Goal: Task Accomplishment & Management: Manage account settings

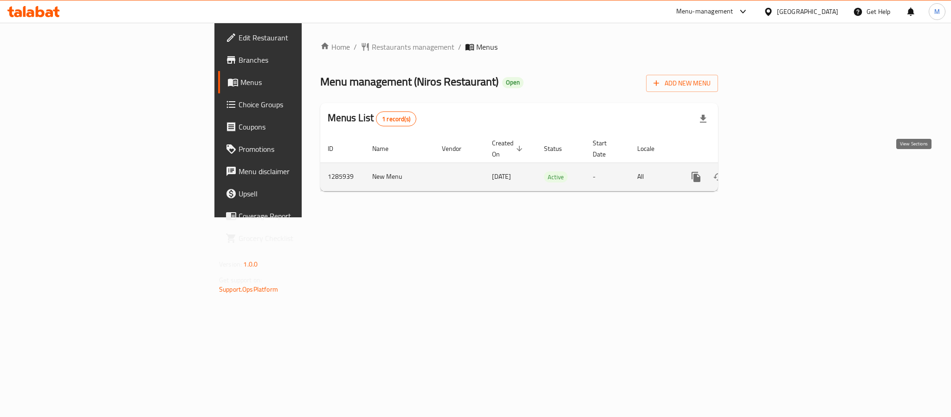
click at [768, 171] on icon "enhanced table" at bounding box center [762, 176] width 11 height 11
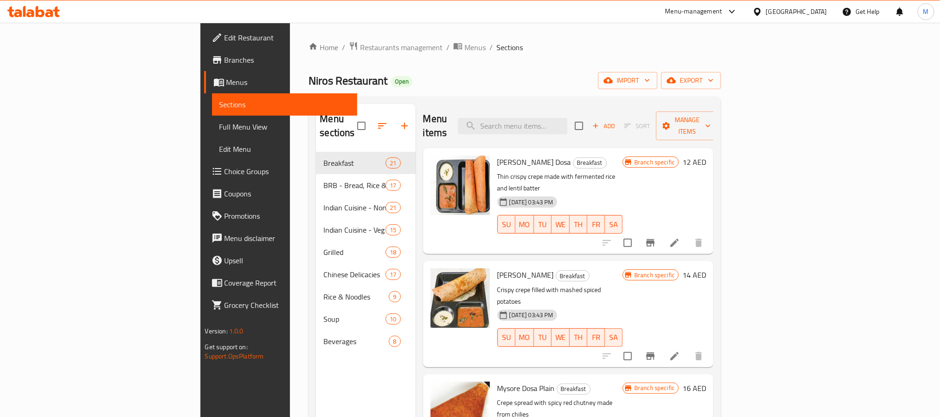
click at [605, 76] on div "Niros Restaurant Open import export" at bounding box center [515, 80] width 412 height 17
click at [653, 70] on div "Home / Restaurants management / Menus / Sections Niros Restaurant Open import e…" at bounding box center [515, 284] width 412 height 487
click at [589, 118] on input "checkbox" at bounding box center [578, 125] width 19 height 19
checkbox input "true"
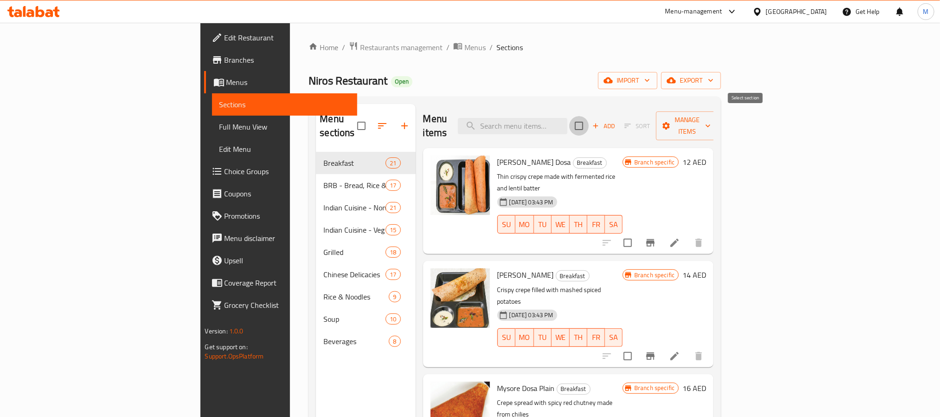
checkbox input "true"
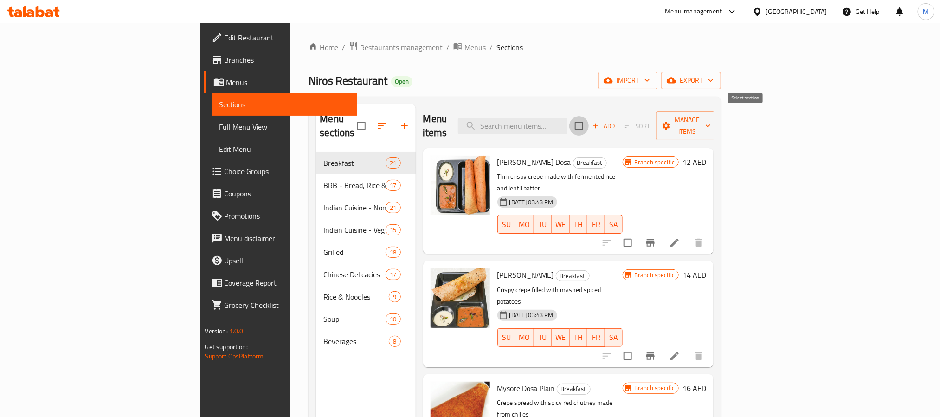
checkbox input "true"
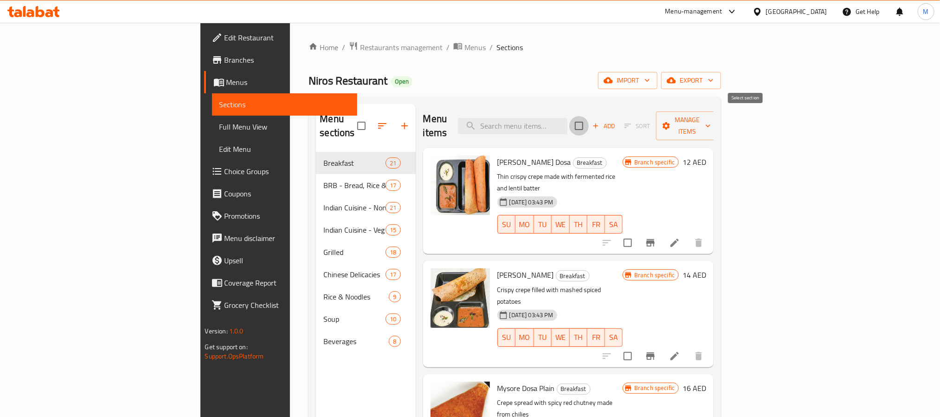
checkbox input "true"
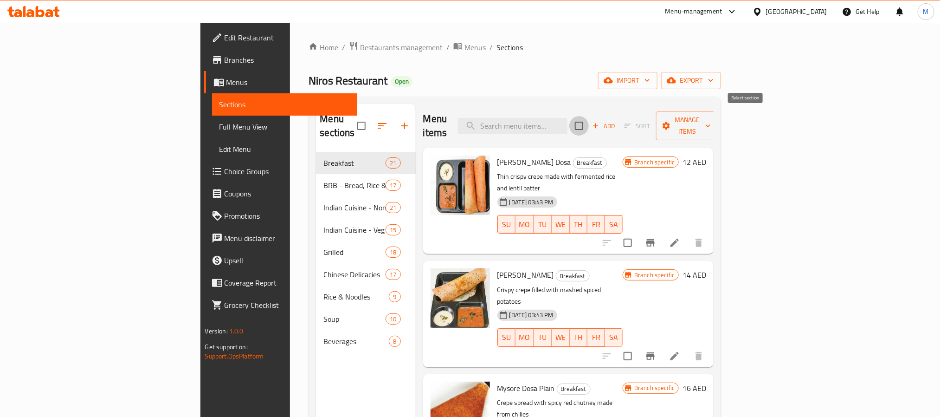
checkbox input "true"
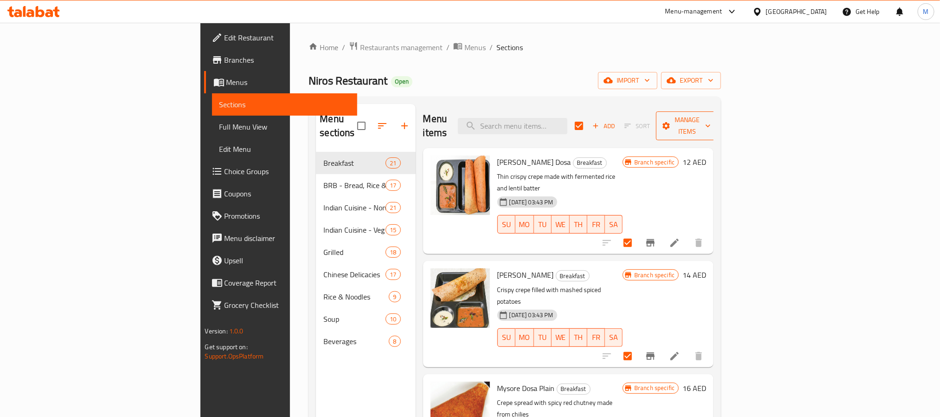
click at [711, 121] on span "Manage items" at bounding box center [686, 125] width 47 height 23
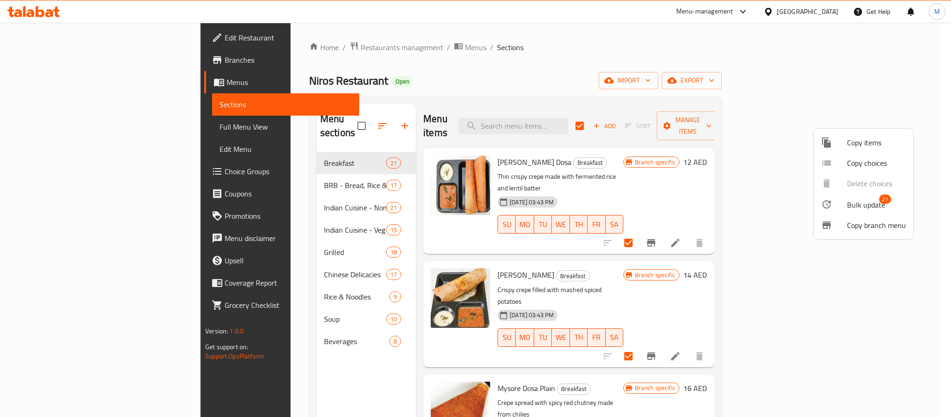
click at [868, 203] on span "Bulk update" at bounding box center [866, 204] width 38 height 11
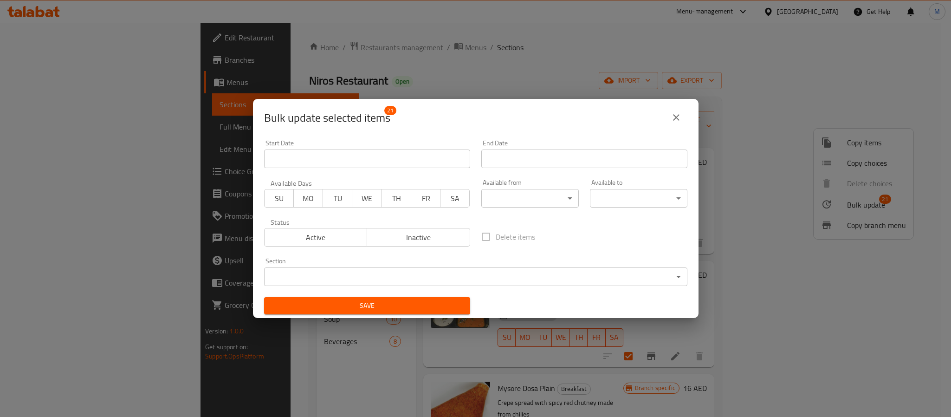
click at [678, 116] on icon "close" at bounding box center [675, 117] width 11 height 11
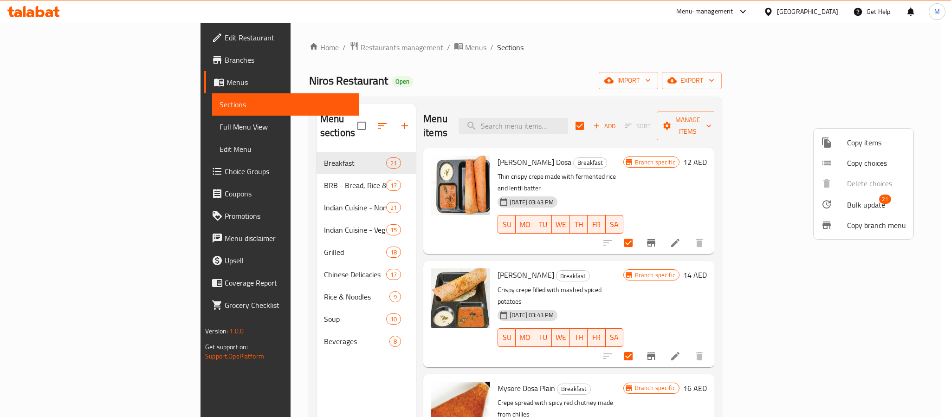
drag, startPoint x: 576, startPoint y: 53, endPoint x: 517, endPoint y: 0, distance: 79.2
click at [575, 52] on div at bounding box center [475, 208] width 951 height 417
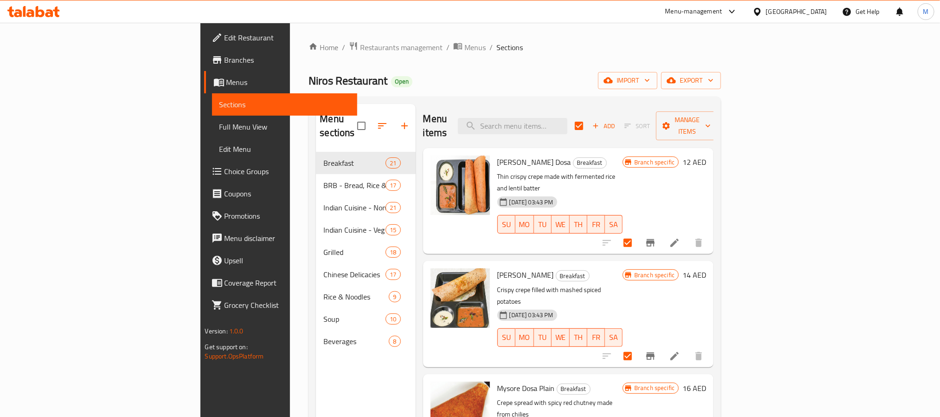
click at [225, 59] on span "Branches" at bounding box center [287, 59] width 125 height 11
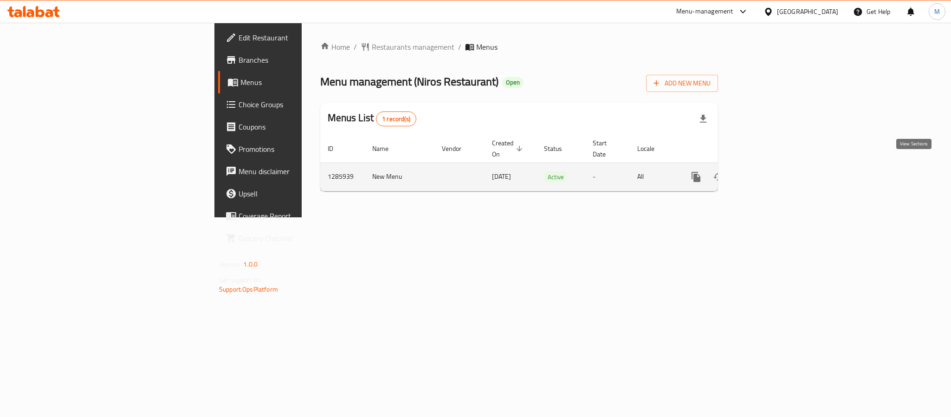
click at [774, 167] on link "enhanced table" at bounding box center [763, 177] width 22 height 22
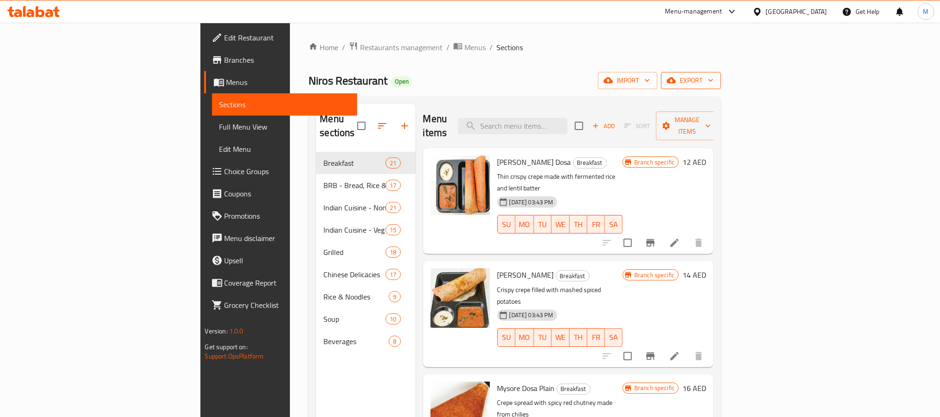
click at [721, 72] on button "export" at bounding box center [691, 80] width 60 height 17
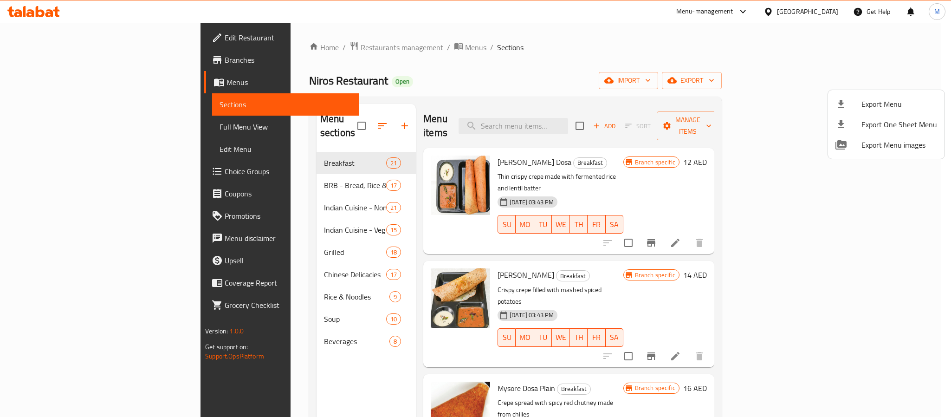
click at [871, 96] on li "Export Menu" at bounding box center [886, 104] width 116 height 20
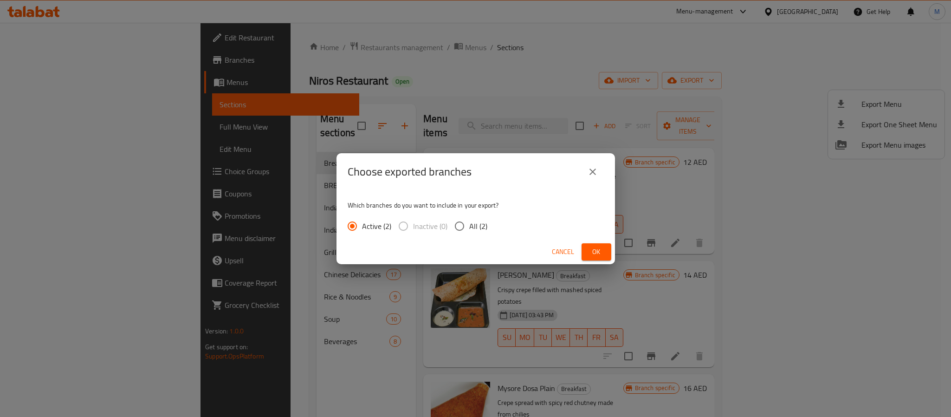
click at [598, 247] on span "Ok" at bounding box center [596, 252] width 15 height 12
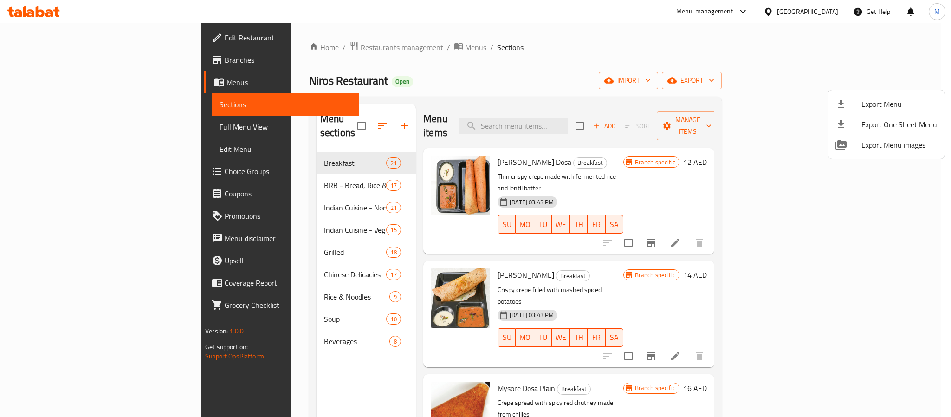
click at [551, 51] on div at bounding box center [475, 208] width 951 height 417
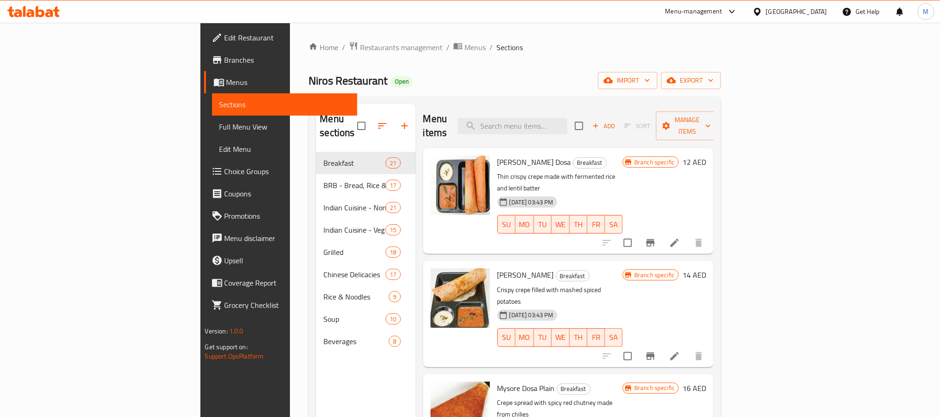
click at [621, 109] on div "Menu items Add Sort Manage items" at bounding box center [568, 126] width 291 height 44
click at [567, 118] on input "search" at bounding box center [512, 126] width 109 height 16
paste input "Tandoori Chicken"
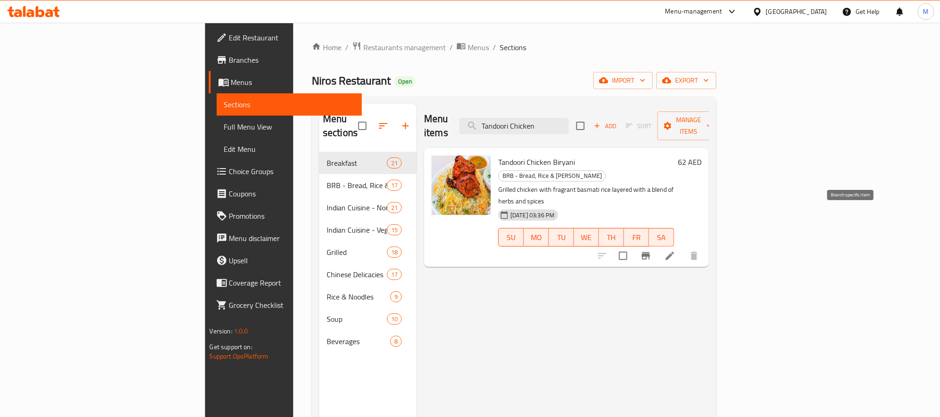
type input "Tandoori Chicken"
click at [651, 250] on icon "Branch-specific-item" at bounding box center [645, 255] width 11 height 11
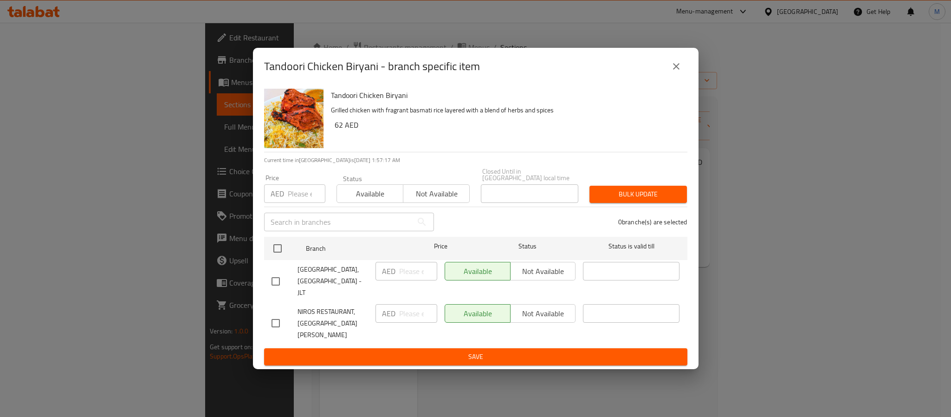
click at [283, 287] on input "checkbox" at bounding box center [275, 280] width 19 height 19
checkbox input "true"
click at [429, 276] on input "1" at bounding box center [418, 271] width 38 height 19
click at [411, 274] on input "1" at bounding box center [418, 271] width 38 height 19
click at [412, 274] on input "1" at bounding box center [418, 271] width 38 height 19
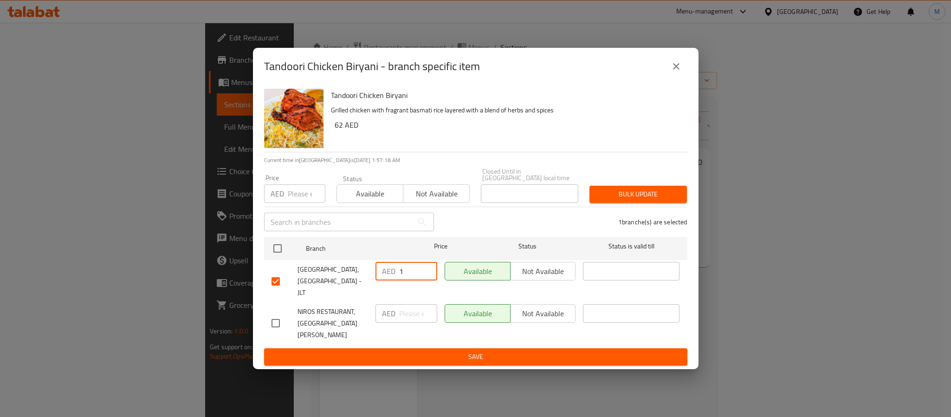
click at [412, 274] on input "1" at bounding box center [418, 271] width 38 height 19
paste input "64.00"
type input "64.00"
click at [273, 327] on input "checkbox" at bounding box center [275, 322] width 19 height 19
checkbox input "true"
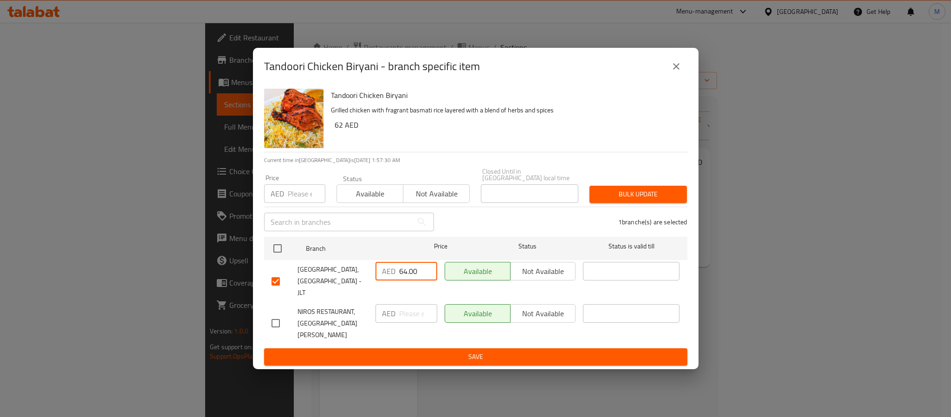
checkbox input "true"
click at [424, 322] on input "-1" at bounding box center [418, 313] width 38 height 19
click at [408, 318] on input "-1" at bounding box center [418, 313] width 38 height 19
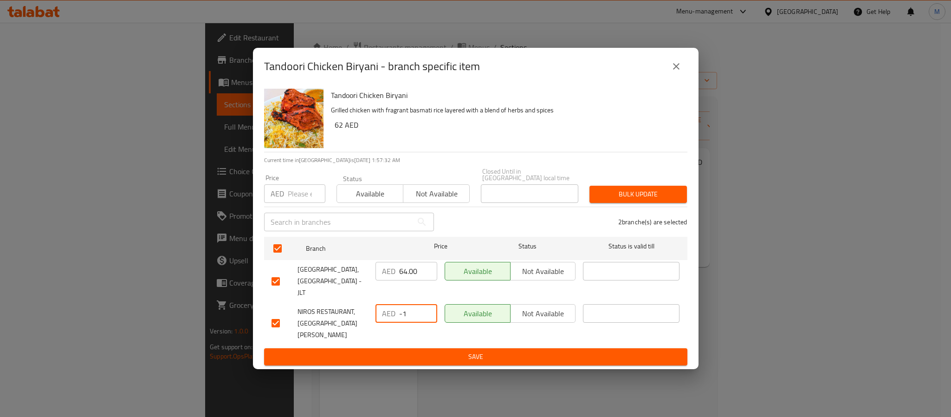
paste input "64.00"
type input "64.00"
click at [425, 351] on span "Save" at bounding box center [475, 357] width 408 height 12
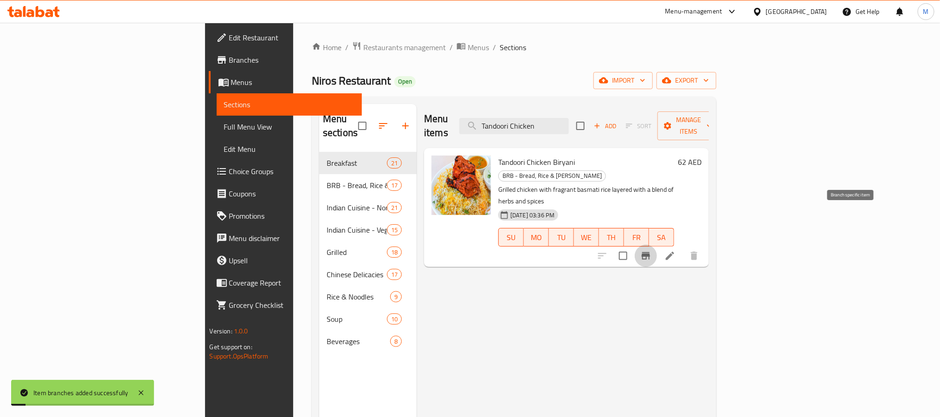
click at [650, 252] on icon "Branch-specific-item" at bounding box center [646, 255] width 8 height 7
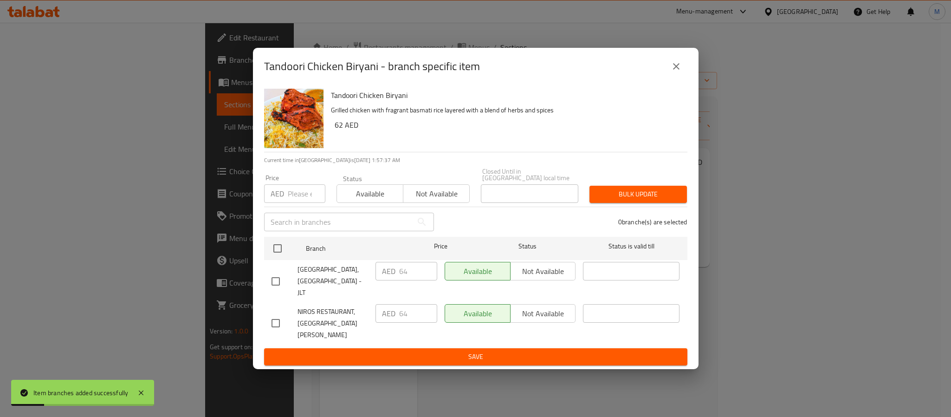
click at [681, 71] on button "close" at bounding box center [676, 66] width 22 height 22
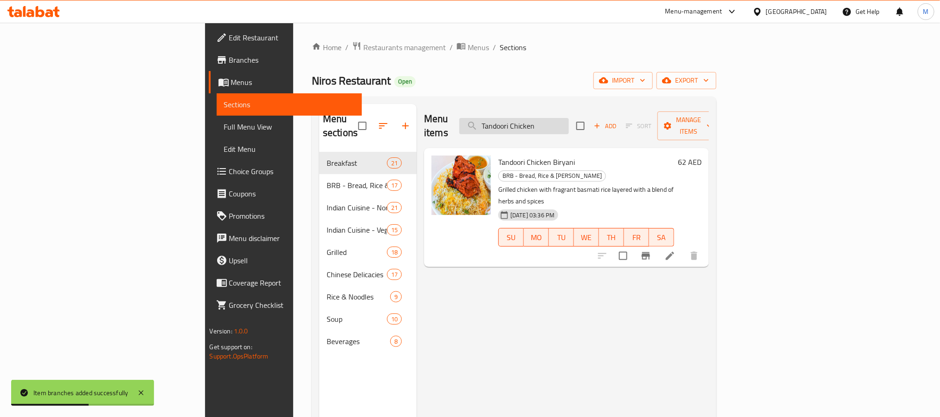
click at [569, 120] on input "Tandoori Chicken" at bounding box center [513, 126] width 109 height 16
paste input "Chicken Charcoal"
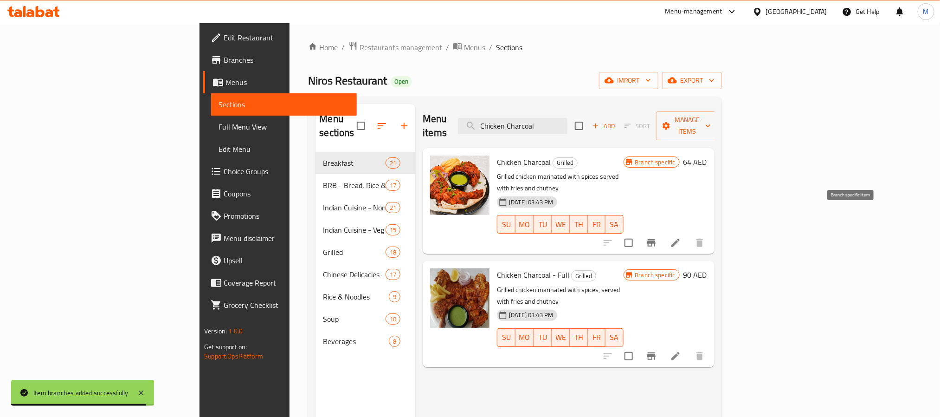
type input "Chicken Charcoal"
click at [657, 237] on icon "Branch-specific-item" at bounding box center [651, 242] width 11 height 11
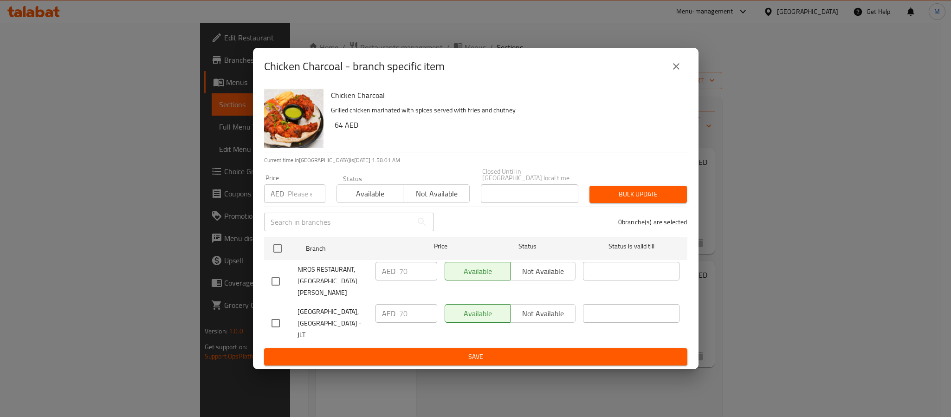
click at [277, 319] on input "checkbox" at bounding box center [275, 322] width 19 height 19
checkbox input "true"
click at [405, 308] on input "70" at bounding box center [418, 313] width 38 height 19
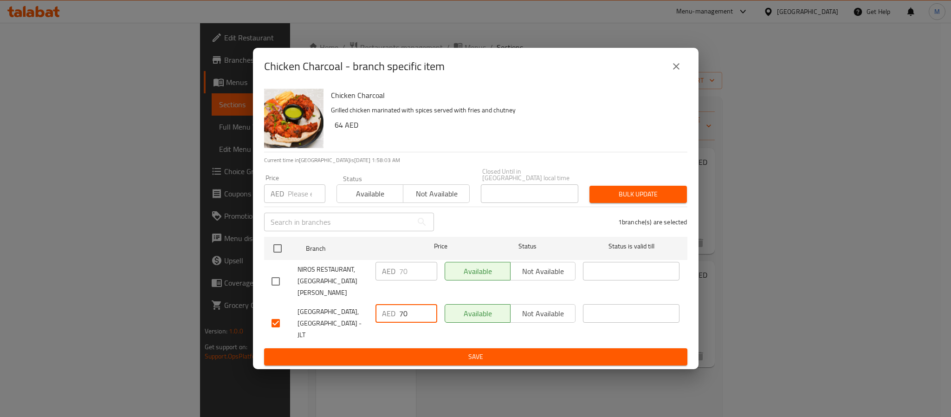
click at [405, 308] on input "70" at bounding box center [418, 313] width 38 height 19
paste input "64.0"
type input "64.00"
drag, startPoint x: 277, startPoint y: 280, endPoint x: 287, endPoint y: 280, distance: 10.2
click at [277, 280] on input "checkbox" at bounding box center [275, 280] width 19 height 19
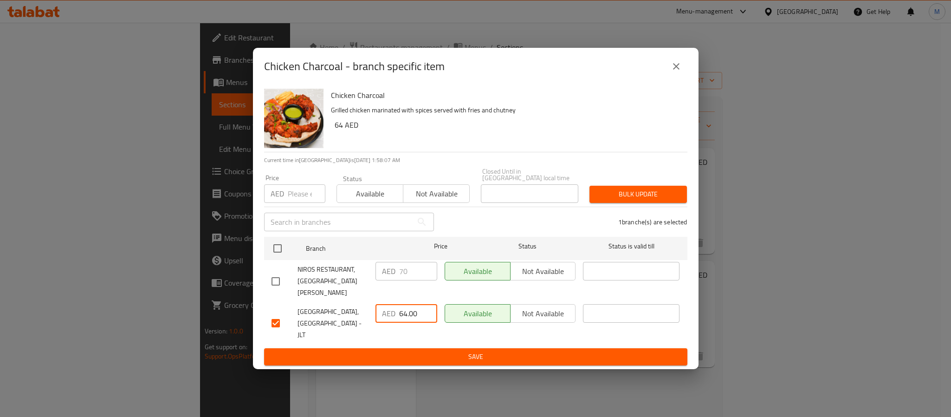
checkbox input "true"
click at [401, 275] on input "70" at bounding box center [418, 271] width 38 height 19
paste input "64.0"
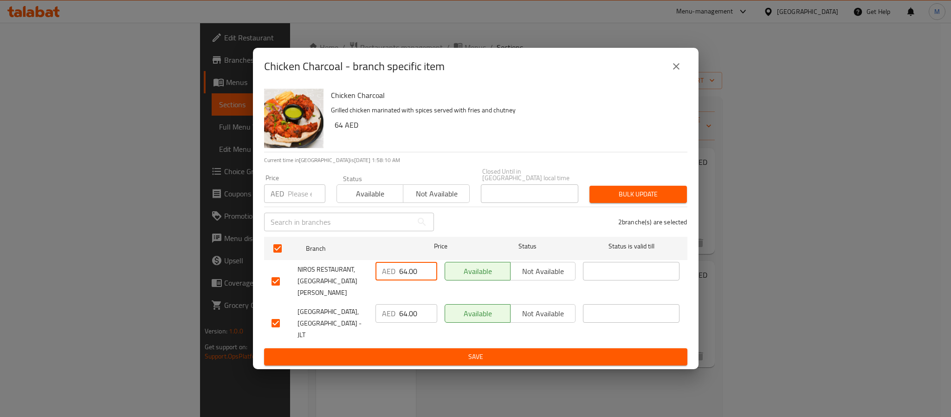
type input "64.00"
click at [431, 351] on span "Save" at bounding box center [475, 357] width 408 height 12
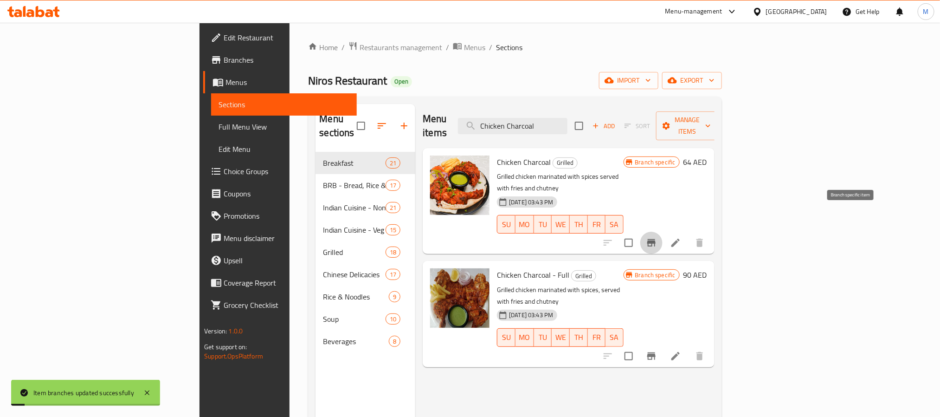
click at [656, 239] on icon "Branch-specific-item" at bounding box center [651, 242] width 8 height 7
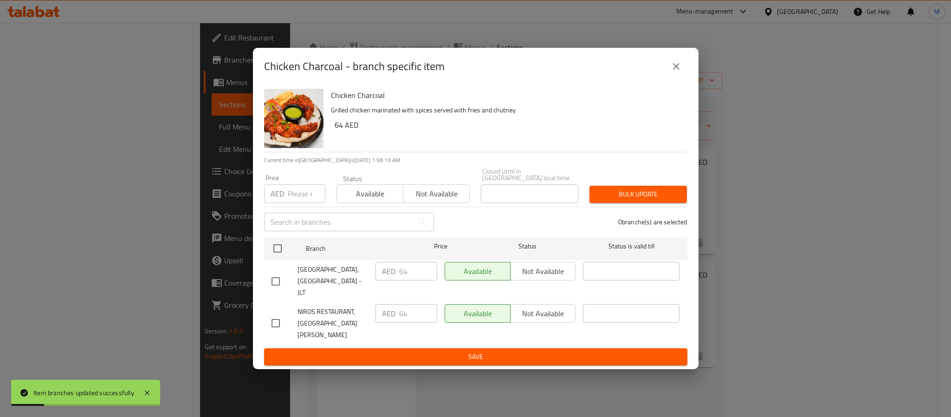
drag, startPoint x: 682, startPoint y: 75, endPoint x: 672, endPoint y: 7, distance: 68.5
click at [682, 74] on button "close" at bounding box center [676, 66] width 22 height 22
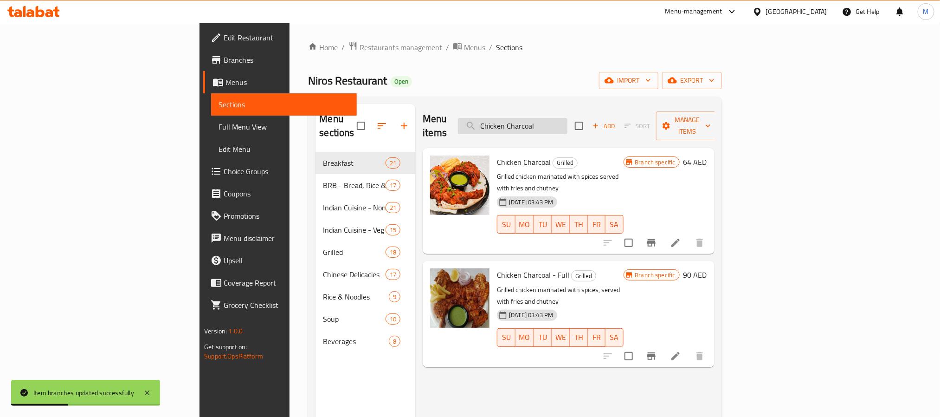
click at [567, 118] on input "Chicken Charcoal" at bounding box center [512, 126] width 109 height 16
paste input "Pepper"
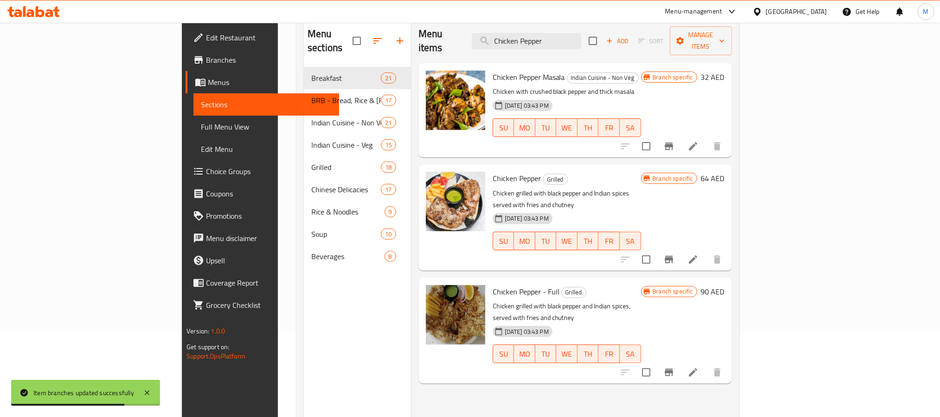
scroll to position [60, 0]
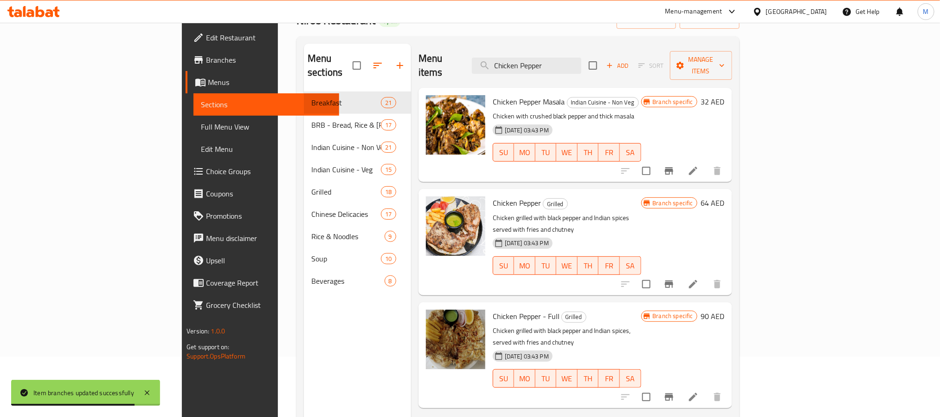
type input "Chicken Pepper"
click at [673, 280] on icon "Branch-specific-item" at bounding box center [669, 283] width 8 height 7
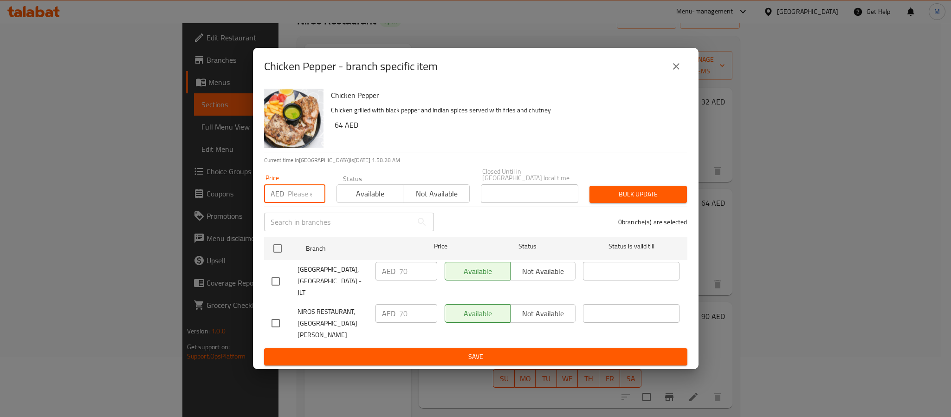
click at [295, 200] on input "number" at bounding box center [307, 193] width 38 height 19
paste input "64.00"
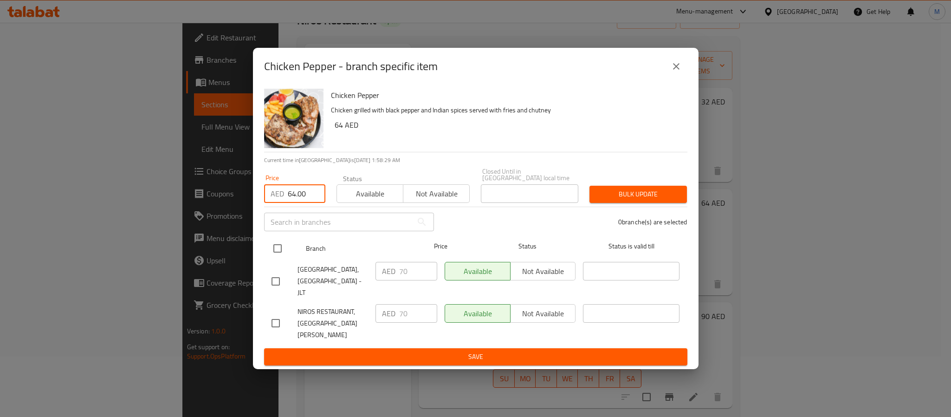
type input "64.00"
click at [282, 251] on input "checkbox" at bounding box center [277, 247] width 19 height 19
checkbox input "true"
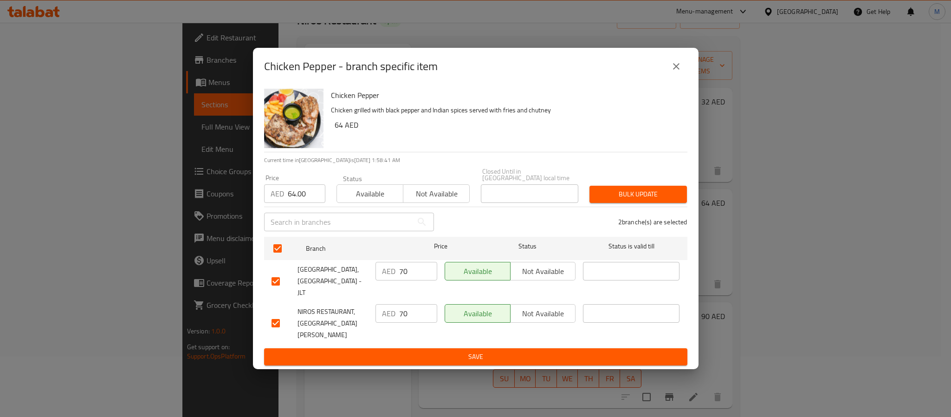
click at [612, 200] on span "Bulk update" at bounding box center [638, 194] width 83 height 12
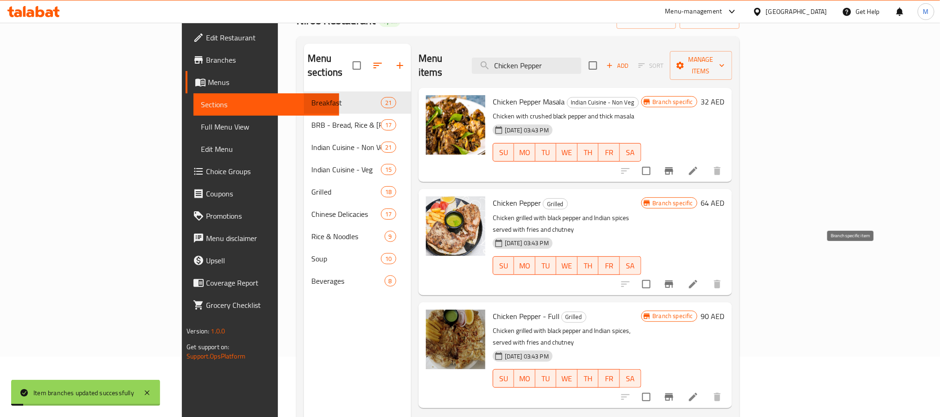
click at [675, 278] on icon "Branch-specific-item" at bounding box center [668, 283] width 11 height 11
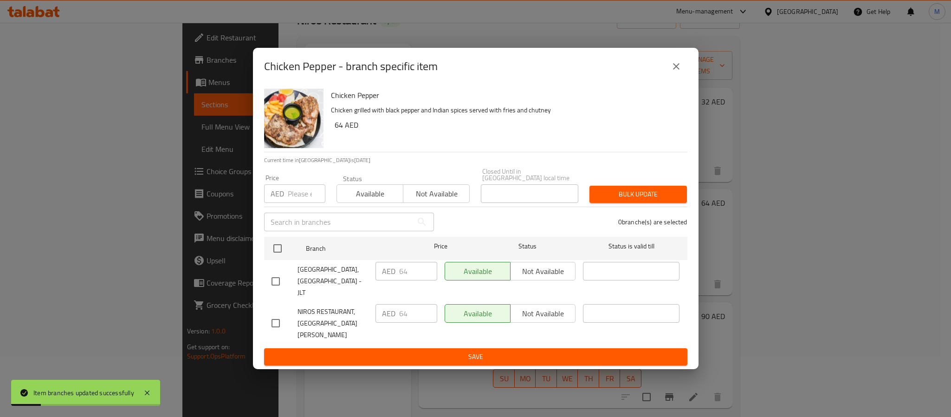
click at [671, 68] on icon "close" at bounding box center [675, 66] width 11 height 11
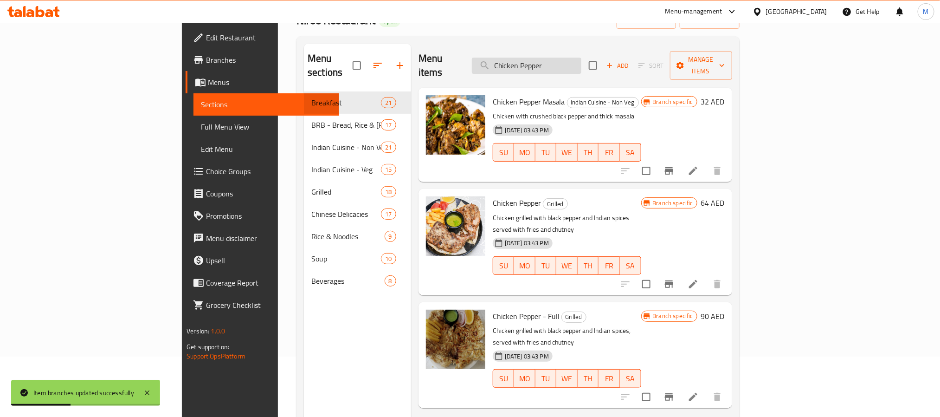
click at [580, 58] on input "Chicken Pepper" at bounding box center [526, 66] width 109 height 16
paste input "Green Chilli"
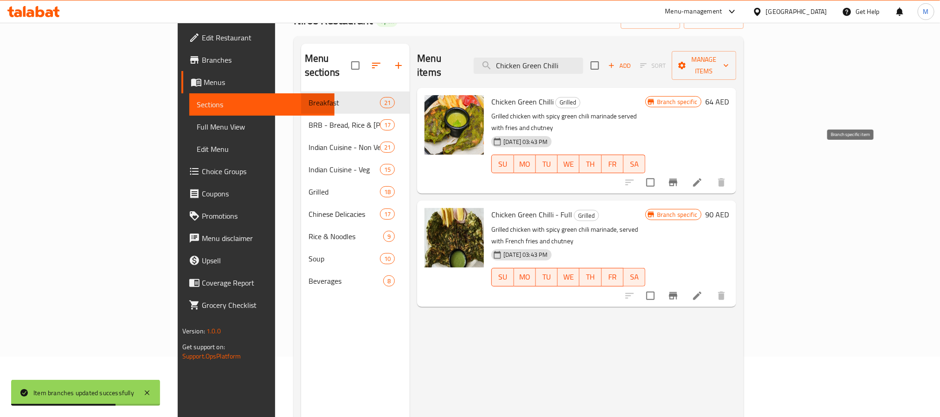
type input "Chicken Green Chilli"
click at [677, 179] on icon "Branch-specific-item" at bounding box center [673, 182] width 8 height 7
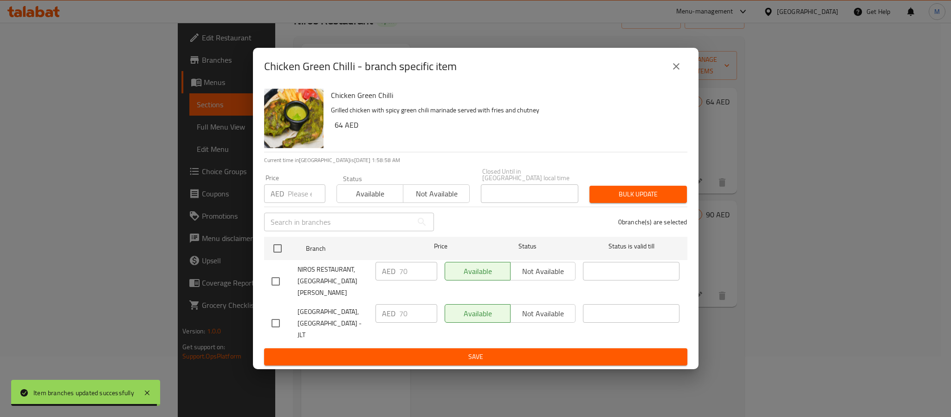
click at [298, 194] on input "number" at bounding box center [307, 193] width 38 height 19
paste input "64.00"
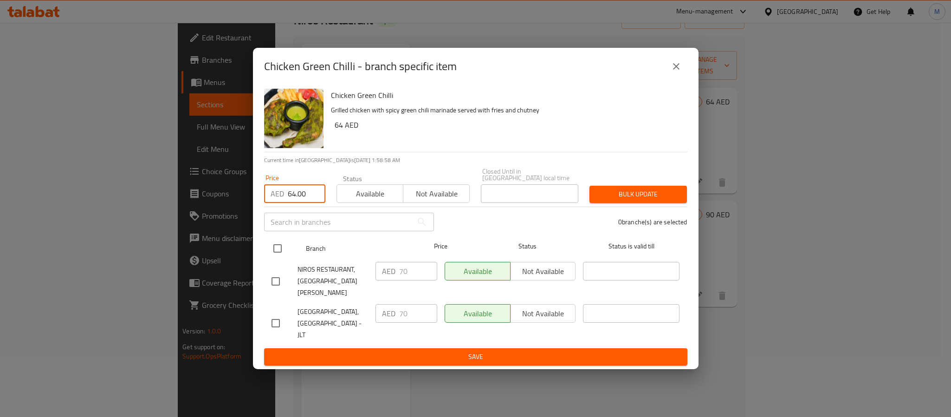
type input "64.00"
click at [272, 248] on input "checkbox" at bounding box center [277, 247] width 19 height 19
checkbox input "true"
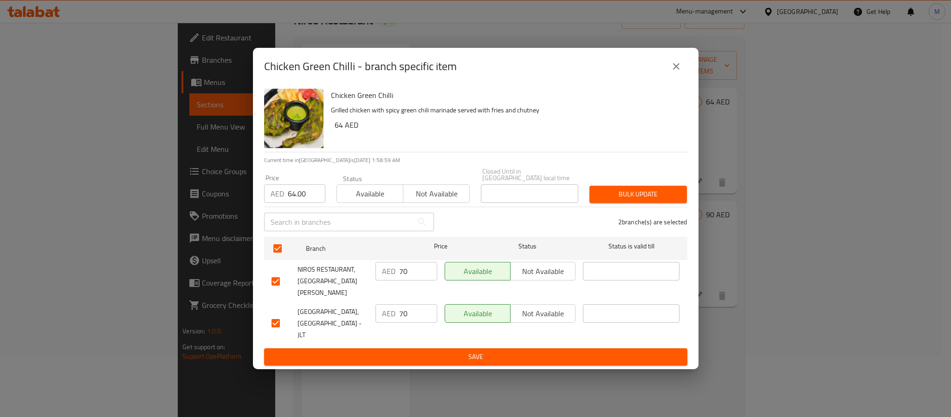
click at [639, 196] on span "Bulk update" at bounding box center [638, 194] width 83 height 12
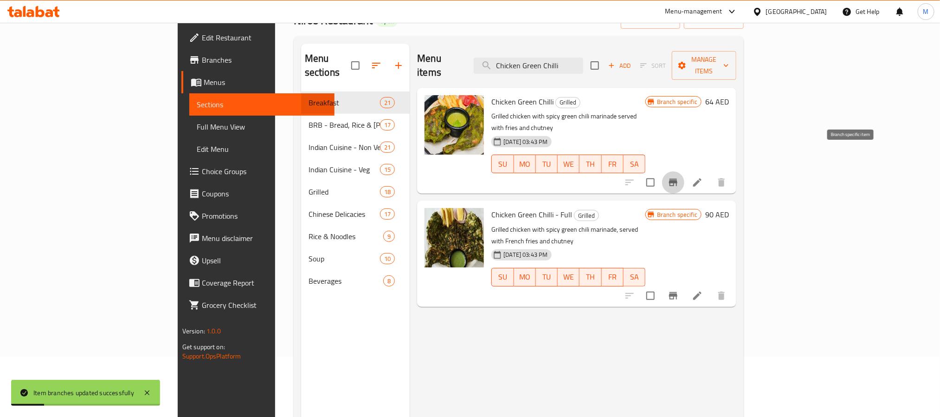
click at [679, 177] on icon "Branch-specific-item" at bounding box center [673, 182] width 11 height 11
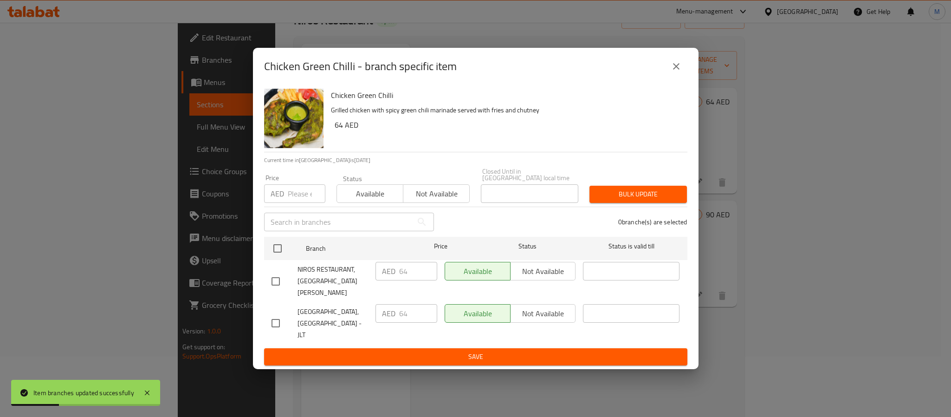
click at [677, 70] on icon "close" at bounding box center [675, 66] width 11 height 11
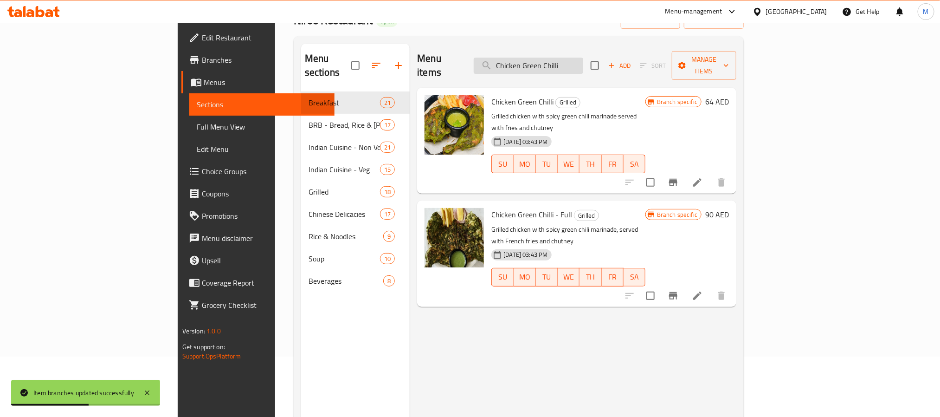
click at [583, 58] on input "Chicken Green Chilli" at bounding box center [528, 66] width 109 height 16
paste input "Peri Per"
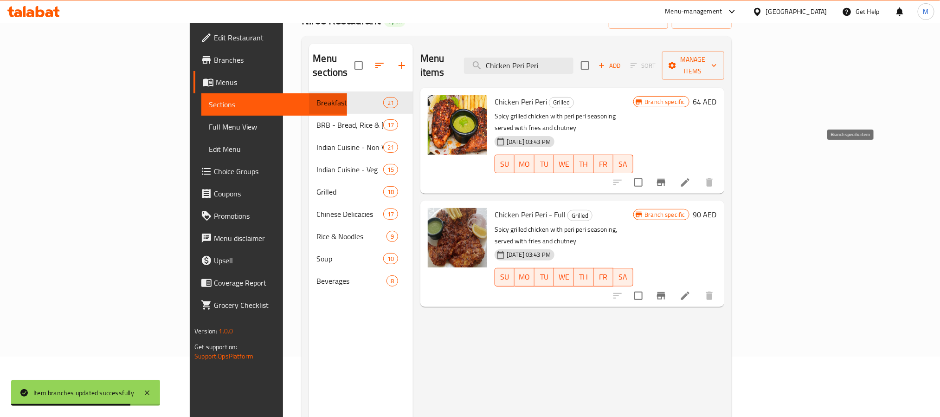
type input "Chicken Peri Peri"
click at [665, 179] on icon "Branch-specific-item" at bounding box center [661, 182] width 8 height 7
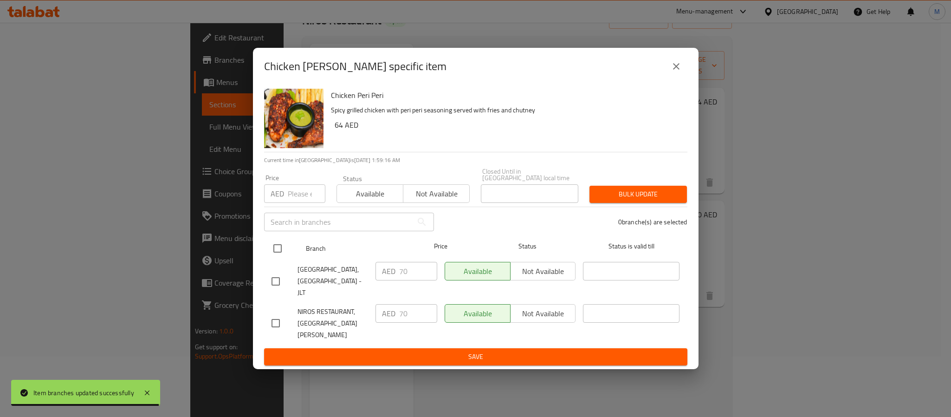
drag, startPoint x: 277, startPoint y: 255, endPoint x: 298, endPoint y: 204, distance: 55.6
click at [277, 255] on input "checkbox" at bounding box center [277, 247] width 19 height 19
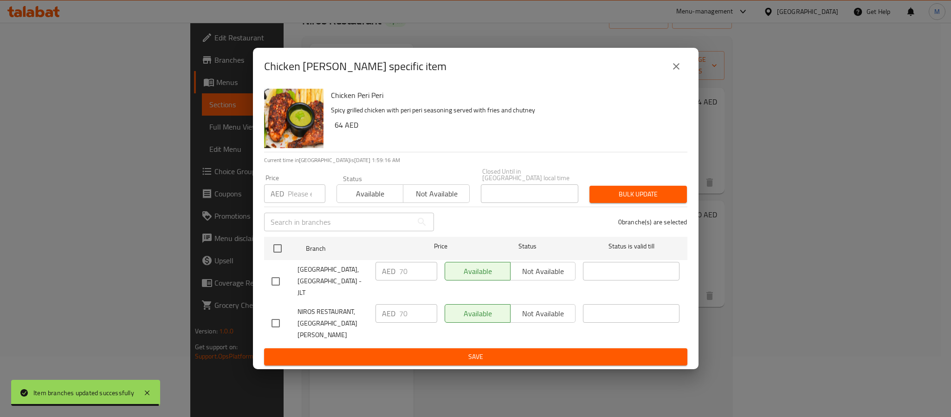
checkbox input "true"
click at [298, 196] on input "number" at bounding box center [307, 193] width 38 height 19
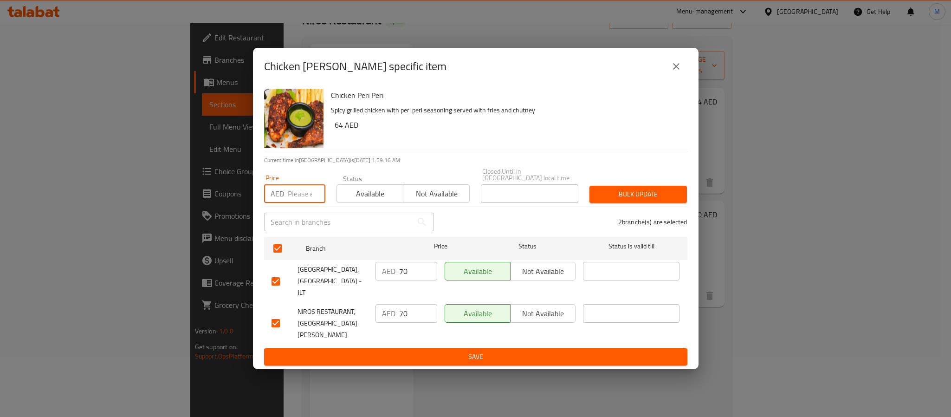
paste input "64.00"
type input "64.00"
click at [625, 200] on span "Bulk update" at bounding box center [638, 194] width 83 height 12
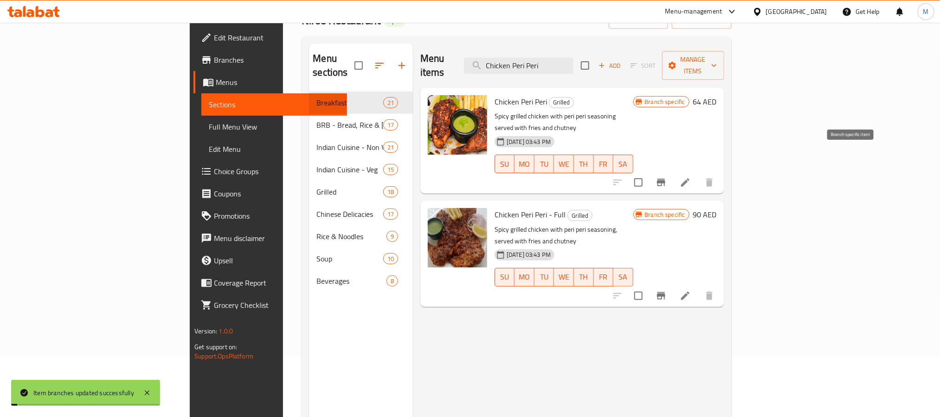
click at [665, 179] on icon "Branch-specific-item" at bounding box center [661, 182] width 8 height 7
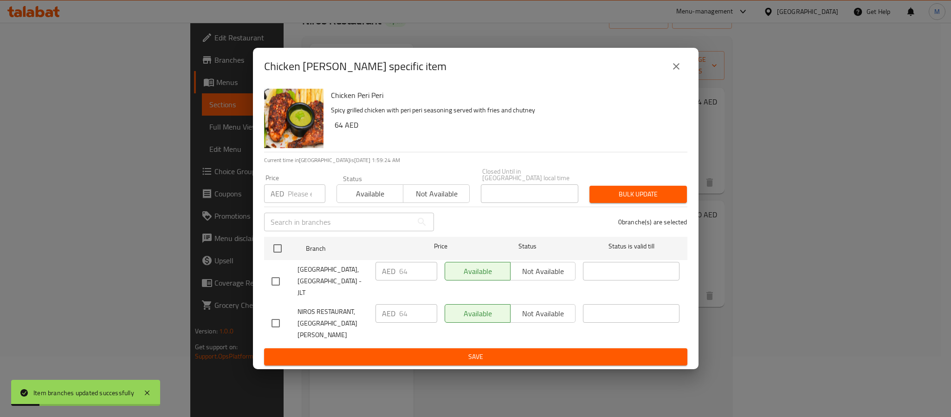
drag, startPoint x: 673, startPoint y: 70, endPoint x: 674, endPoint y: 10, distance: 59.4
click at [674, 70] on icon "close" at bounding box center [676, 66] width 6 height 6
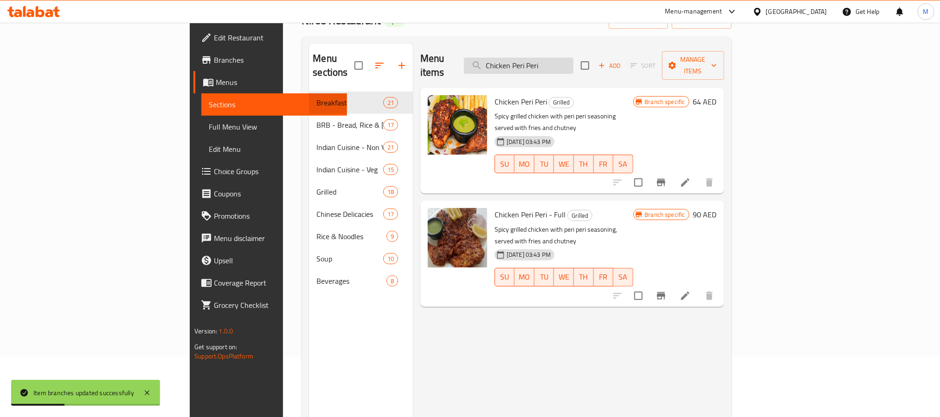
click at [573, 64] on input "Chicken Peri Peri" at bounding box center [518, 66] width 109 height 16
paste input "Tikka"
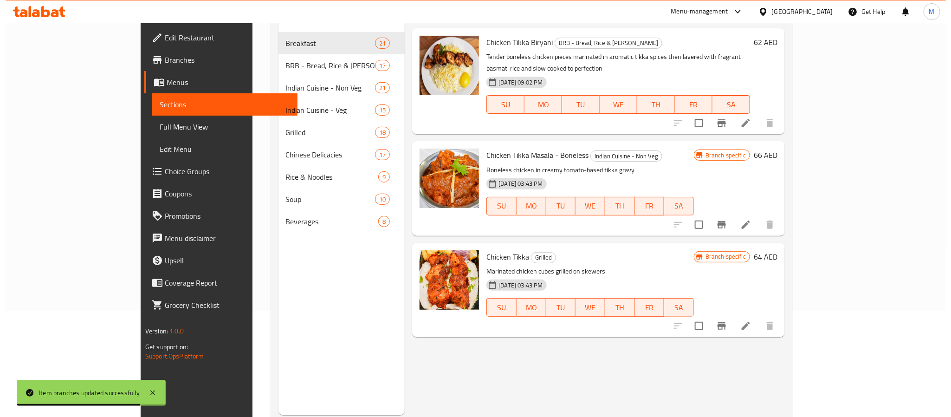
scroll to position [130, 0]
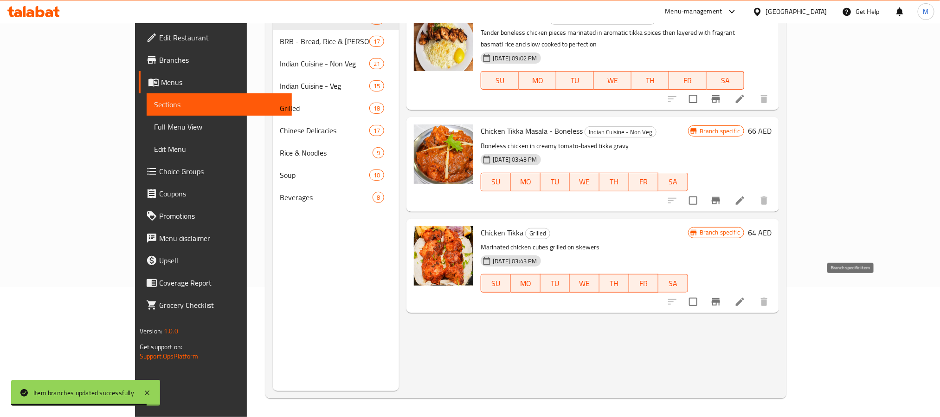
type input "Chicken Tikka"
click at [721, 296] on icon "Branch-specific-item" at bounding box center [715, 301] width 11 height 11
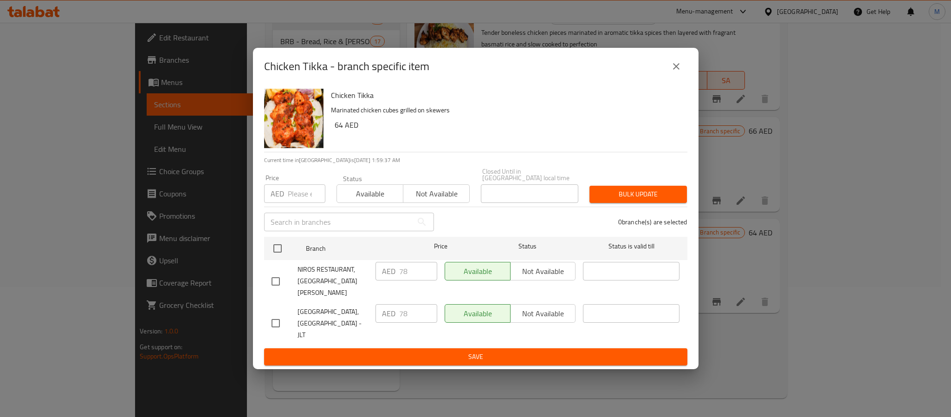
click at [301, 203] on input "number" at bounding box center [307, 193] width 38 height 19
paste input "68.00"
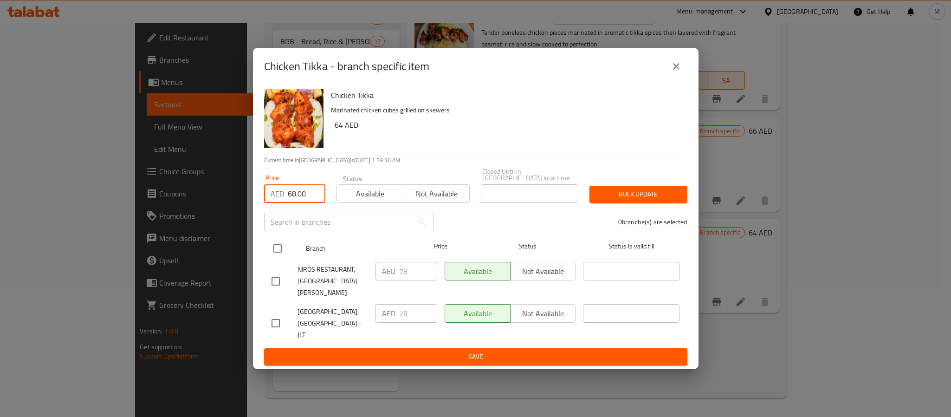
type input "68.00"
click at [273, 258] on input "checkbox" at bounding box center [277, 247] width 19 height 19
checkbox input "true"
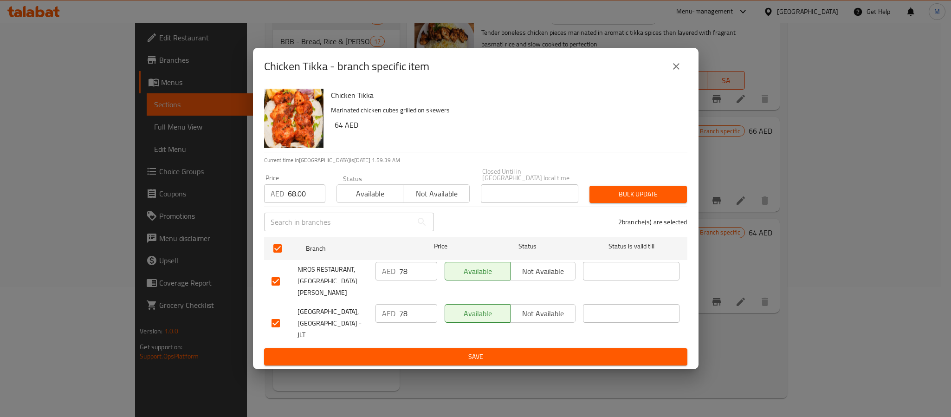
click at [611, 208] on div "Bulk update" at bounding box center [638, 194] width 109 height 28
click at [612, 198] on span "Bulk update" at bounding box center [638, 194] width 83 height 12
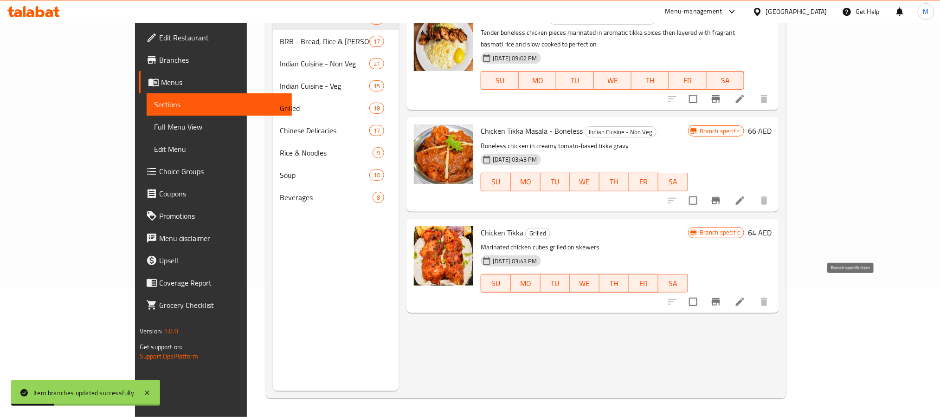
click at [720, 298] on icon "Branch-specific-item" at bounding box center [716, 301] width 8 height 7
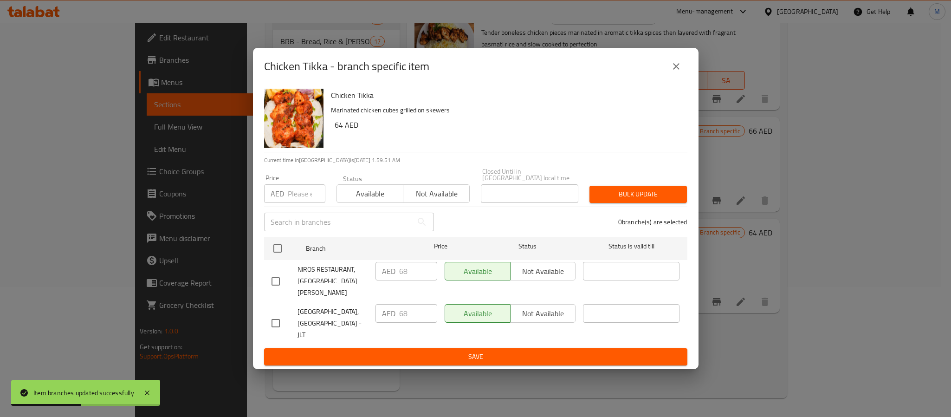
click at [675, 69] on icon "close" at bounding box center [675, 66] width 11 height 11
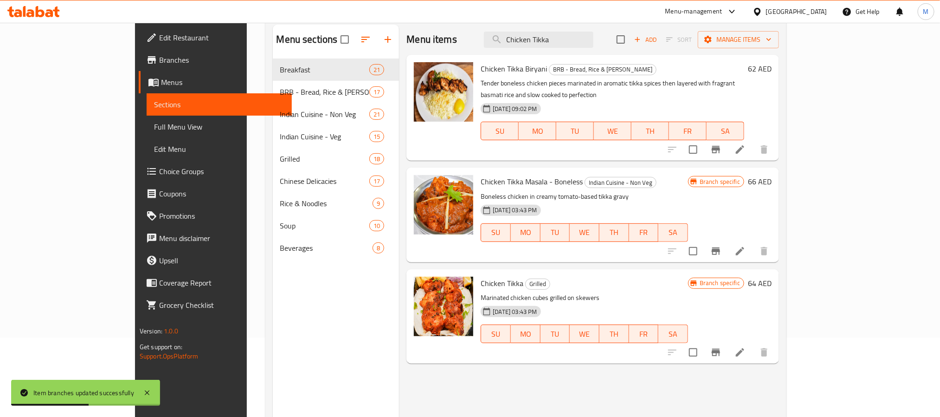
scroll to position [0, 0]
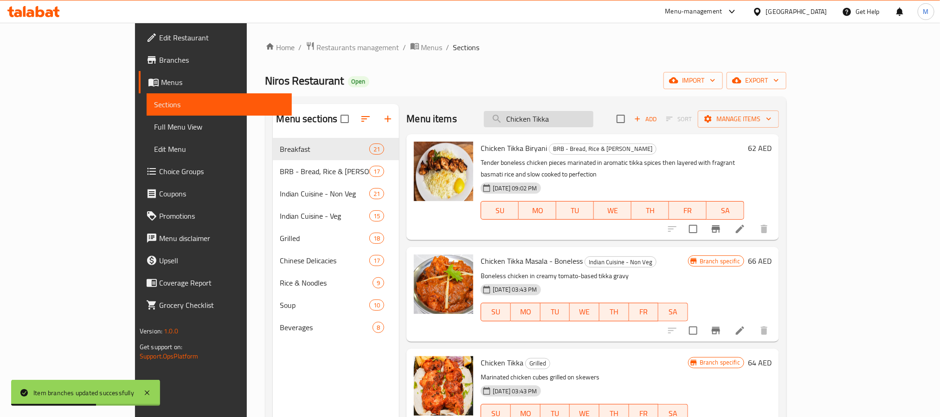
click at [581, 120] on input "Chicken Tikka" at bounding box center [538, 119] width 109 height 16
paste input "Haryali"
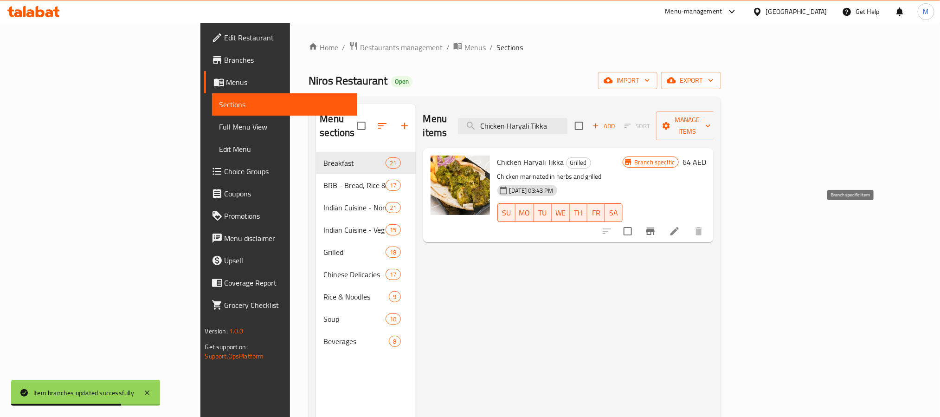
type input "Chicken Haryali Tikka"
click at [655, 227] on icon "Branch-specific-item" at bounding box center [650, 230] width 8 height 7
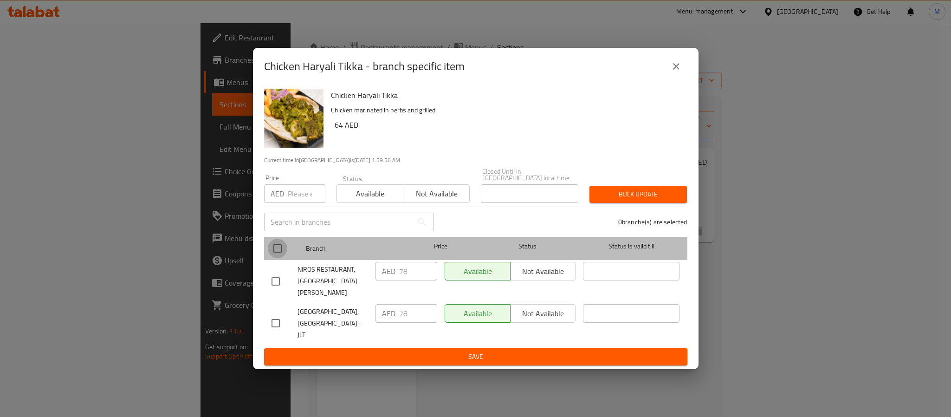
click at [278, 254] on input "checkbox" at bounding box center [277, 247] width 19 height 19
checkbox input "true"
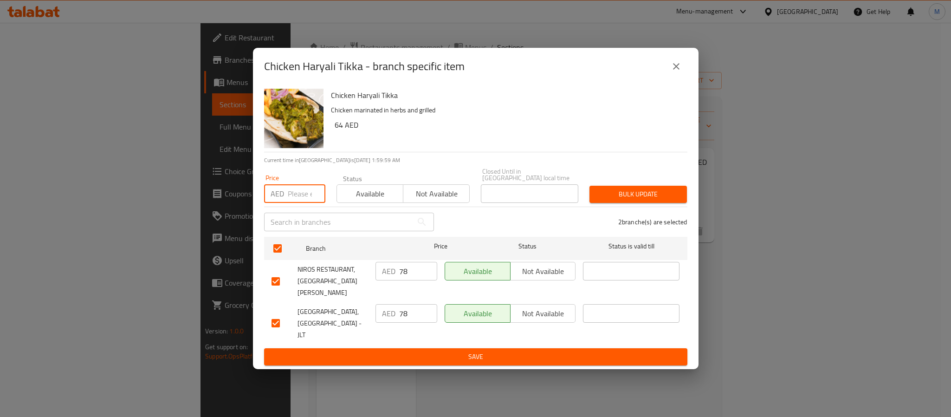
click at [298, 198] on input "number" at bounding box center [307, 193] width 38 height 19
paste input "68.00"
type input "68.00"
click at [573, 112] on p "Chicken marinated in herbs and grilled" at bounding box center [505, 110] width 349 height 12
click at [626, 200] on span "Bulk update" at bounding box center [638, 194] width 83 height 12
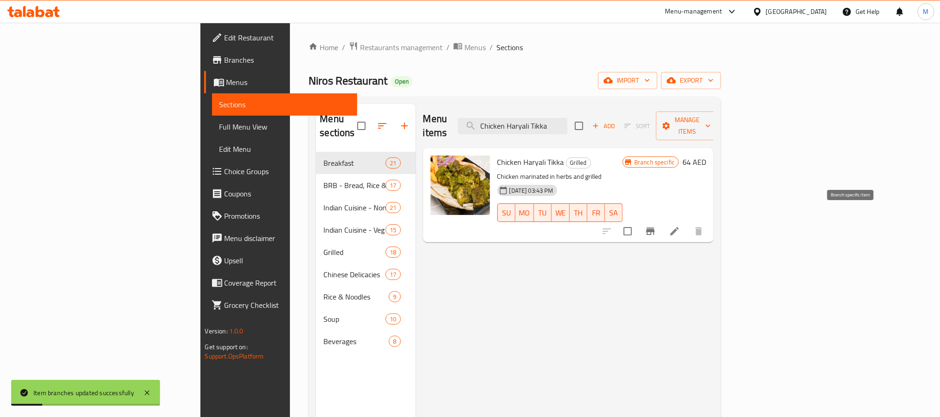
click at [656, 225] on icon "Branch-specific-item" at bounding box center [650, 230] width 11 height 11
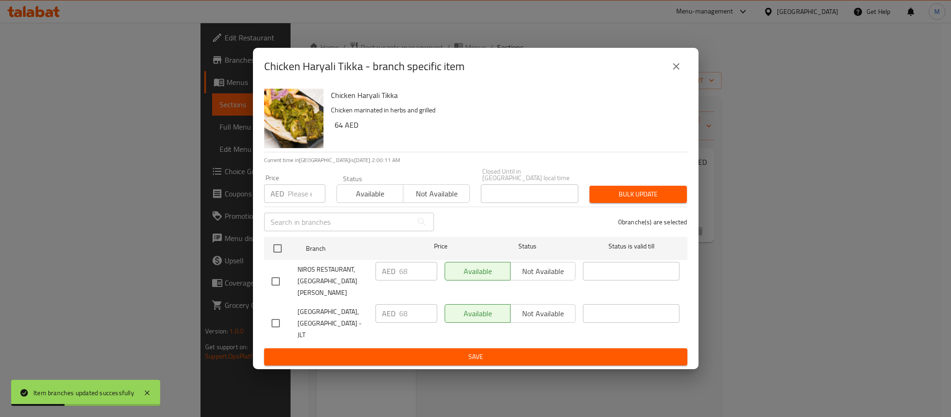
click at [676, 72] on icon "close" at bounding box center [675, 66] width 11 height 11
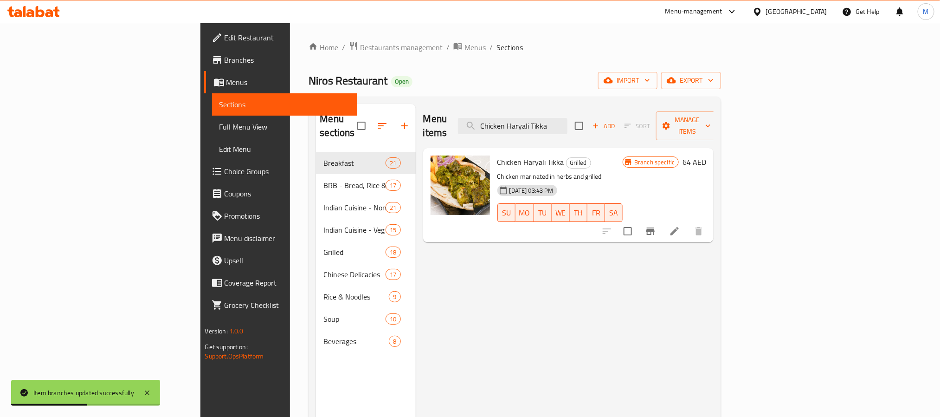
click at [594, 129] on div "Menu items Chicken Haryali Tikka Add Sort Manage items" at bounding box center [568, 126] width 291 height 44
drag, startPoint x: 594, startPoint y: 129, endPoint x: 593, endPoint y: 116, distance: 13.1
click at [594, 126] on div "Menu items Chicken Haryali Tikka Add Sort Manage items" at bounding box center [568, 126] width 291 height 44
click at [567, 118] on input "Chicken Haryali Tikka" at bounding box center [512, 126] width 109 height 16
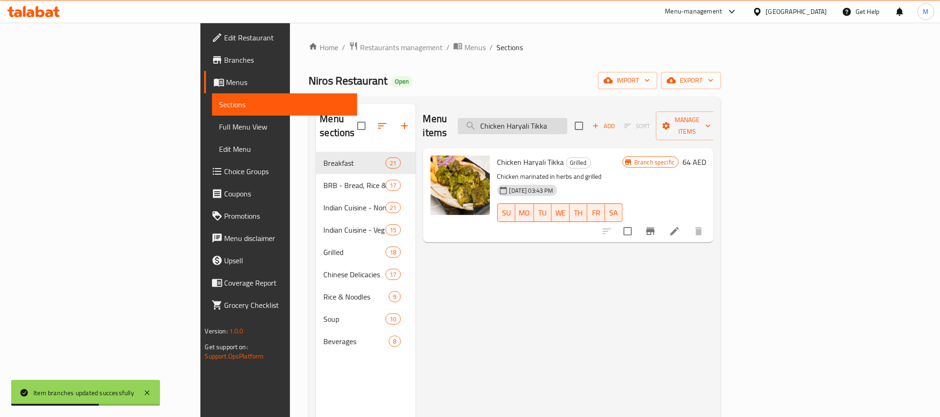
click at [567, 118] on input "Chicken Haryali Tikka" at bounding box center [512, 126] width 109 height 16
paste input "Mala"
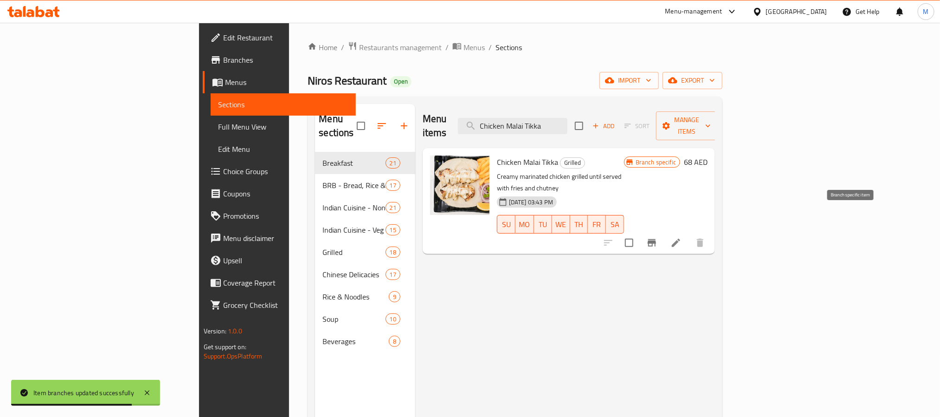
type input "Chicken Malai Tikka"
click at [656, 239] on icon "Branch-specific-item" at bounding box center [652, 242] width 8 height 7
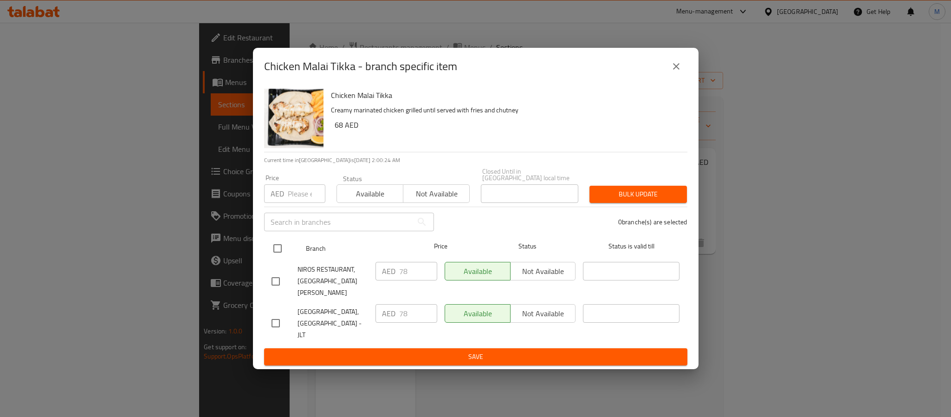
click at [274, 255] on input "checkbox" at bounding box center [277, 247] width 19 height 19
checkbox input "true"
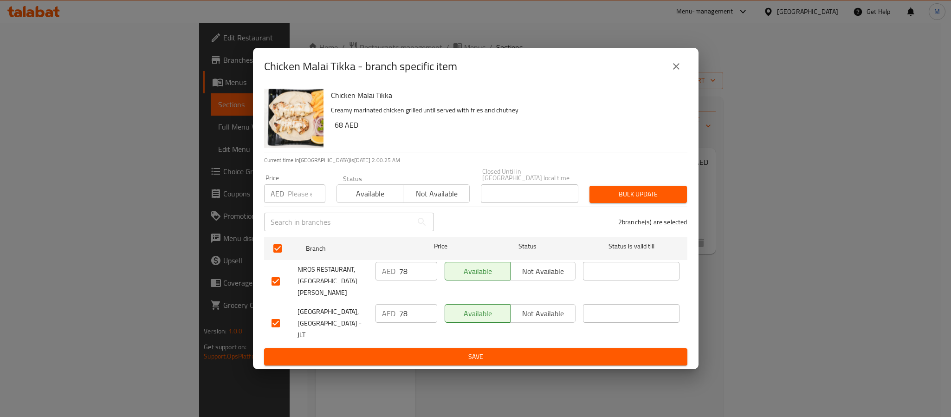
click at [304, 196] on input "number" at bounding box center [307, 193] width 38 height 19
paste input "68.00"
type input "68.00"
click at [596, 113] on p "Creamy marinated chicken grilled until served with fries and chutney" at bounding box center [505, 110] width 349 height 12
click at [642, 200] on span "Bulk update" at bounding box center [638, 194] width 83 height 12
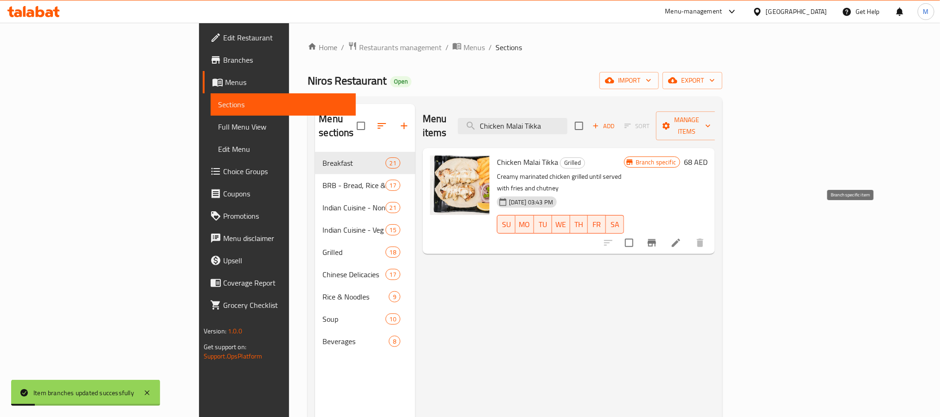
click at [657, 237] on icon "Branch-specific-item" at bounding box center [651, 242] width 11 height 11
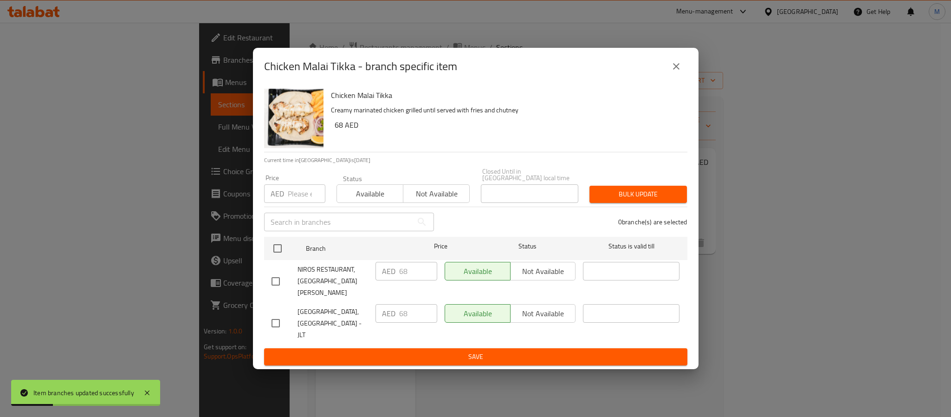
drag, startPoint x: 687, startPoint y: 67, endPoint x: 680, endPoint y: 71, distance: 7.9
click at [688, 67] on div "Chicken Malai Tikka - branch specific item" at bounding box center [475, 66] width 445 height 37
click at [674, 72] on icon "close" at bounding box center [675, 66] width 11 height 11
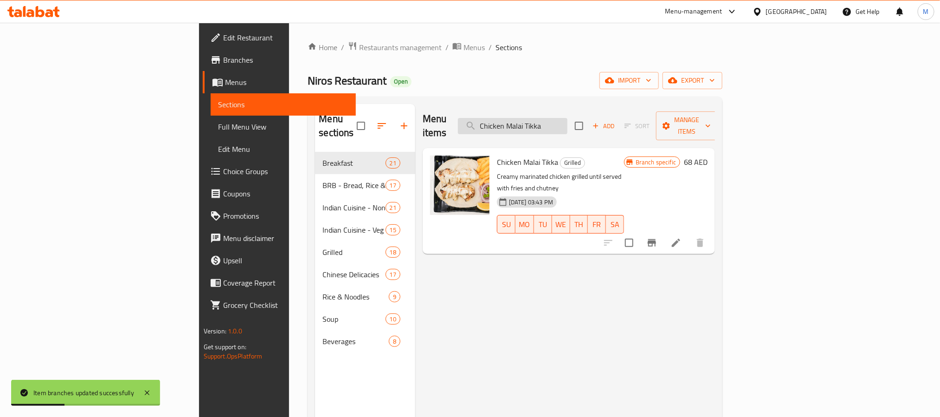
click at [567, 123] on input "Chicken Malai Tikka" at bounding box center [512, 126] width 109 height 16
paste input "Achar"
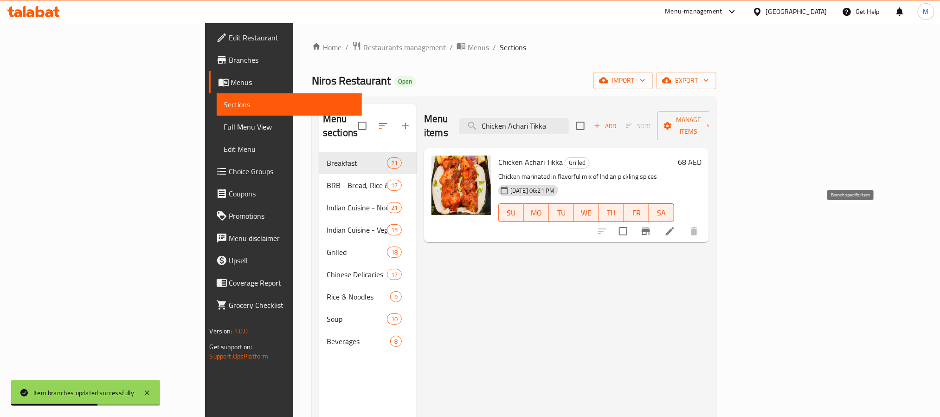
type input "Chicken Achari Tikka"
click at [651, 225] on icon "Branch-specific-item" at bounding box center [645, 230] width 11 height 11
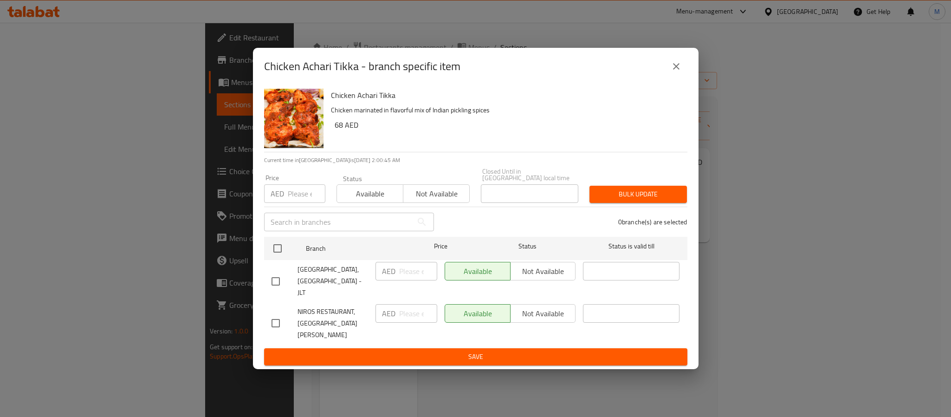
click at [337, 131] on h6 "68 AED" at bounding box center [506, 124] width 345 height 13
copy h6 "68"
click at [293, 208] on div "Price AED Price" at bounding box center [294, 188] width 72 height 39
click at [293, 203] on input "number" at bounding box center [307, 193] width 38 height 19
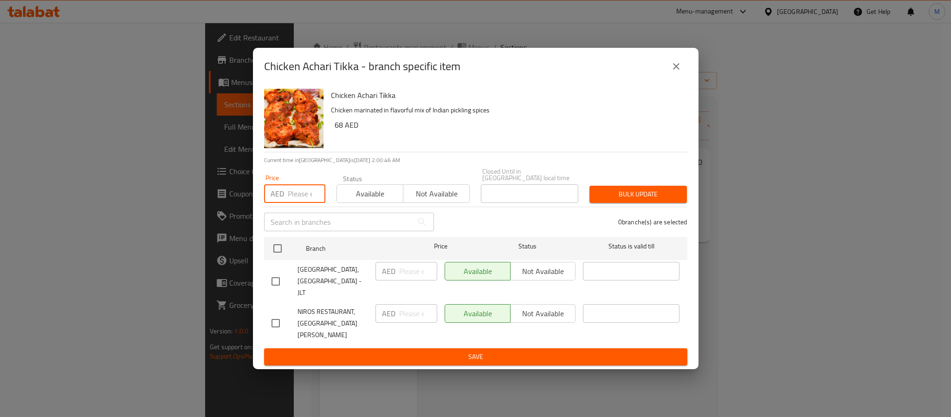
paste input "68"
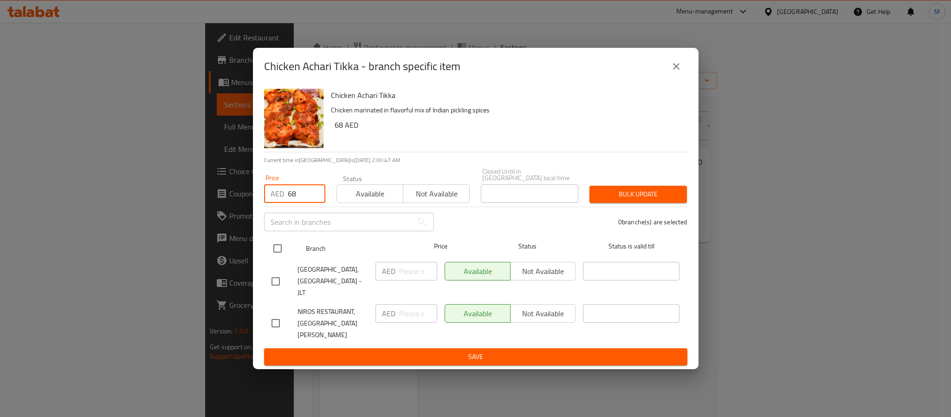
type input "68"
click at [277, 253] on input "checkbox" at bounding box center [277, 247] width 19 height 19
checkbox input "true"
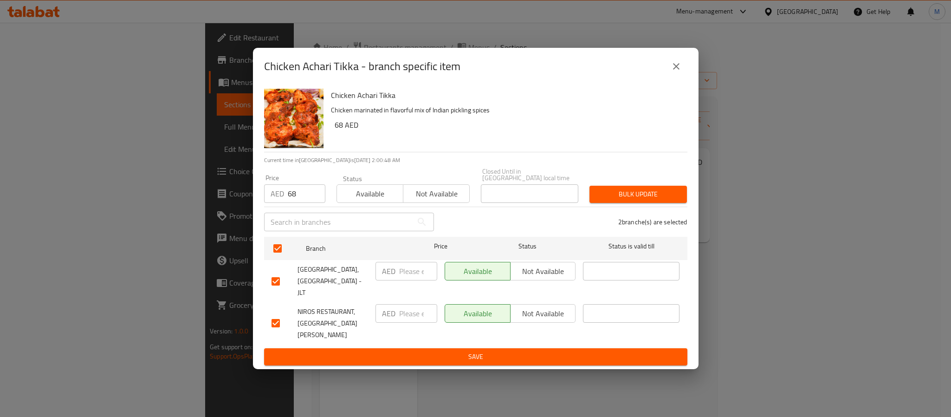
click at [630, 200] on span "Bulk update" at bounding box center [638, 194] width 83 height 12
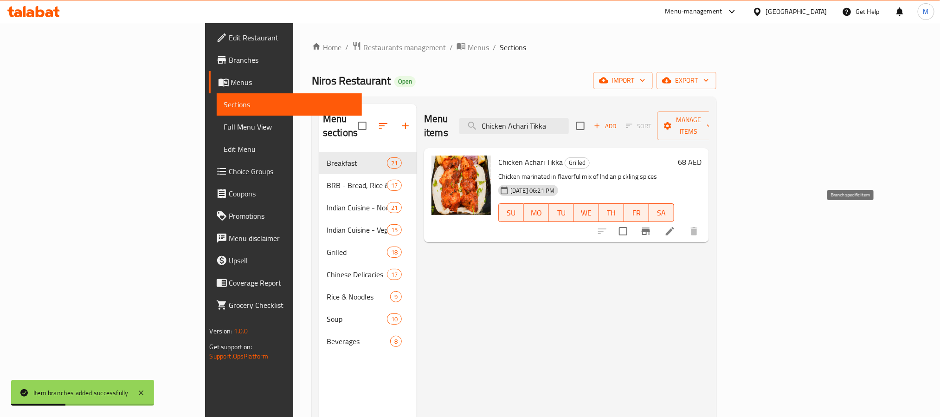
click at [651, 225] on icon "Branch-specific-item" at bounding box center [645, 230] width 11 height 11
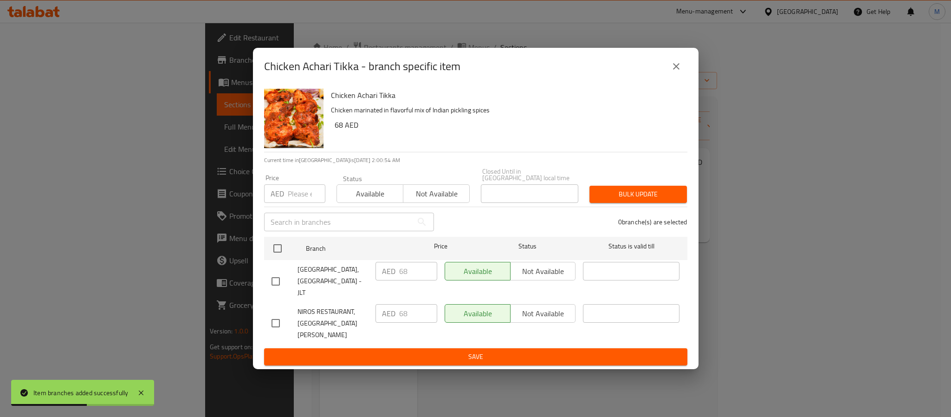
click at [675, 72] on icon "close" at bounding box center [675, 66] width 11 height 11
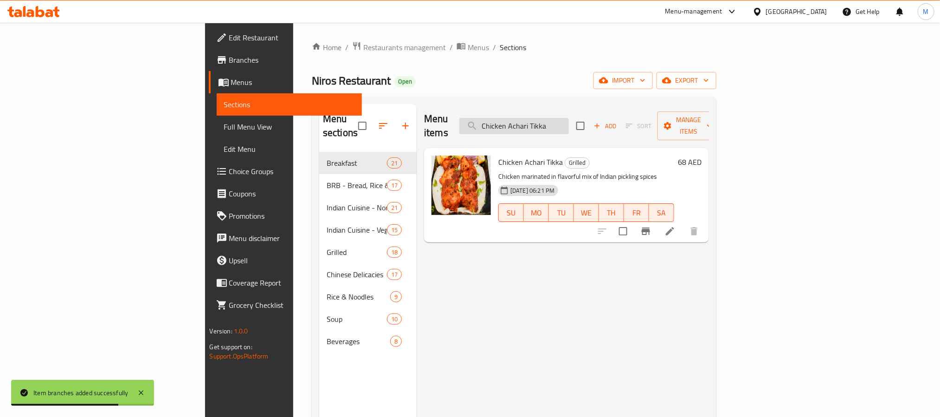
click at [569, 118] on input "Chicken Achari Tikka" at bounding box center [513, 126] width 109 height 16
paste input "Grilled Chicken Wings"
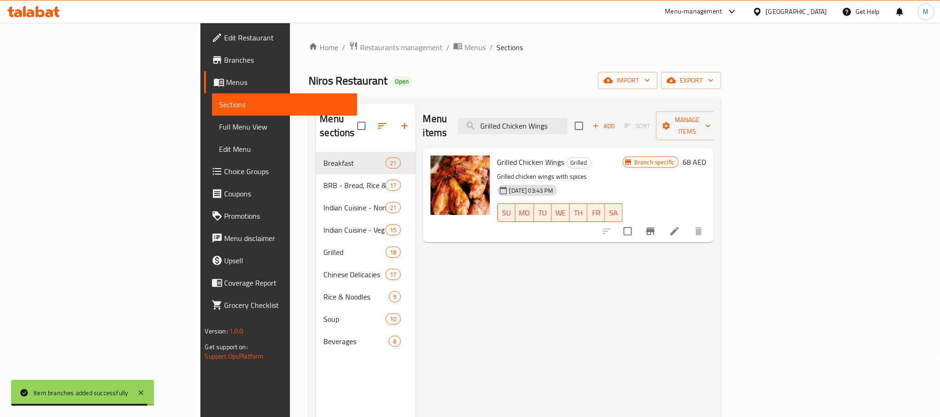
type input "Grilled Chicken Wings"
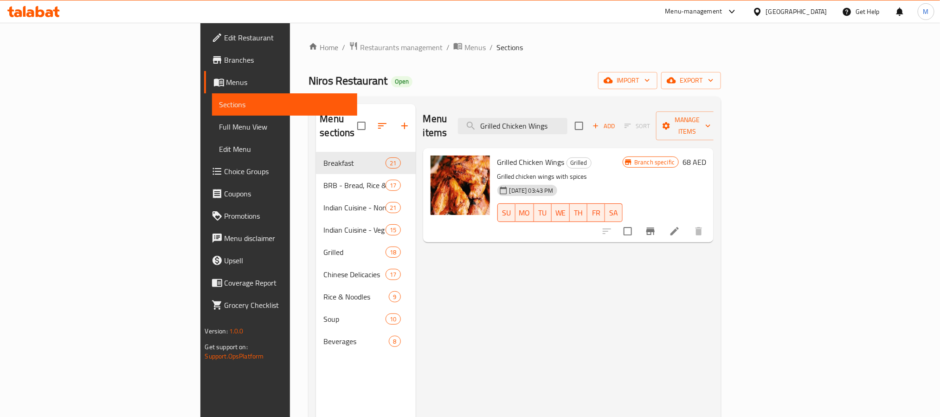
click at [656, 225] on icon "Branch-specific-item" at bounding box center [650, 230] width 11 height 11
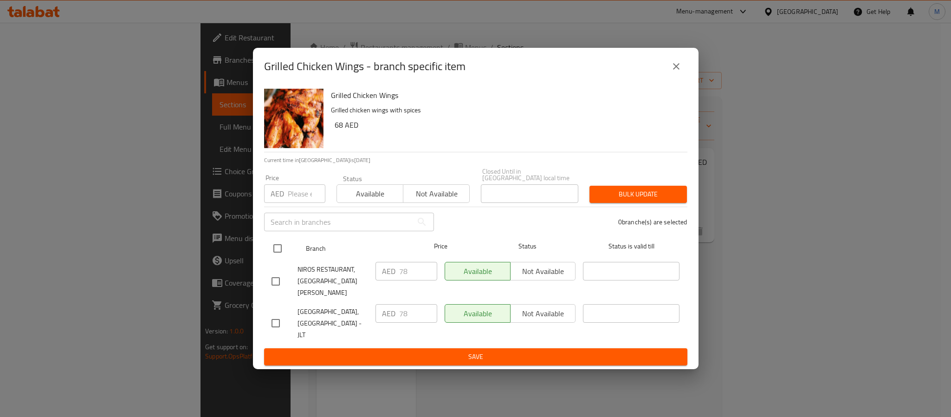
drag, startPoint x: 275, startPoint y: 259, endPoint x: 280, endPoint y: 255, distance: 7.0
click at [276, 258] on input "checkbox" at bounding box center [277, 247] width 19 height 19
checkbox input "true"
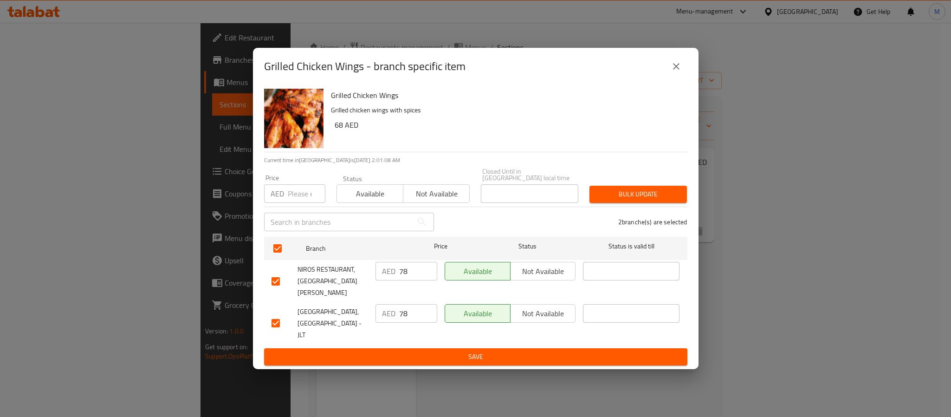
click at [291, 203] on input "number" at bounding box center [307, 193] width 38 height 19
paste input "68.00"
type input "68.00"
click at [585, 141] on div "Grilled Chicken Wings Grilled chicken wings with spices 68 AED" at bounding box center [505, 118] width 356 height 67
click at [628, 200] on span "Bulk update" at bounding box center [638, 194] width 83 height 12
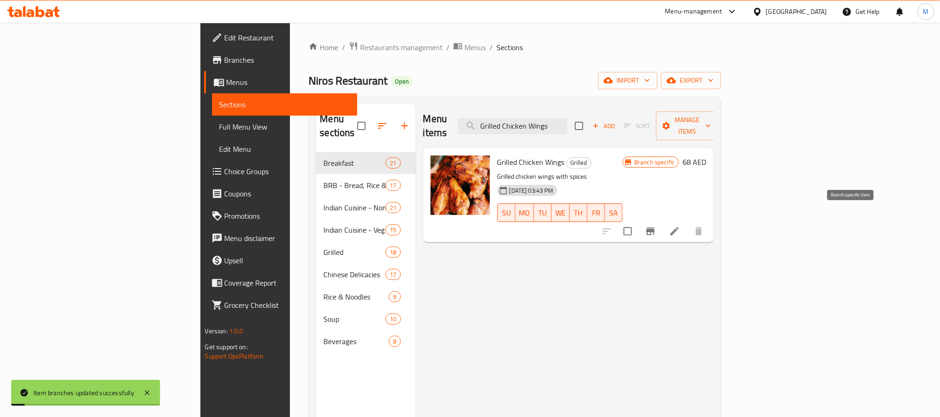
click at [662, 227] on button "Branch-specific-item" at bounding box center [650, 231] width 22 height 22
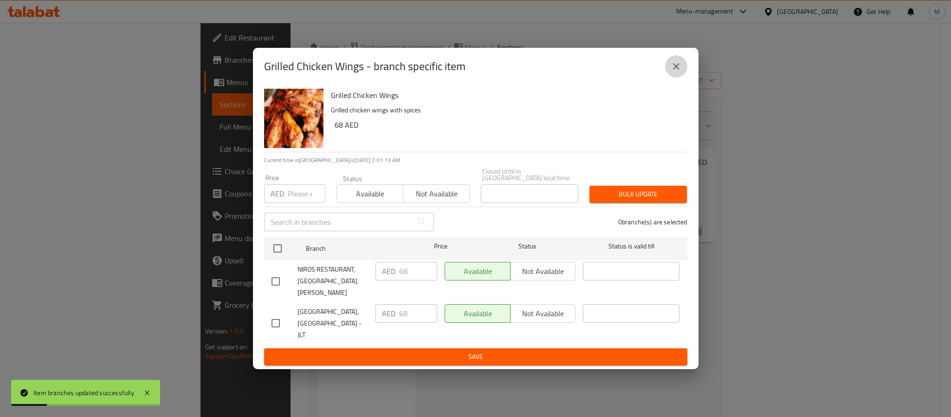
drag, startPoint x: 671, startPoint y: 71, endPoint x: 659, endPoint y: 56, distance: 19.9
click at [671, 71] on icon "close" at bounding box center [675, 66] width 11 height 11
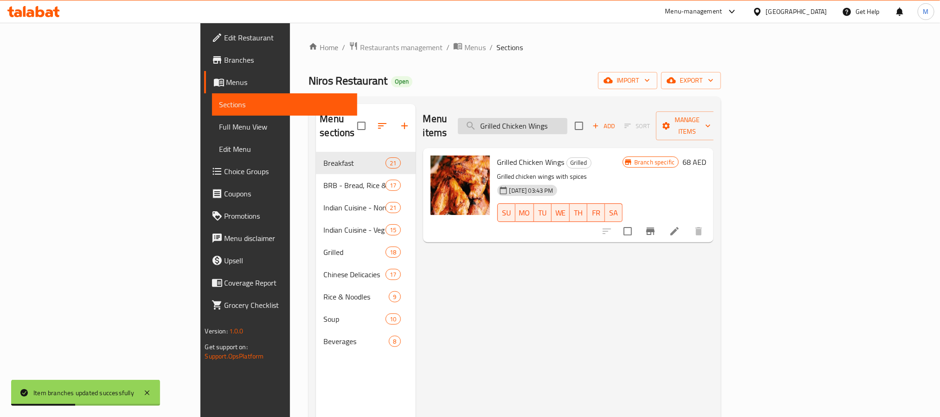
click at [567, 119] on input "Grilled Chicken Wings" at bounding box center [512, 126] width 109 height 16
paste input "Chicken Seekh Kabab"
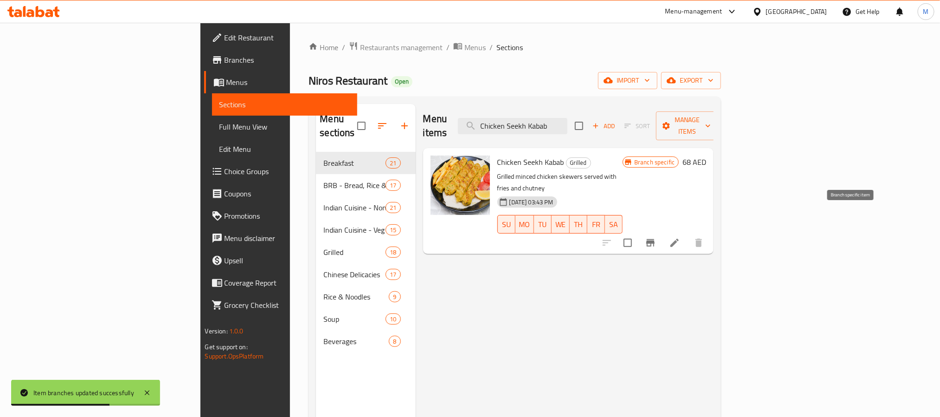
type input "Chicken Seekh Kabab"
click at [655, 239] on icon "Branch-specific-item" at bounding box center [650, 242] width 8 height 7
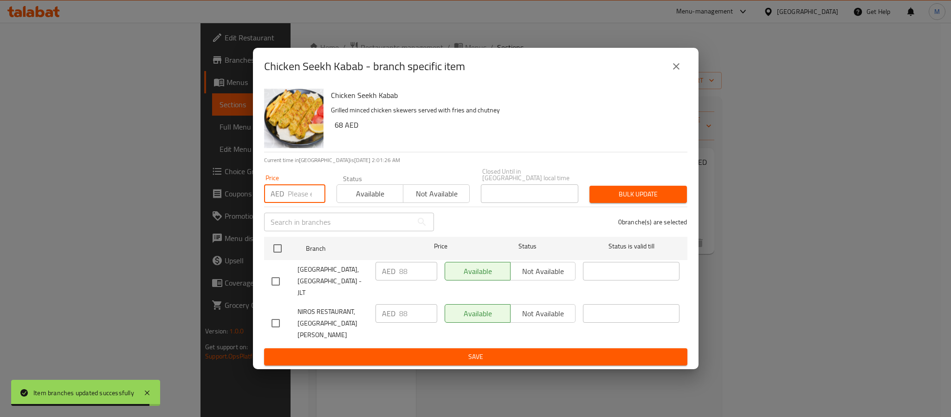
click at [296, 199] on input "number" at bounding box center [307, 193] width 38 height 19
paste input "68.00"
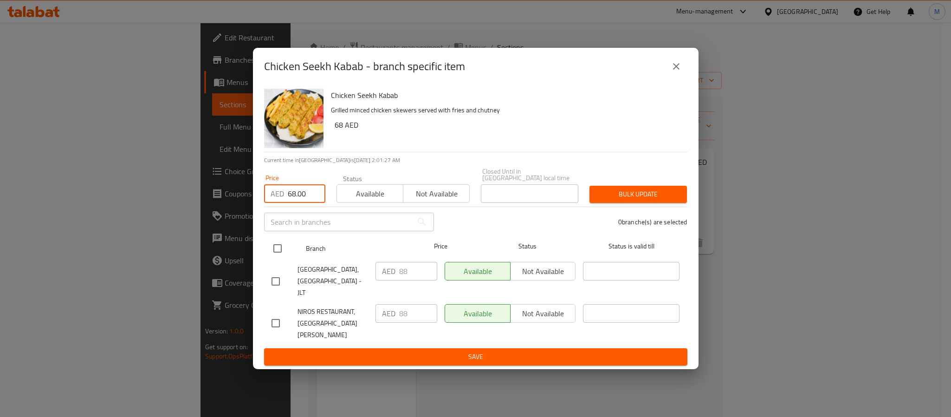
type input "68.00"
click at [272, 258] on input "checkbox" at bounding box center [277, 247] width 19 height 19
checkbox input "true"
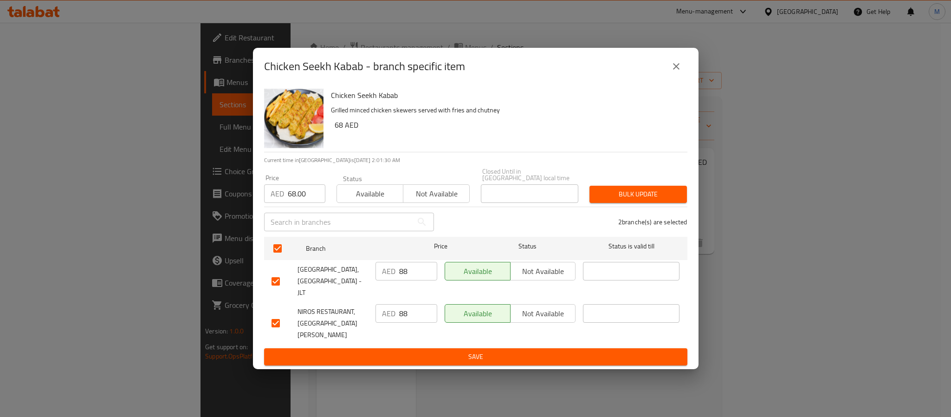
click at [614, 200] on span "Bulk update" at bounding box center [638, 194] width 83 height 12
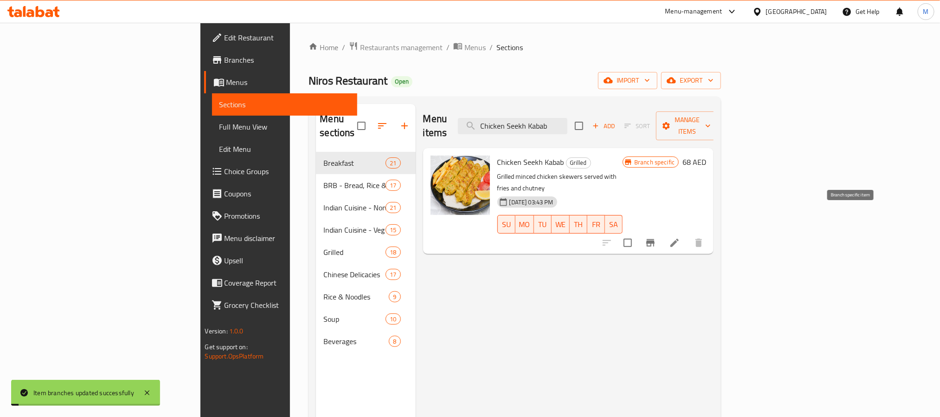
click at [655, 239] on icon "Branch-specific-item" at bounding box center [650, 242] width 8 height 7
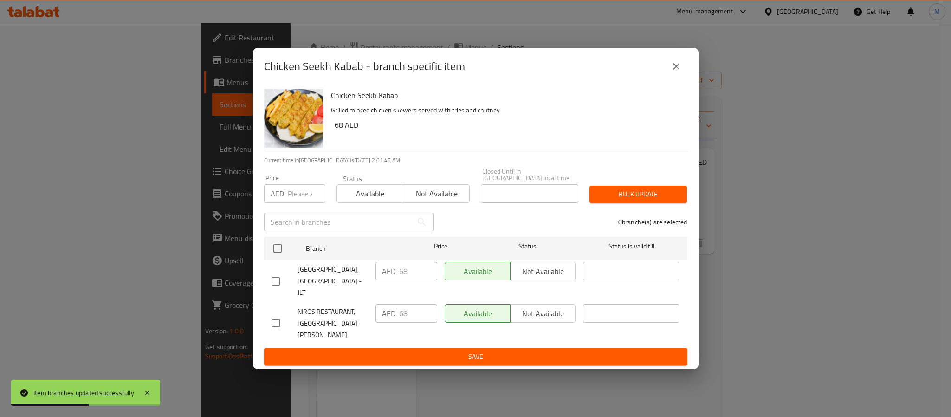
click at [674, 72] on icon "close" at bounding box center [675, 66] width 11 height 11
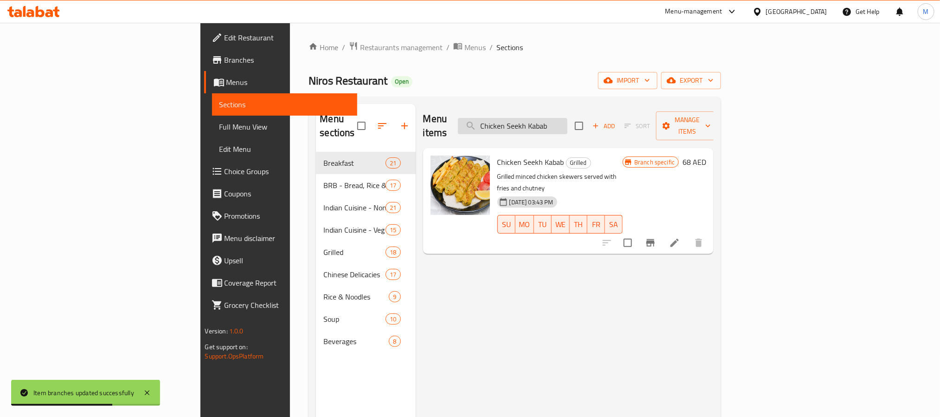
click at [567, 120] on input "Chicken Seekh Kabab" at bounding box center [512, 126] width 109 height 16
paste input "Mutto"
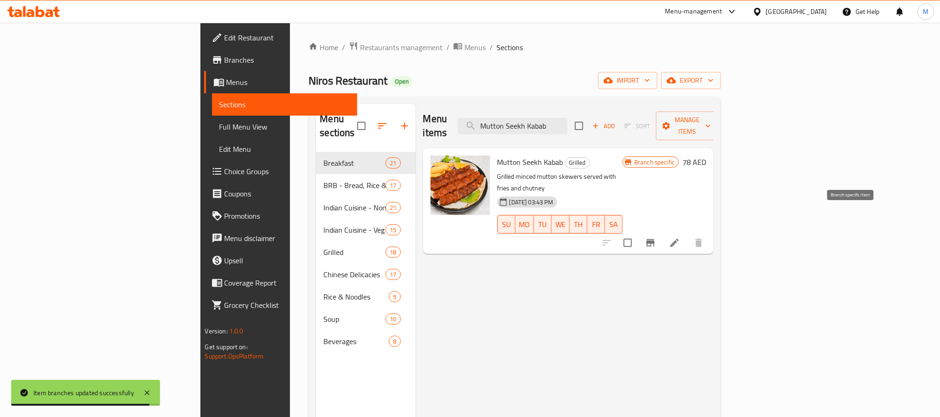
type input "Mutton Seekh Kabab"
click at [656, 237] on icon "Branch-specific-item" at bounding box center [650, 242] width 11 height 11
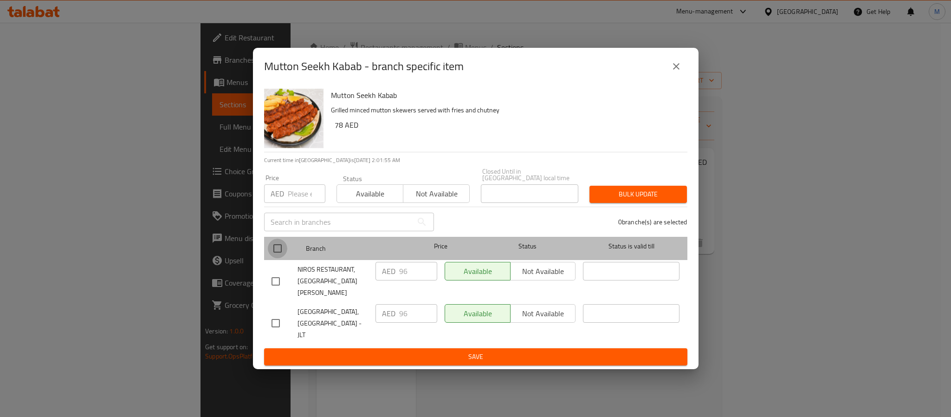
click at [278, 252] on input "checkbox" at bounding box center [277, 247] width 19 height 19
checkbox input "true"
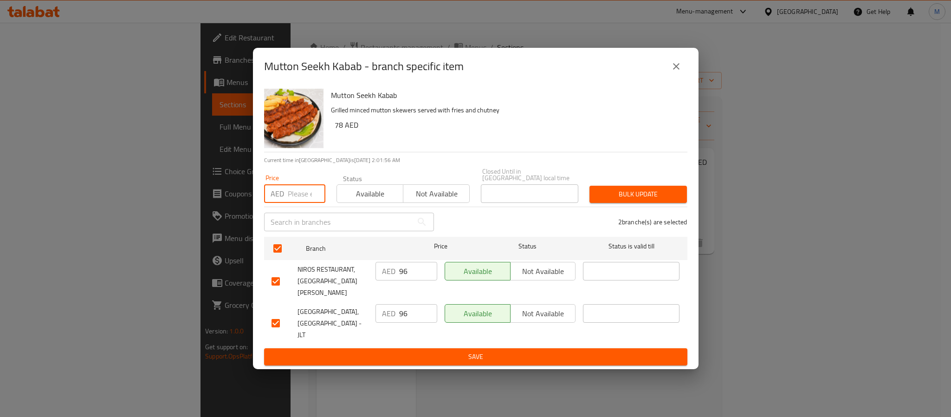
click at [298, 202] on input "number" at bounding box center [307, 193] width 38 height 19
paste input "78.00"
type input "78.00"
click at [589, 131] on h6 "78 AED" at bounding box center [506, 124] width 345 height 13
click at [625, 200] on span "Bulk update" at bounding box center [638, 194] width 83 height 12
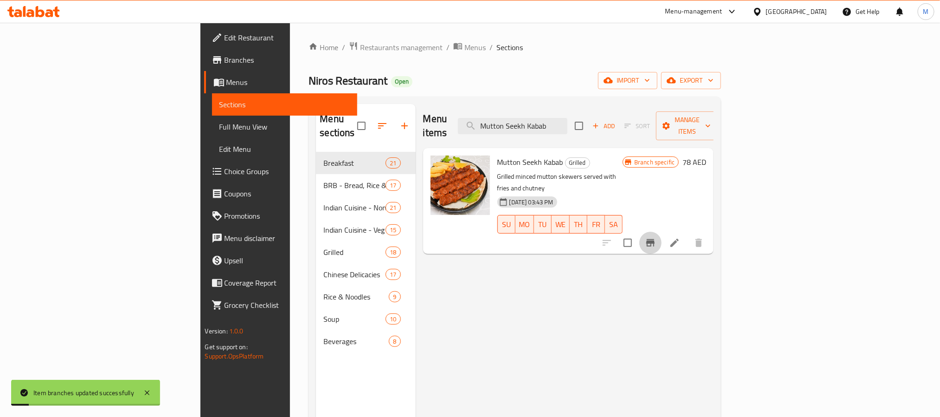
click at [656, 237] on icon "Branch-specific-item" at bounding box center [650, 242] width 11 height 11
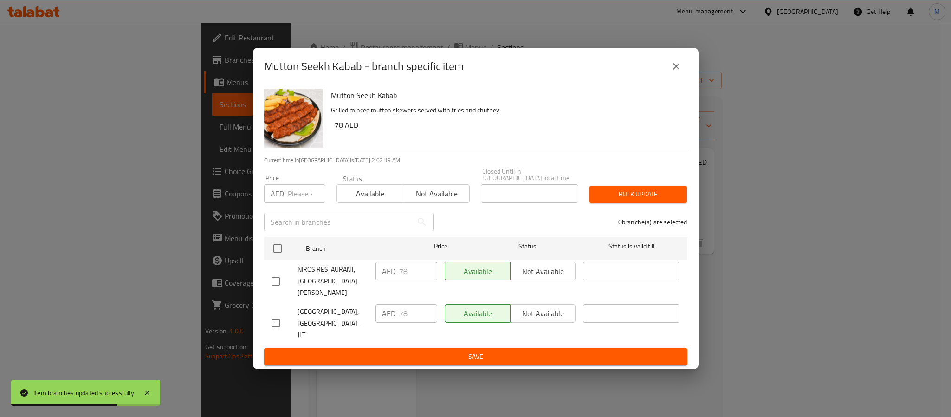
click at [674, 71] on icon "close" at bounding box center [675, 66] width 11 height 11
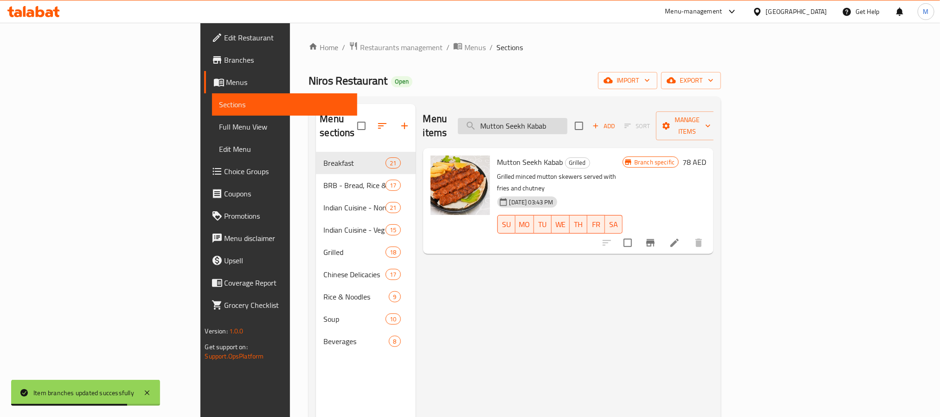
click at [567, 118] on input "Mutton Seekh Kabab" at bounding box center [512, 126] width 109 height 16
paste input "ixed Grill Platter (Kabab)"
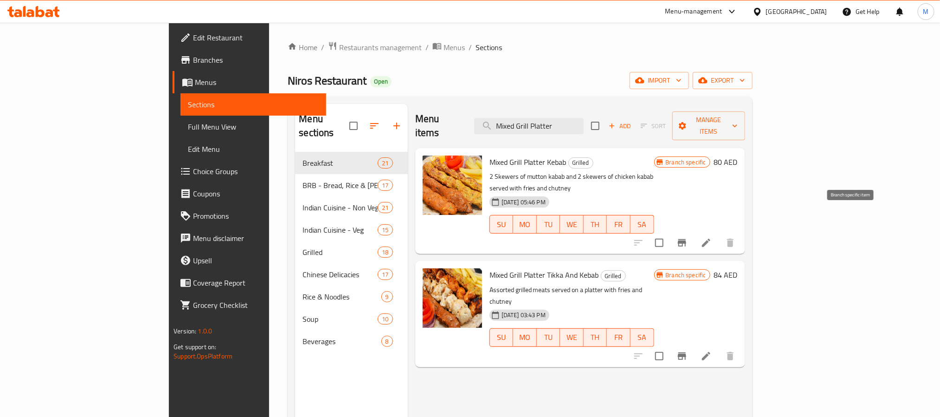
type input "Mixed Grill Platter"
click at [688, 237] on icon "Branch-specific-item" at bounding box center [681, 242] width 11 height 11
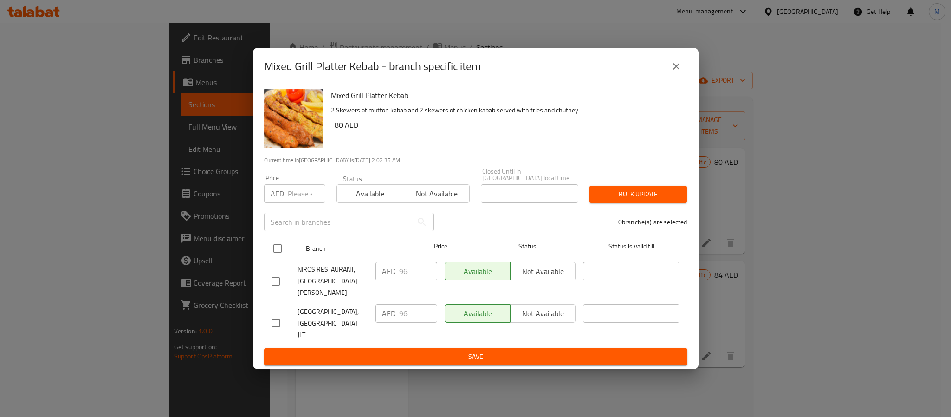
click at [275, 257] on input "checkbox" at bounding box center [277, 247] width 19 height 19
checkbox input "true"
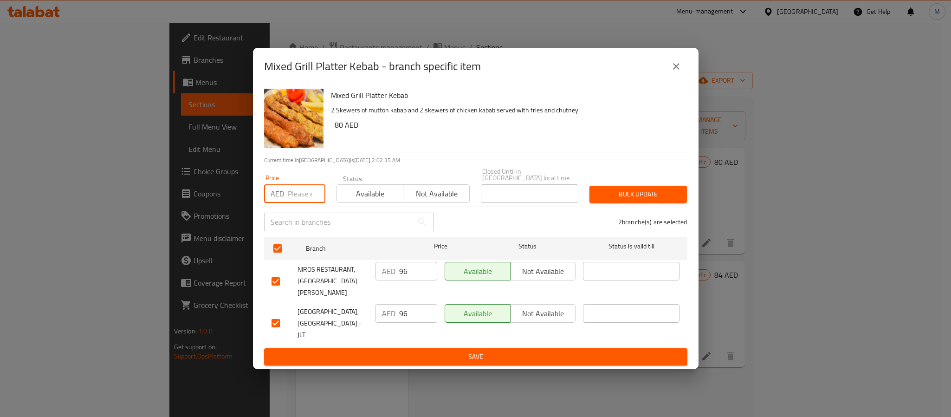
click at [298, 194] on input "number" at bounding box center [307, 193] width 38 height 19
paste input "80.00"
type input "80.00"
click at [650, 198] on span "Bulk update" at bounding box center [638, 194] width 83 height 12
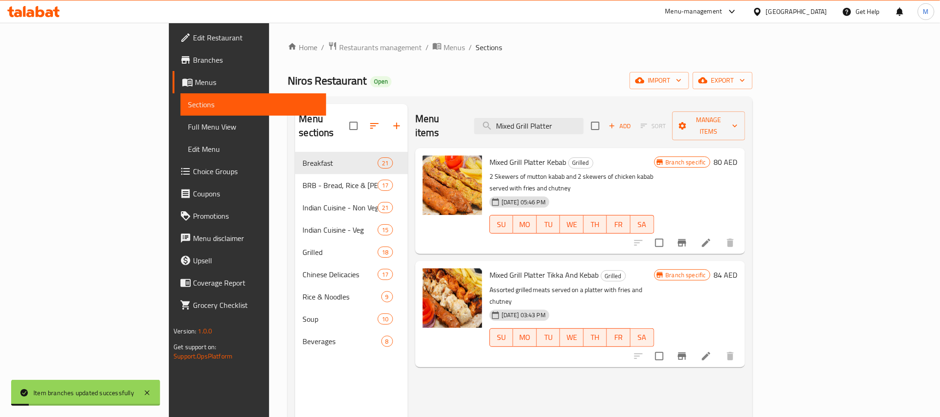
click at [688, 237] on icon "Branch-specific-item" at bounding box center [681, 242] width 11 height 11
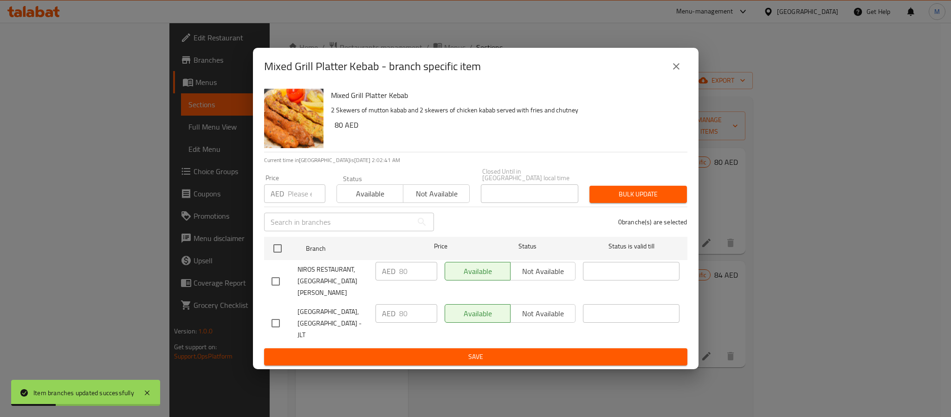
click at [680, 71] on icon "close" at bounding box center [675, 66] width 11 height 11
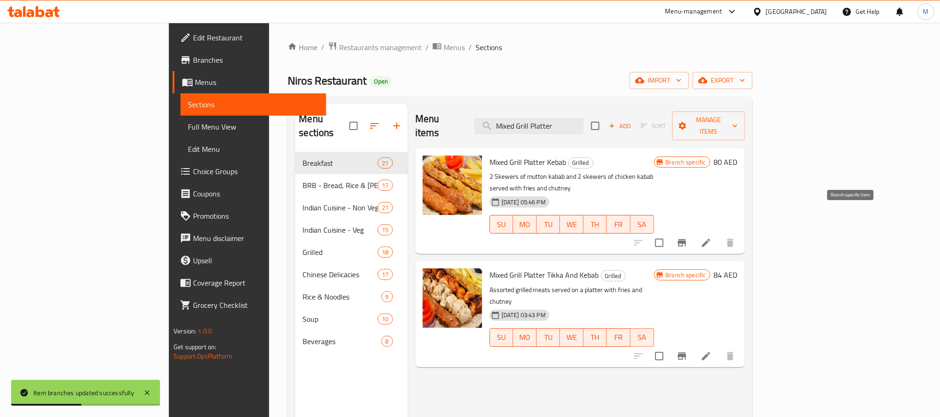
click at [688, 237] on icon "Branch-specific-item" at bounding box center [681, 242] width 11 height 11
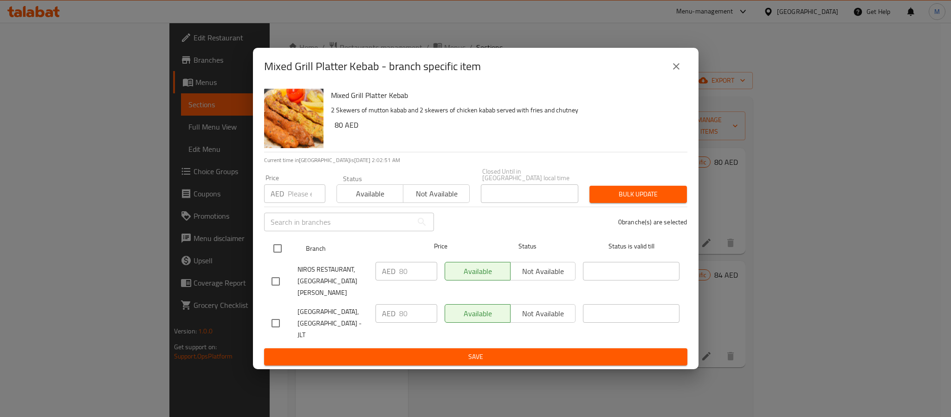
click at [280, 253] on input "checkbox" at bounding box center [277, 247] width 19 height 19
checkbox input "true"
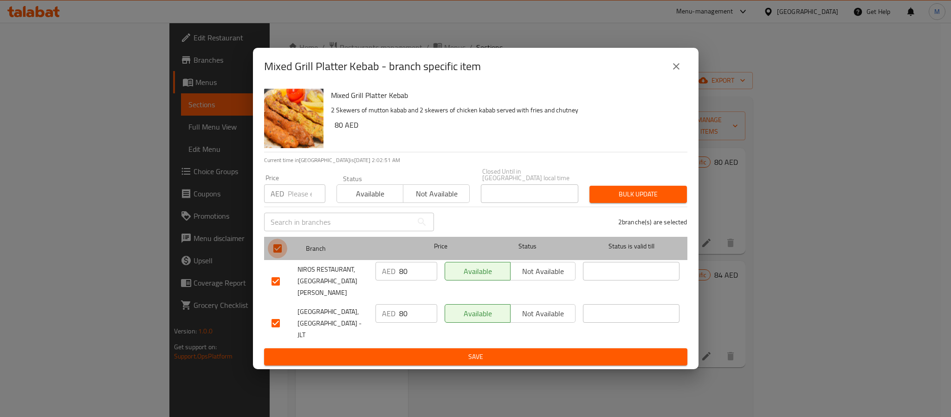
click at [277, 253] on input "checkbox" at bounding box center [277, 247] width 19 height 19
checkbox input "false"
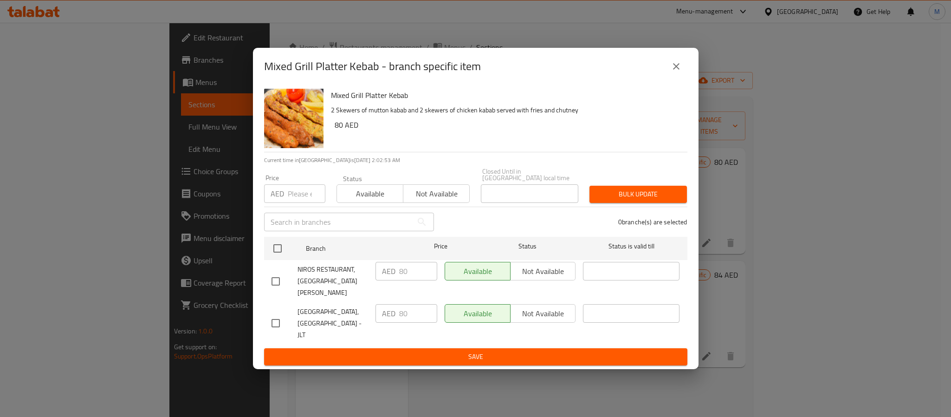
click at [681, 69] on button "close" at bounding box center [676, 66] width 22 height 22
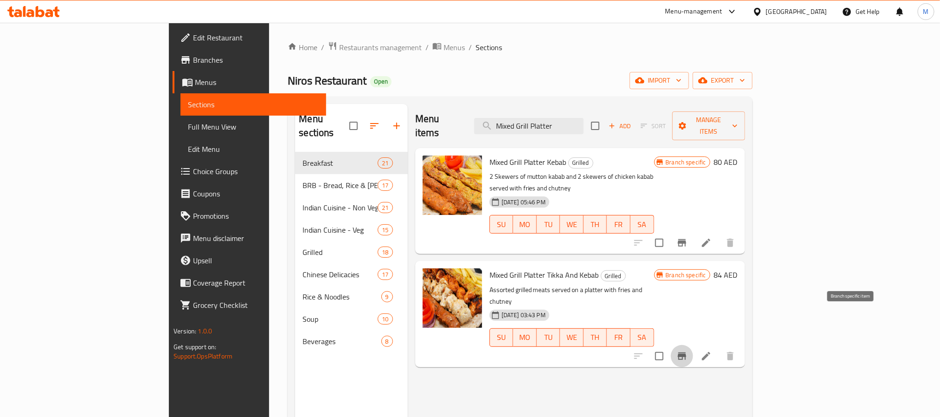
click at [688, 350] on icon "Branch-specific-item" at bounding box center [681, 355] width 11 height 11
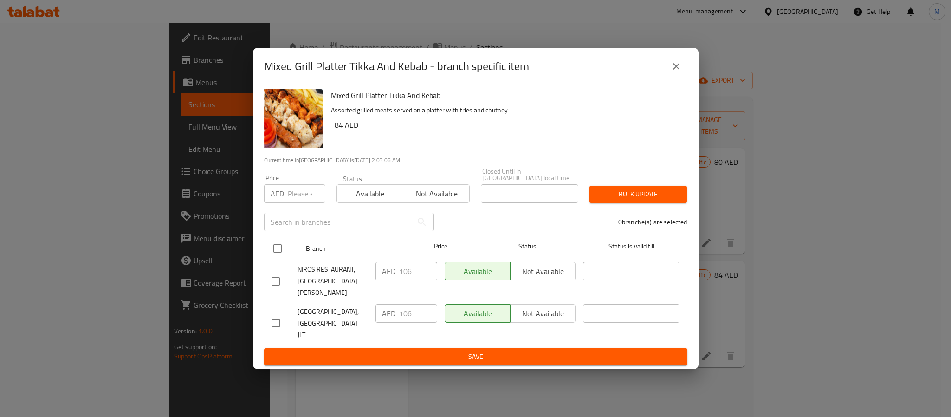
drag, startPoint x: 270, startPoint y: 259, endPoint x: 278, endPoint y: 257, distance: 8.0
click at [271, 258] on input "checkbox" at bounding box center [277, 247] width 19 height 19
checkbox input "true"
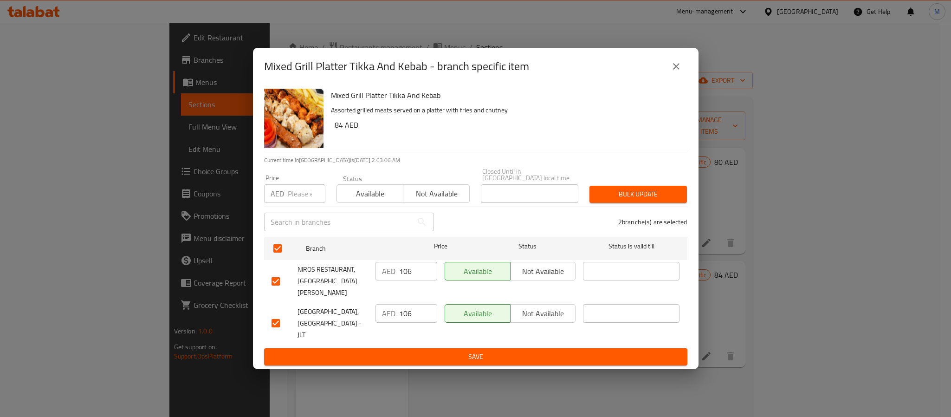
click at [291, 202] on input "number" at bounding box center [307, 193] width 38 height 19
paste input "84.00"
type input "84.00"
click at [540, 149] on div "Mixed Grill Platter Tikka And Kebab Assorted grilled meats served on a platter …" at bounding box center [505, 118] width 356 height 67
click at [616, 197] on span "Bulk update" at bounding box center [638, 194] width 83 height 12
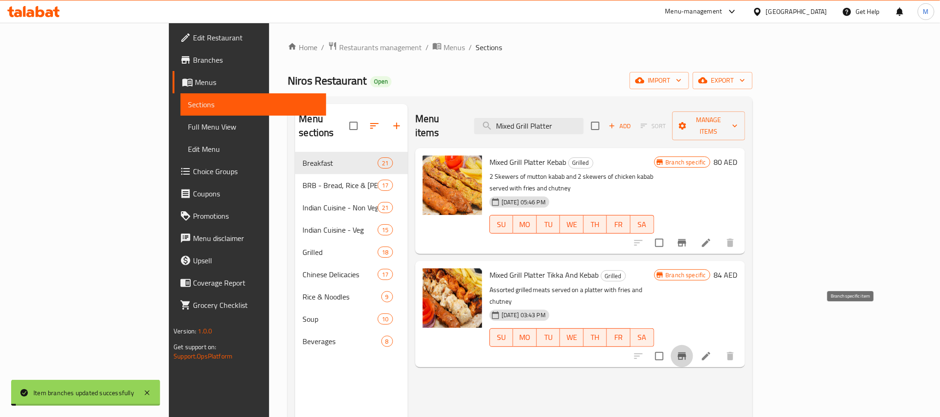
click at [686, 352] on icon "Branch-specific-item" at bounding box center [682, 355] width 8 height 7
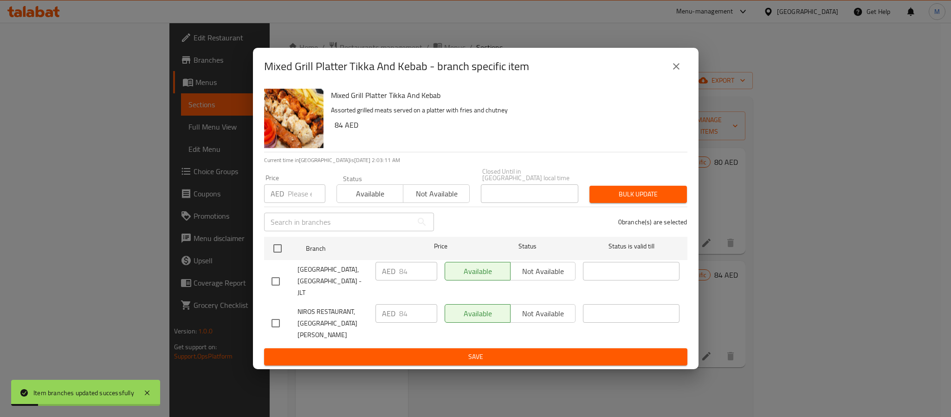
click at [671, 71] on icon "close" at bounding box center [675, 66] width 11 height 11
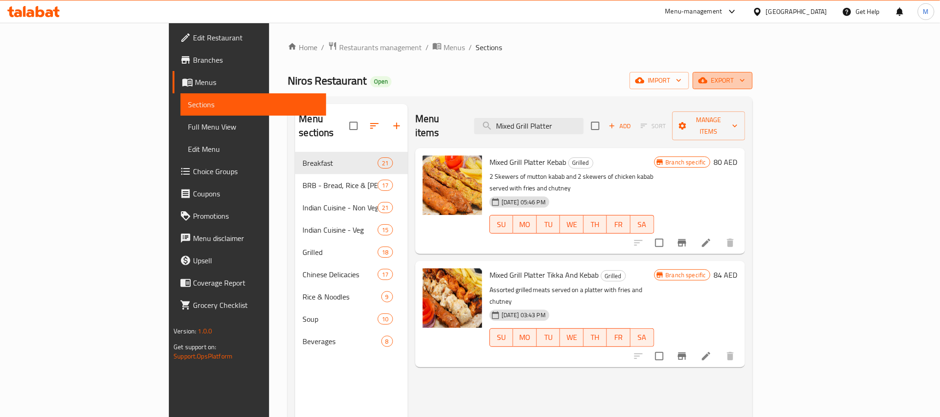
click at [745, 77] on span "export" at bounding box center [722, 81] width 45 height 12
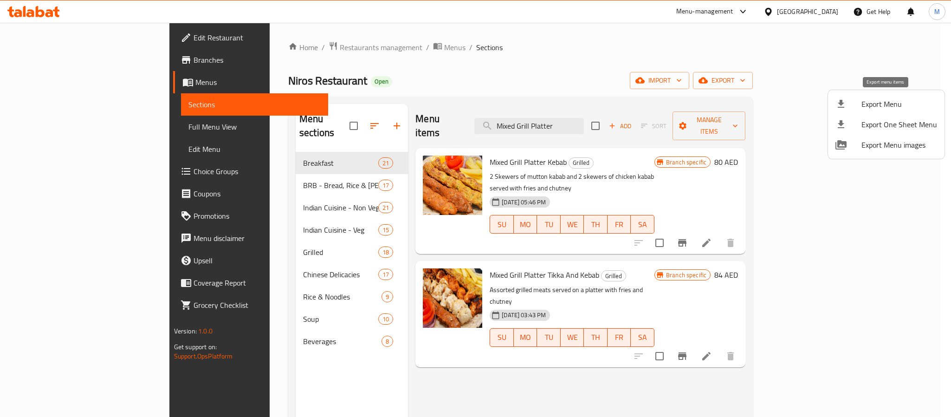
click at [880, 99] on span "Export Menu" at bounding box center [899, 103] width 76 height 11
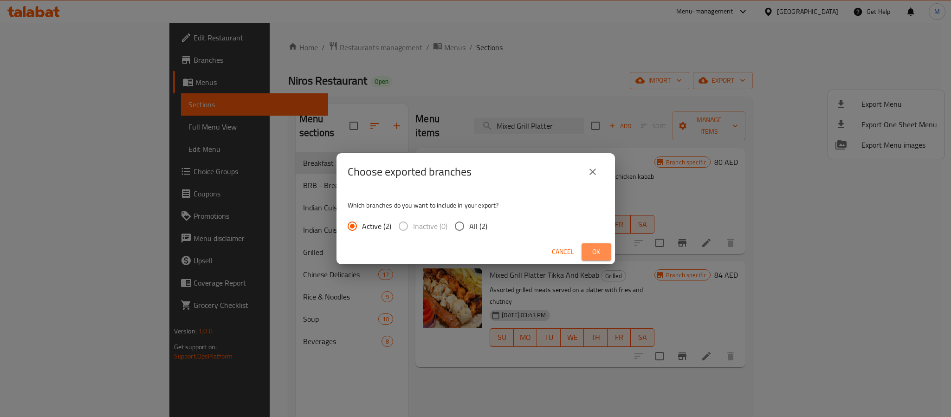
click at [592, 257] on button "Ok" at bounding box center [596, 251] width 30 height 17
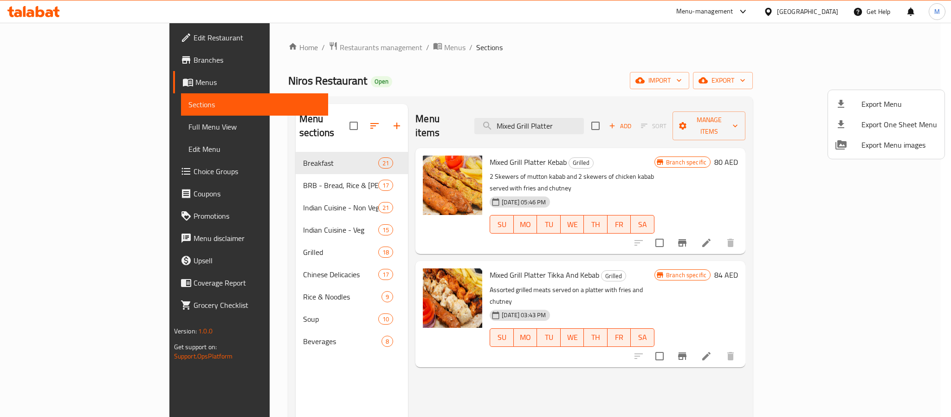
click at [699, 63] on div at bounding box center [475, 208] width 951 height 417
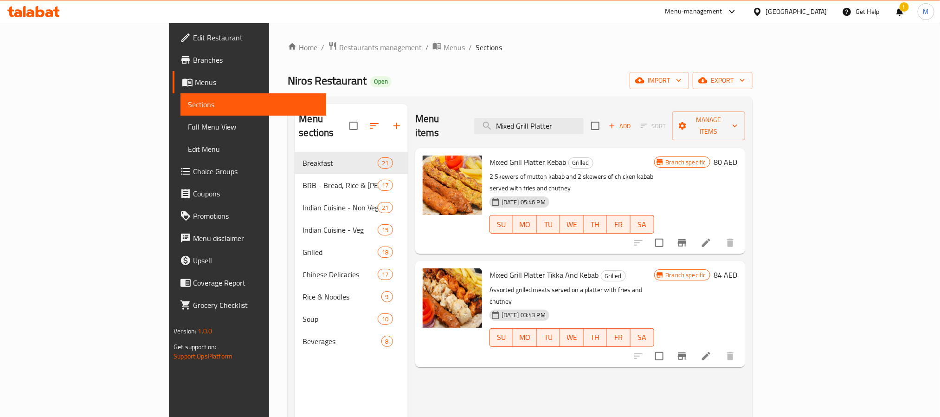
click at [12, 8] on icon at bounding box center [10, 11] width 6 height 11
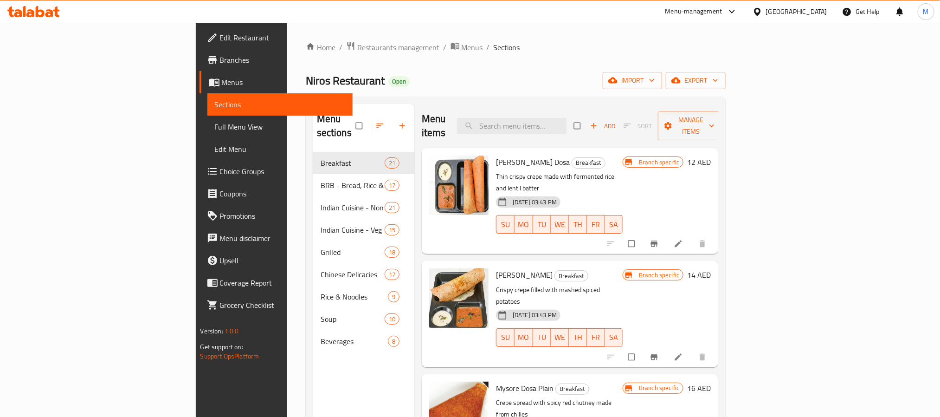
click at [220, 60] on span "Branches" at bounding box center [282, 59] width 125 height 11
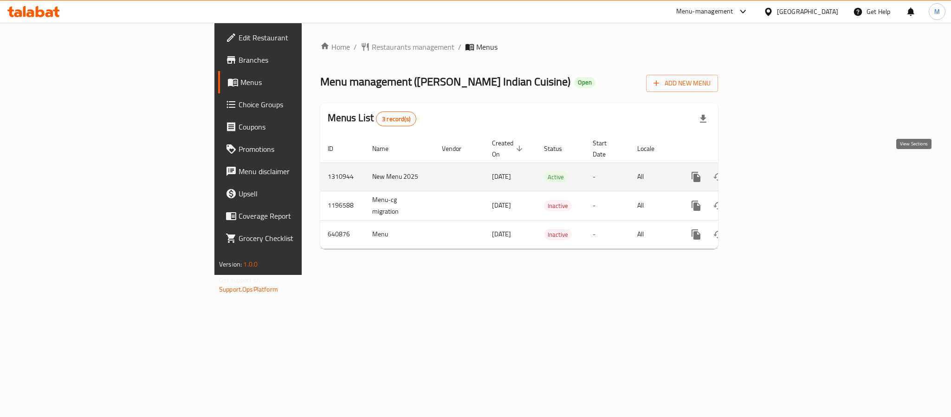
click at [767, 173] on icon "enhanced table" at bounding box center [763, 177] width 8 height 8
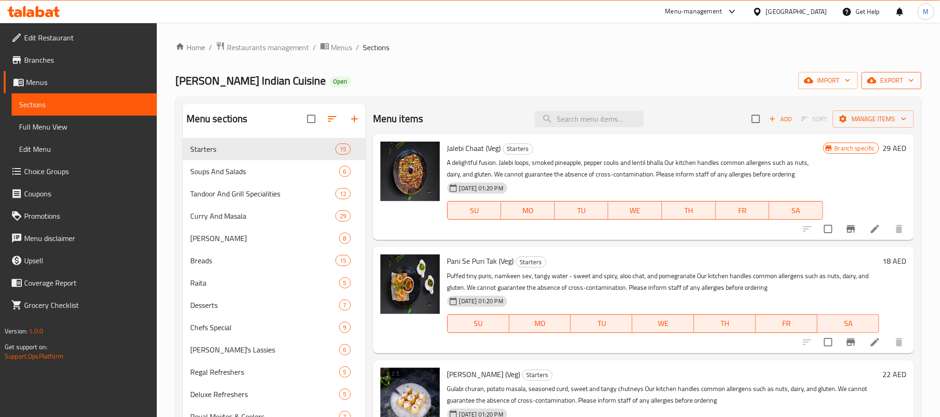
click at [891, 78] on span "export" at bounding box center [891, 81] width 45 height 12
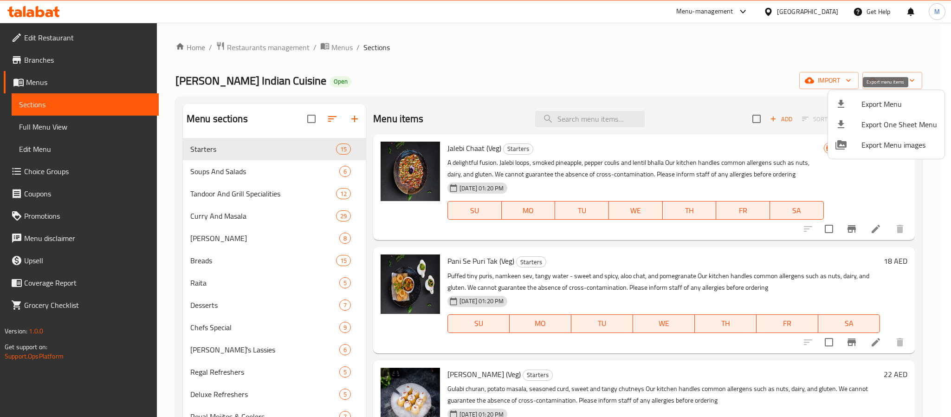
click at [891, 102] on span "Export Menu" at bounding box center [899, 103] width 76 height 11
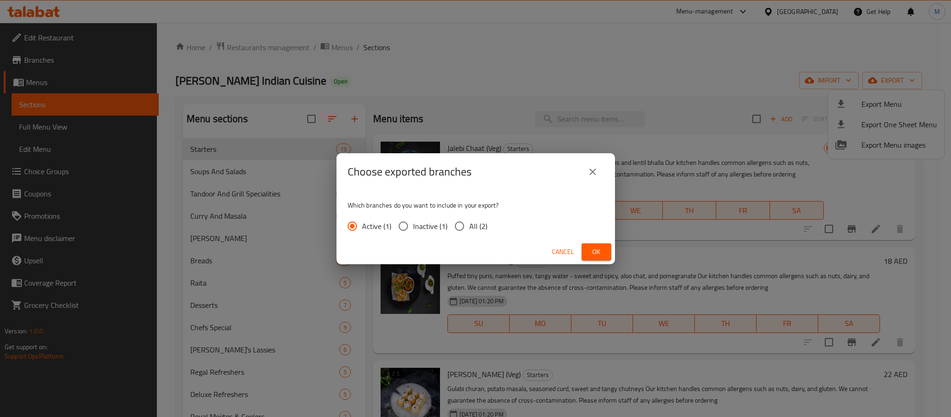
click at [589, 251] on span "Ok" at bounding box center [596, 252] width 15 height 12
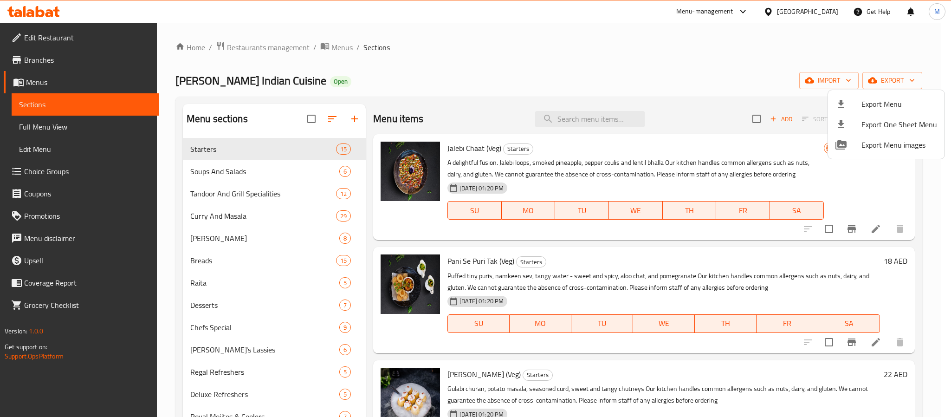
click at [379, 64] on div at bounding box center [475, 208] width 951 height 417
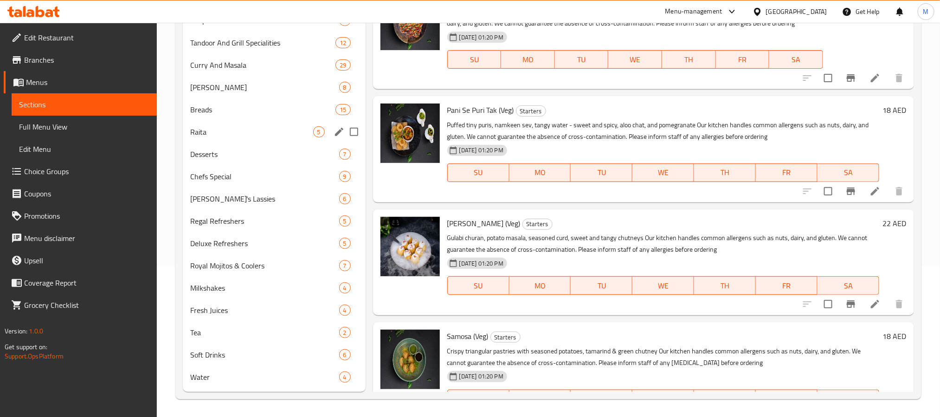
scroll to position [152, 0]
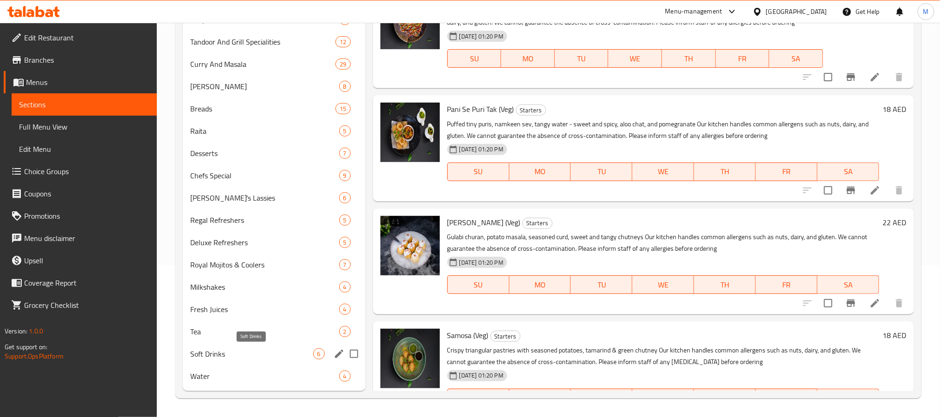
click at [254, 354] on span "Soft Drinks" at bounding box center [251, 353] width 123 height 11
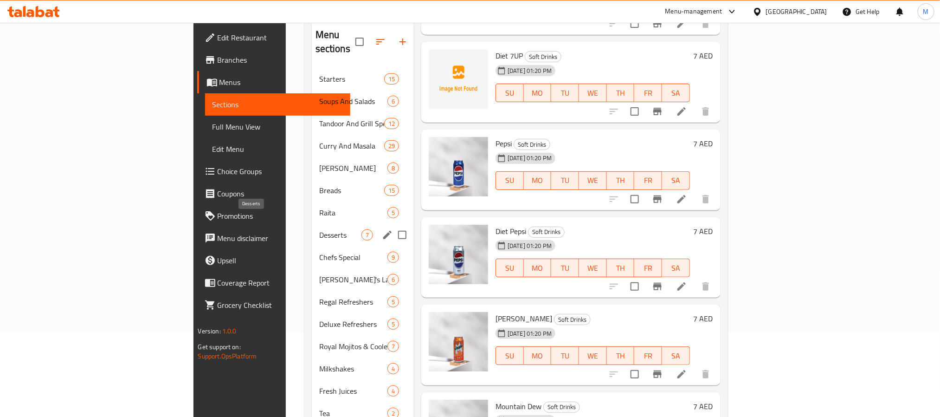
scroll to position [152, 0]
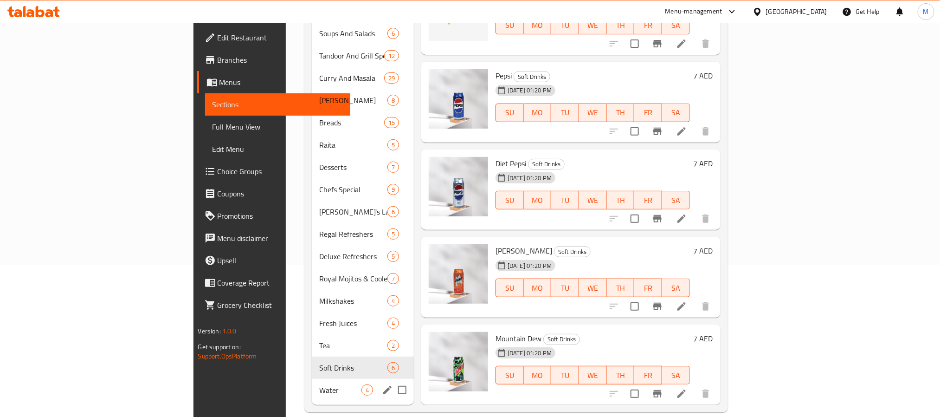
click at [319, 384] on span "Water" at bounding box center [340, 389] width 42 height 11
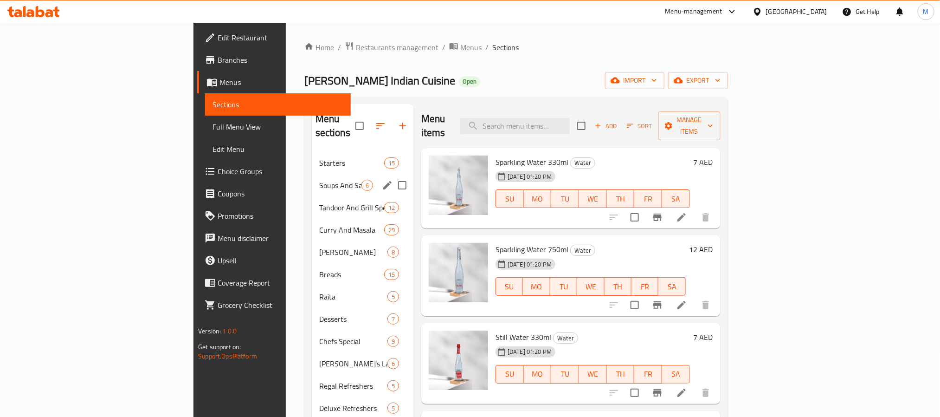
click at [319, 180] on span "Soups And Salads" at bounding box center [340, 185] width 42 height 11
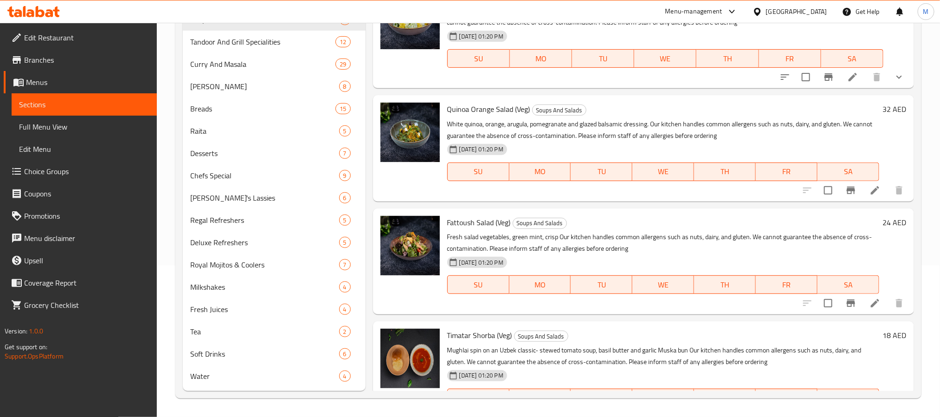
scroll to position [82, 0]
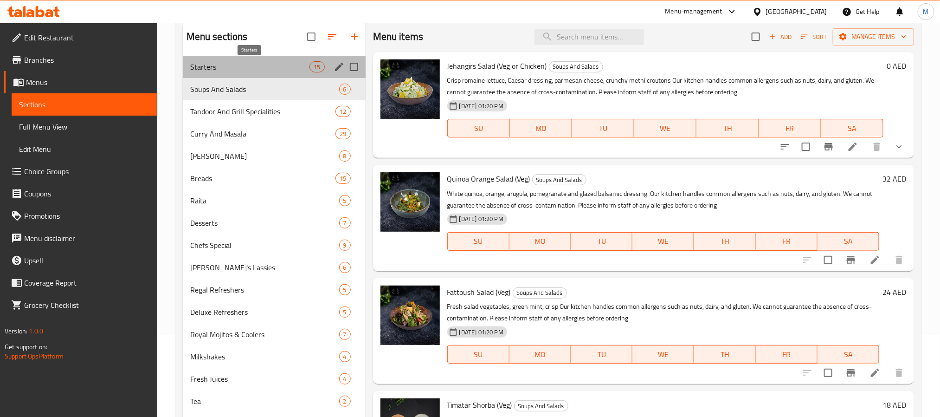
click at [284, 70] on span "Starters" at bounding box center [250, 66] width 120 height 11
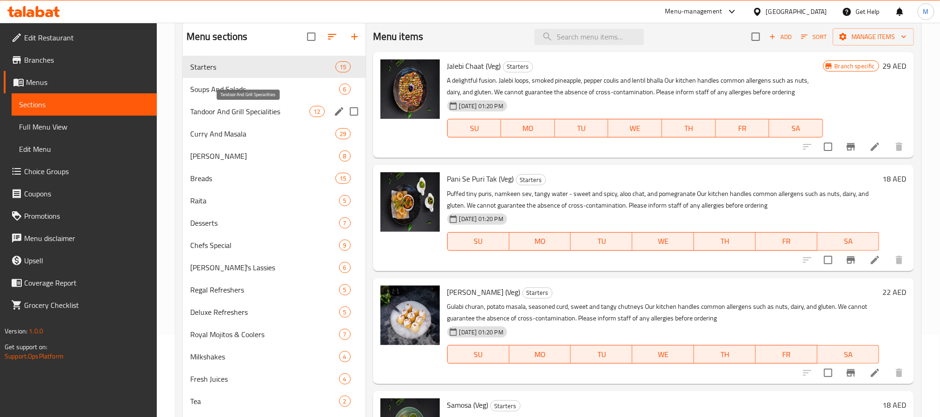
click at [239, 110] on span "Tandoor And Grill Specialities" at bounding box center [250, 111] width 120 height 11
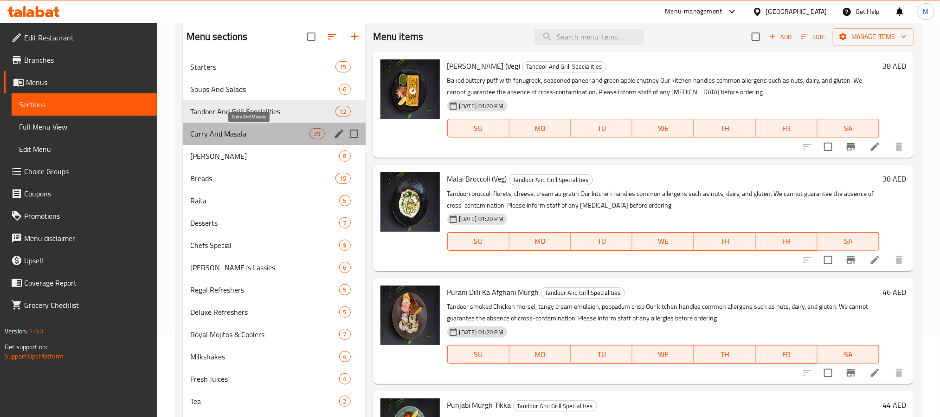
click at [248, 138] on span "Curry And Masala" at bounding box center [250, 133] width 120 height 11
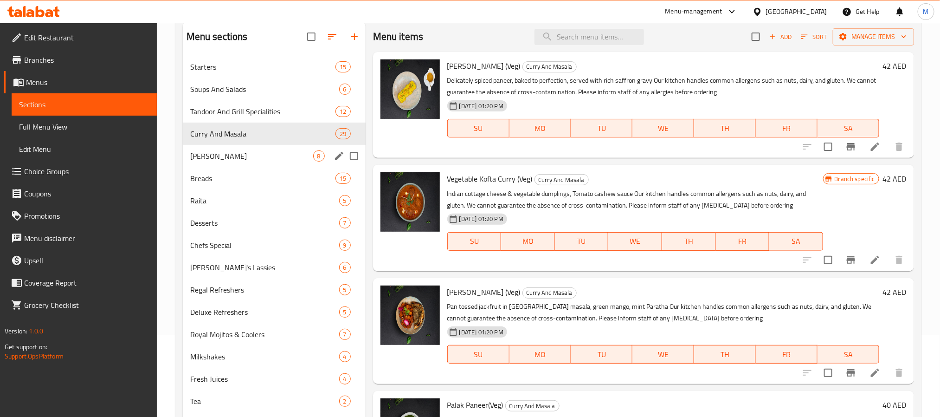
click at [234, 154] on span "Basmati Biryani" at bounding box center [251, 155] width 123 height 11
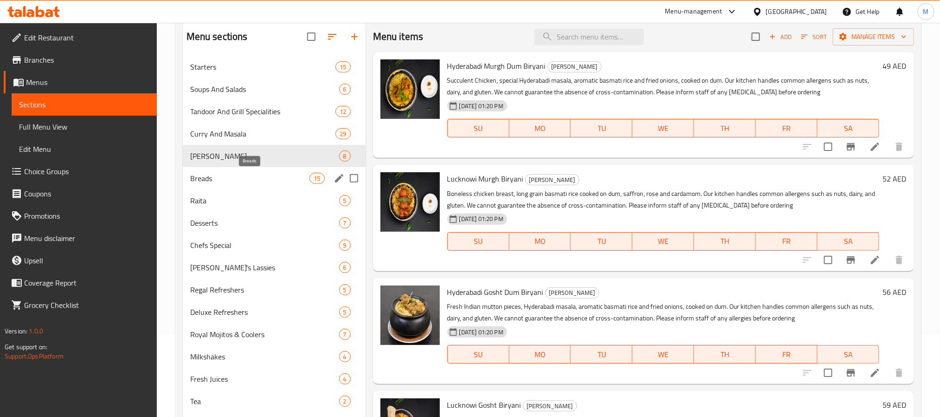
click at [225, 173] on span "Breads" at bounding box center [250, 178] width 120 height 11
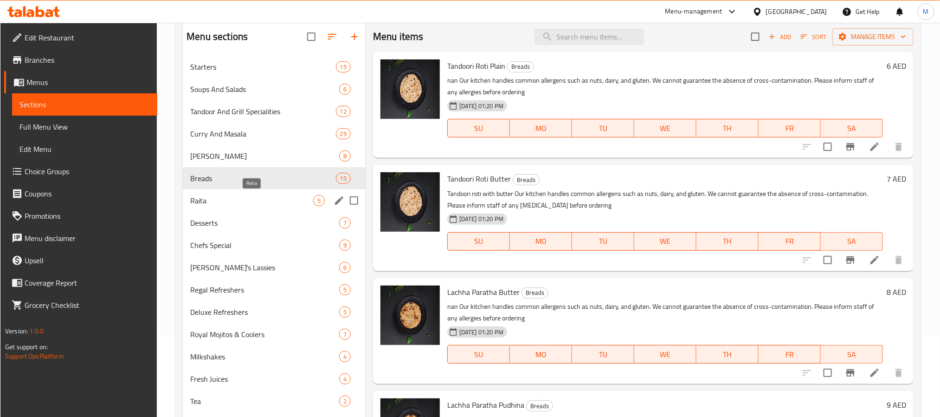
click at [223, 199] on span "Raita" at bounding box center [251, 200] width 123 height 11
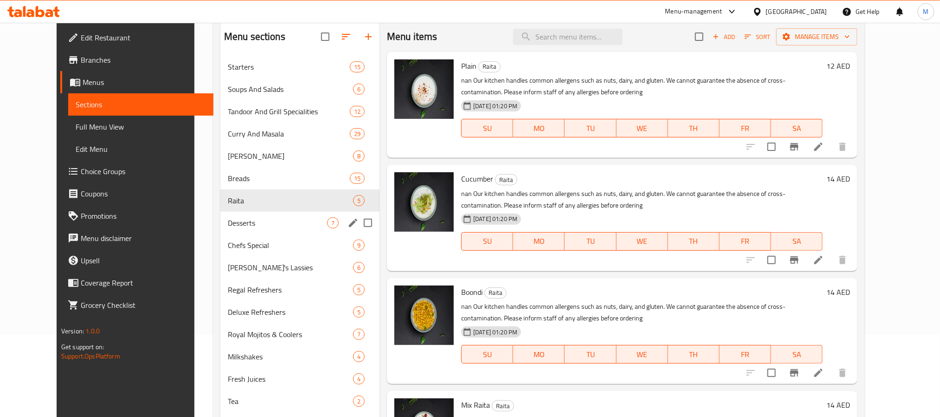
click at [220, 230] on div "Desserts 7" at bounding box center [299, 223] width 159 height 22
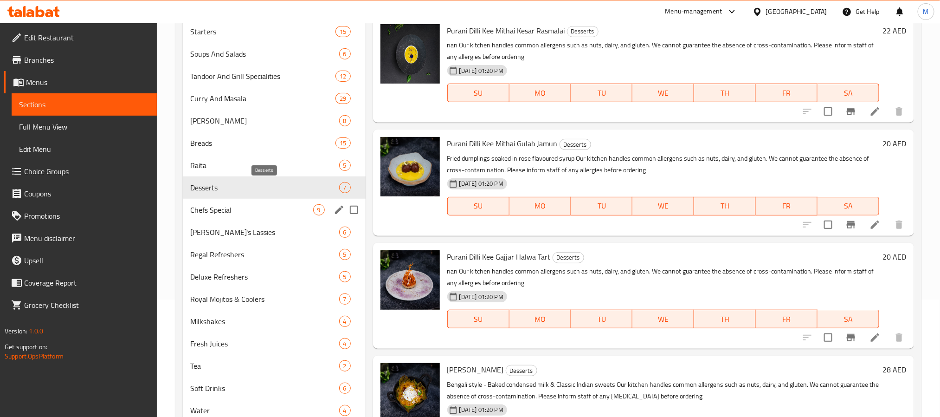
scroll to position [152, 0]
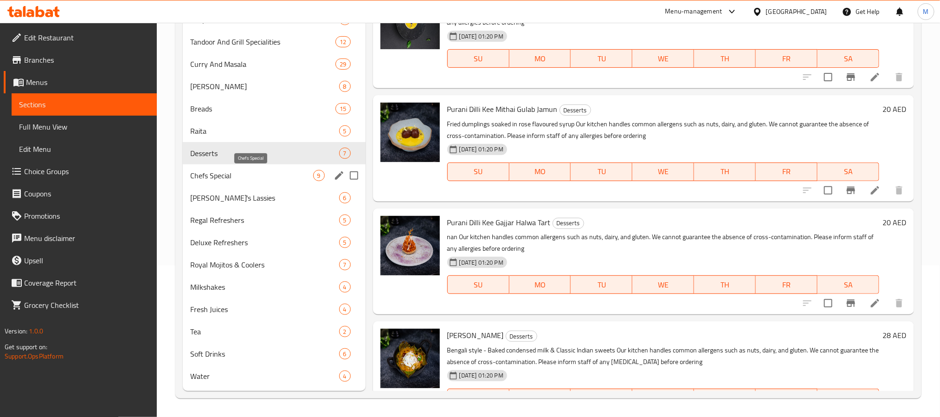
click at [241, 171] on span "Chefs Special" at bounding box center [251, 175] width 123 height 11
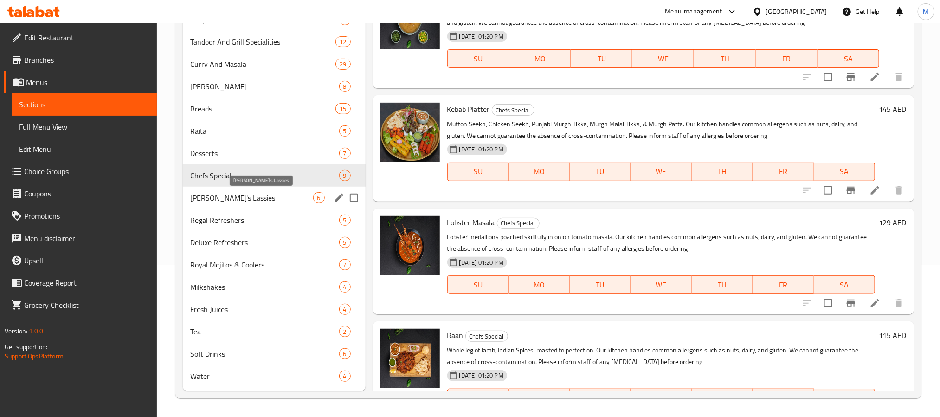
click at [234, 199] on span "Jehangir's Lassies" at bounding box center [251, 197] width 123 height 11
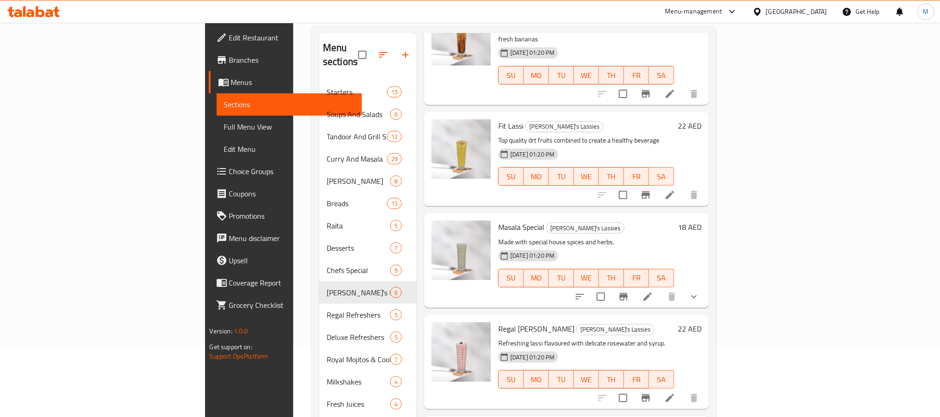
scroll to position [152, 0]
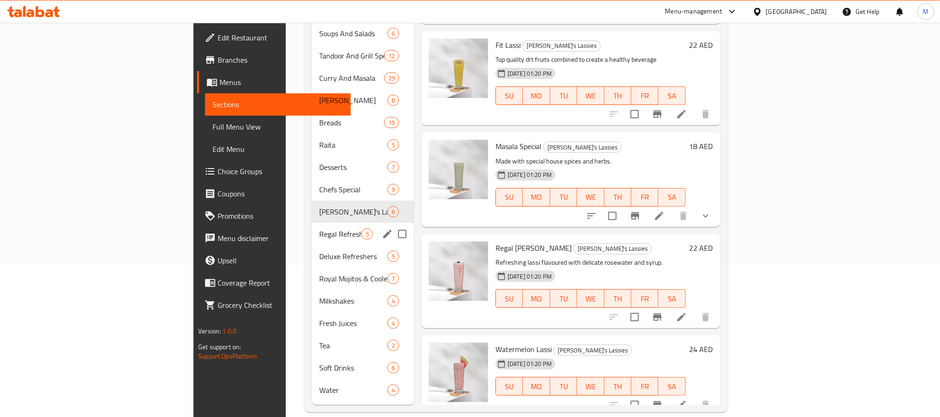
click at [312, 223] on div "Regal Refreshers 5" at bounding box center [363, 234] width 102 height 22
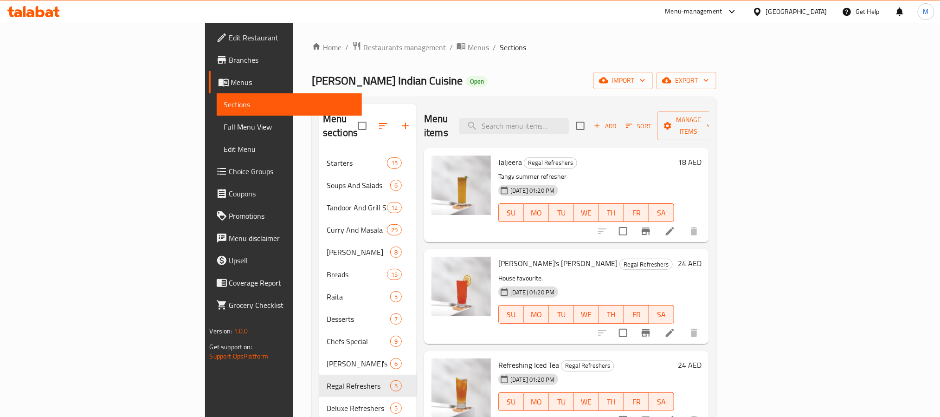
click at [569, 120] on input "search" at bounding box center [513, 126] width 109 height 16
click at [569, 122] on input "search" at bounding box center [513, 126] width 109 height 16
click at [566, 118] on input "search" at bounding box center [513, 126] width 109 height 16
paste input "Our kitchen handles common allergens such as nuts, dairy, and gluten. We cannot…"
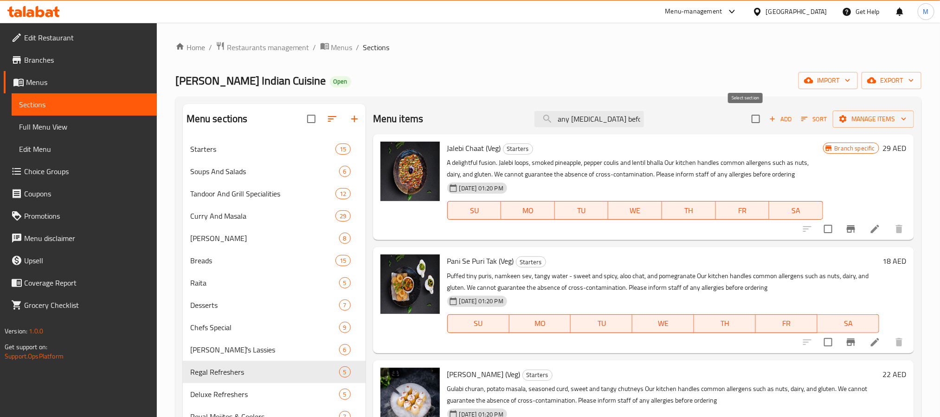
type input "Our kitchen handles common allergens such as nuts, dairy, and gluten. We cannot…"
click at [746, 117] on input "checkbox" at bounding box center [755, 118] width 19 height 19
checkbox input "true"
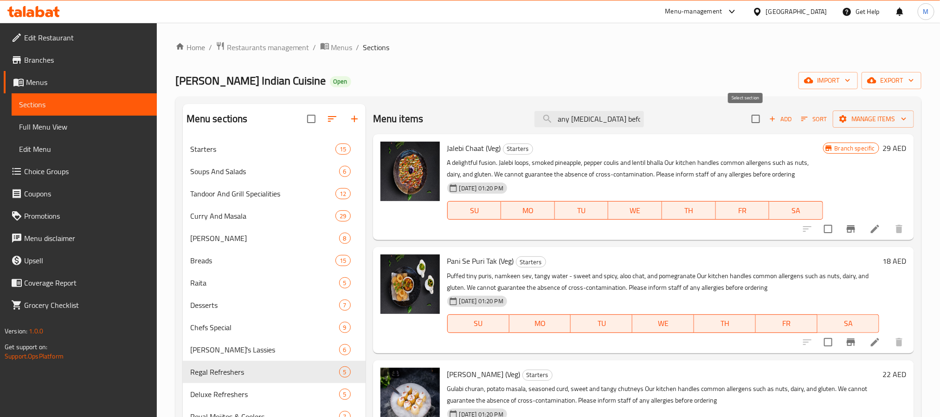
checkbox input "true"
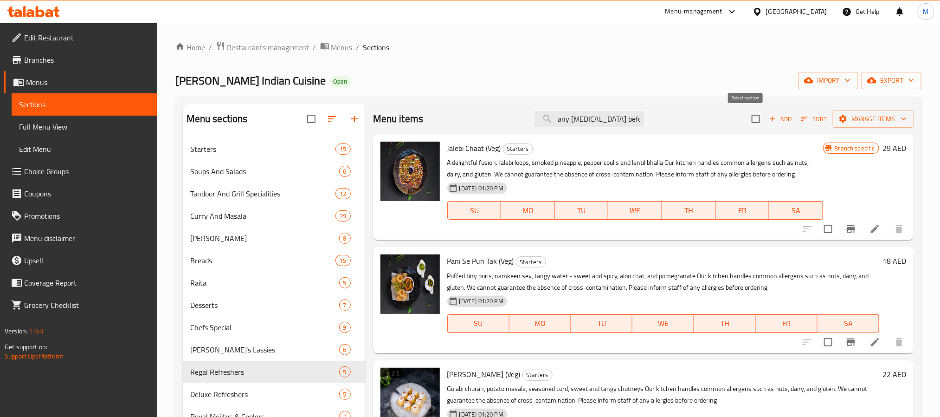
checkbox input "true"
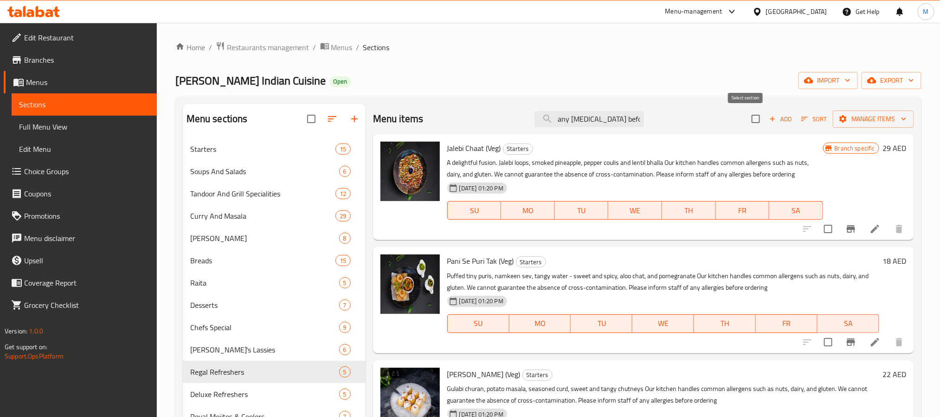
checkbox input "true"
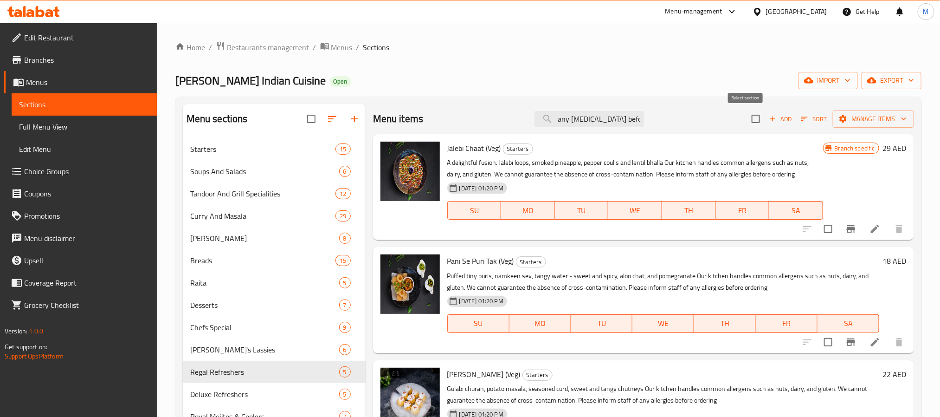
checkbox input "true"
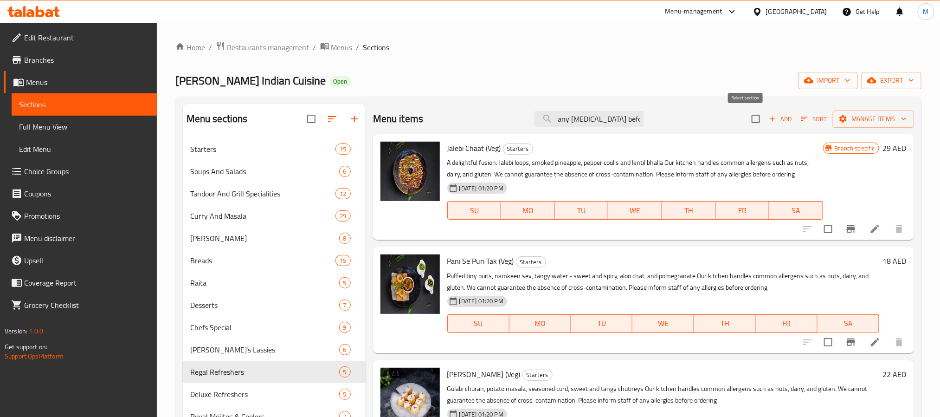
checkbox input "true"
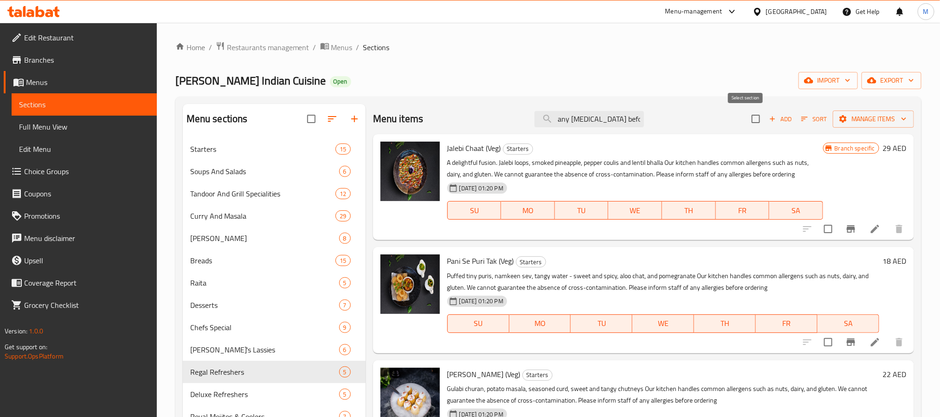
checkbox input "true"
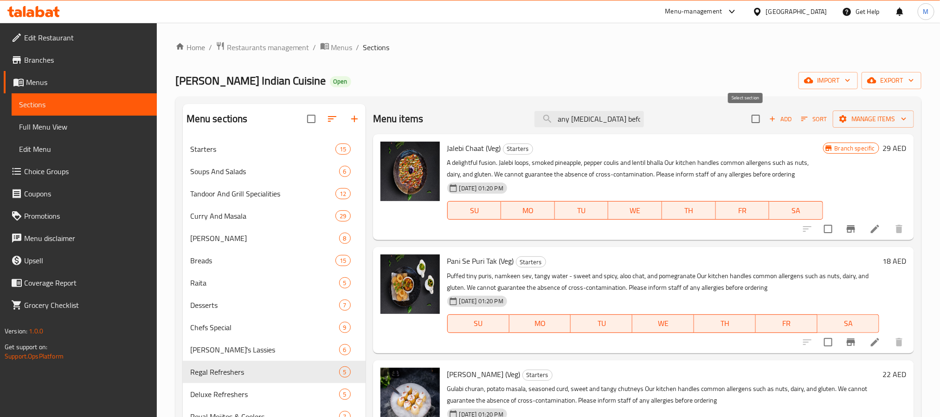
checkbox input "true"
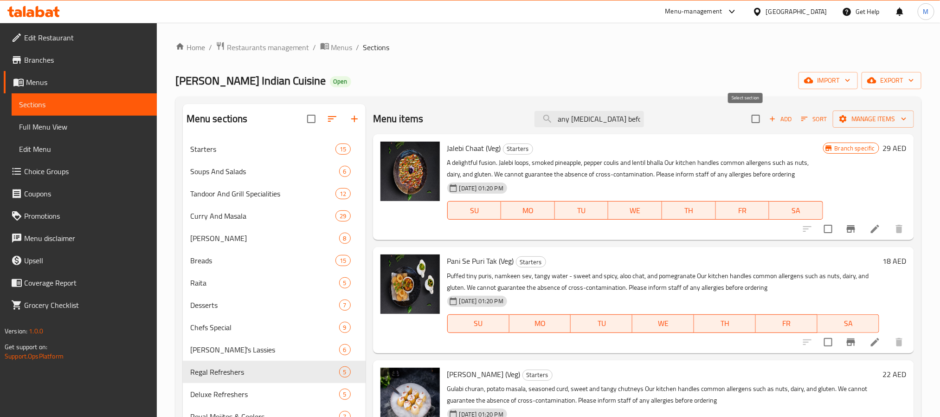
checkbox input "true"
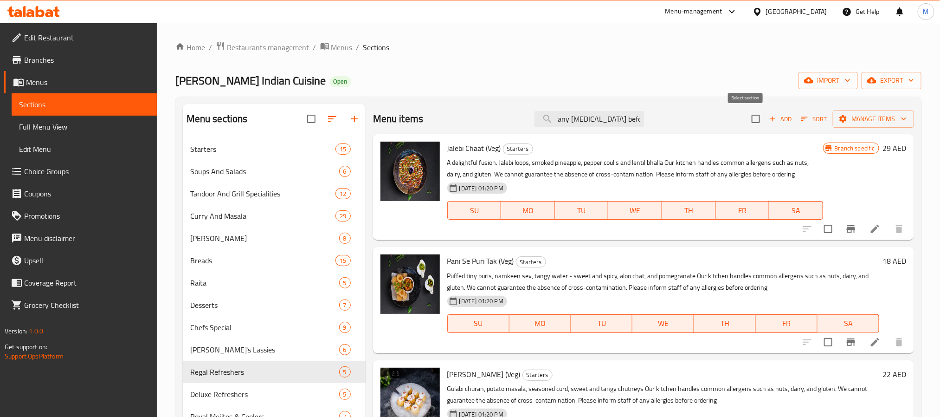
checkbox input "true"
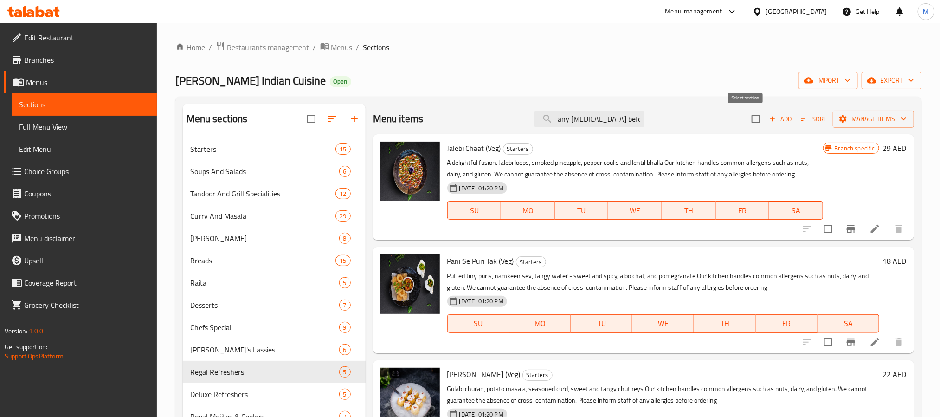
checkbox input "true"
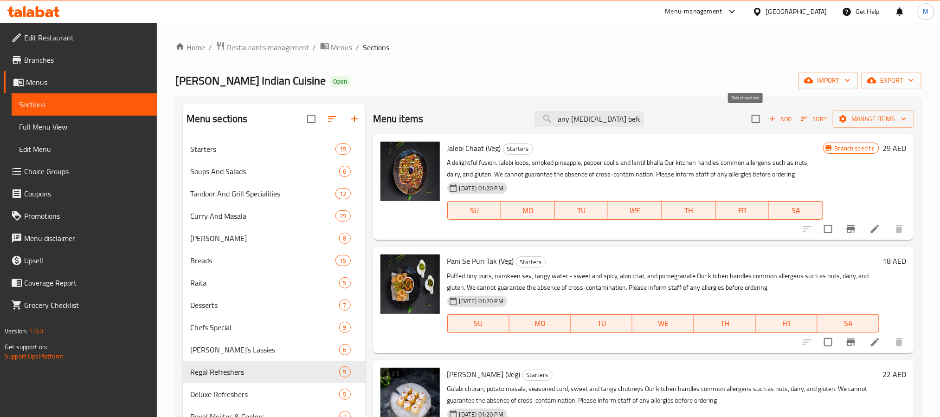
checkbox input "true"
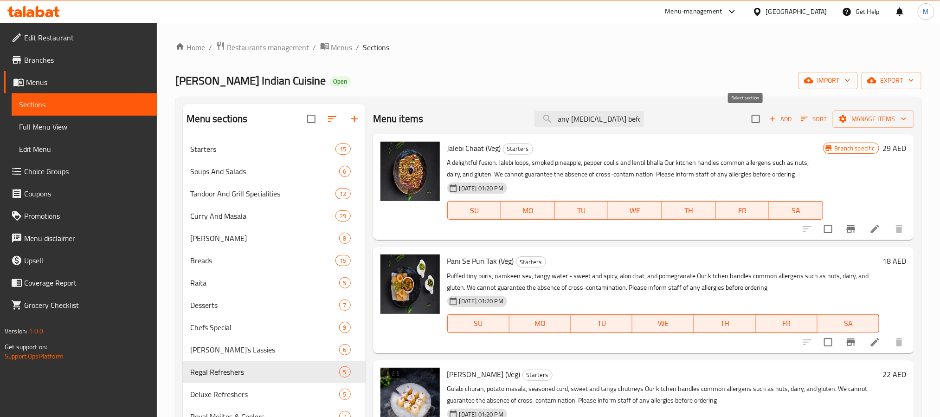
checkbox input "true"
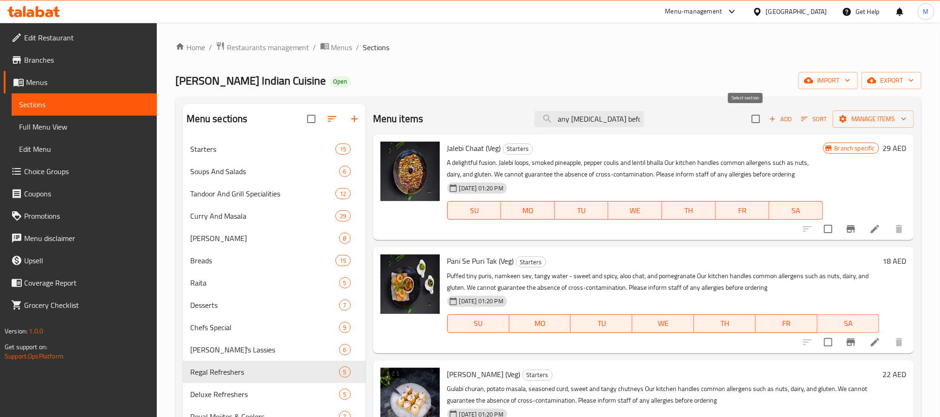
checkbox input "true"
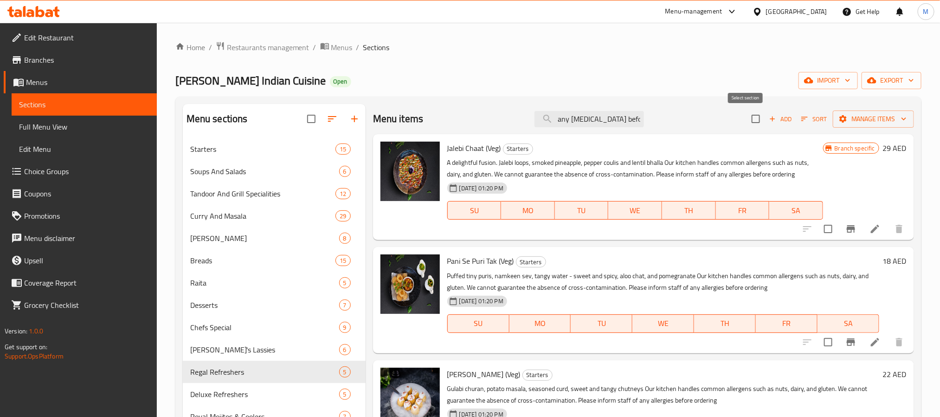
checkbox input "true"
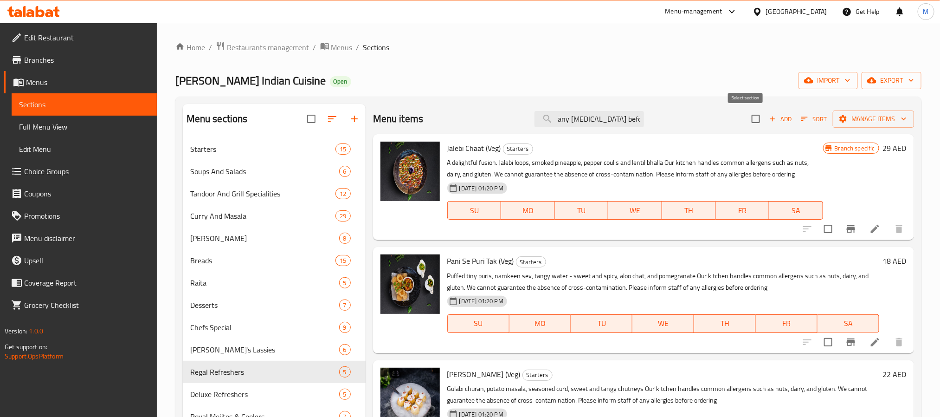
checkbox input "true"
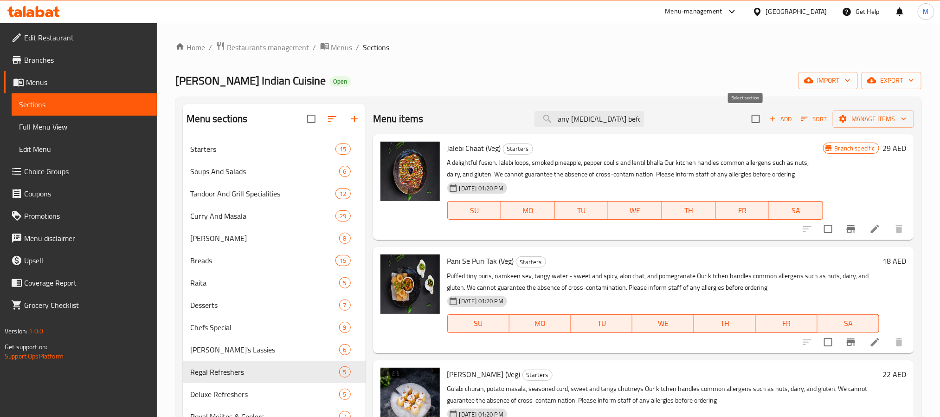
checkbox input "true"
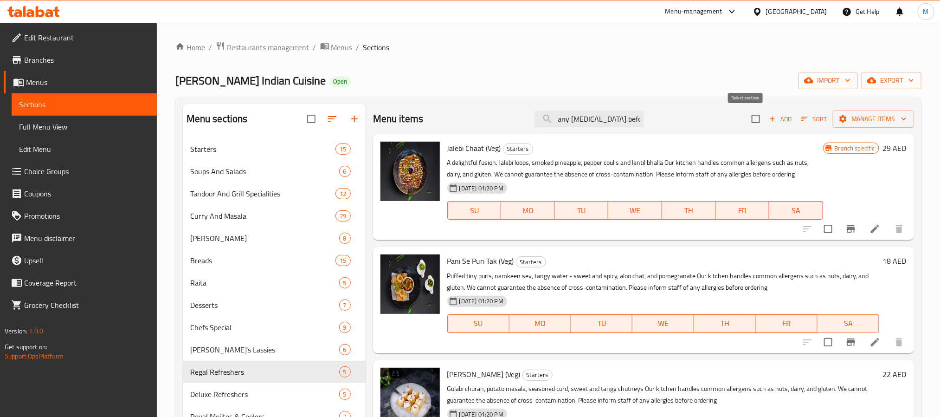
checkbox input "true"
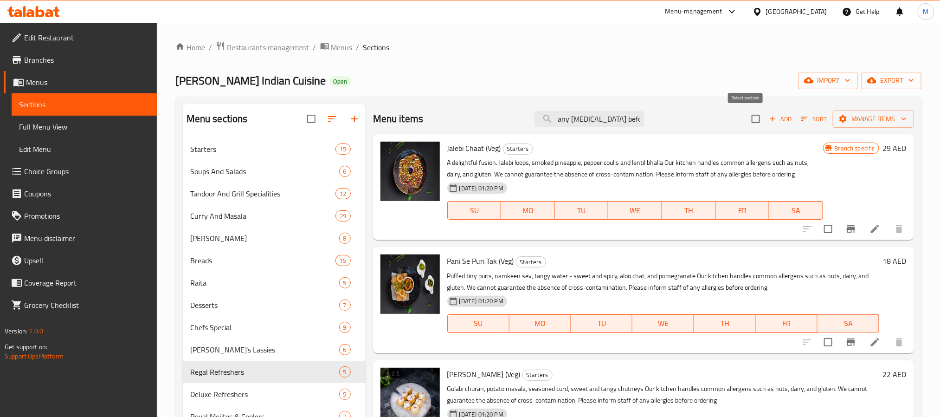
checkbox input "true"
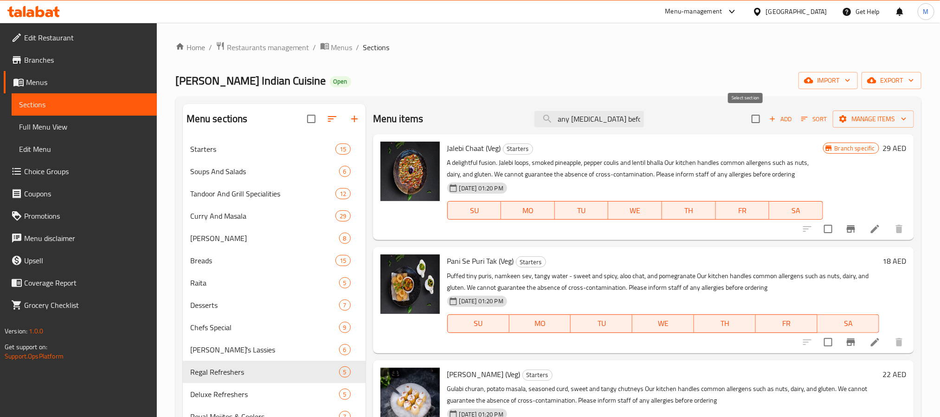
checkbox input "true"
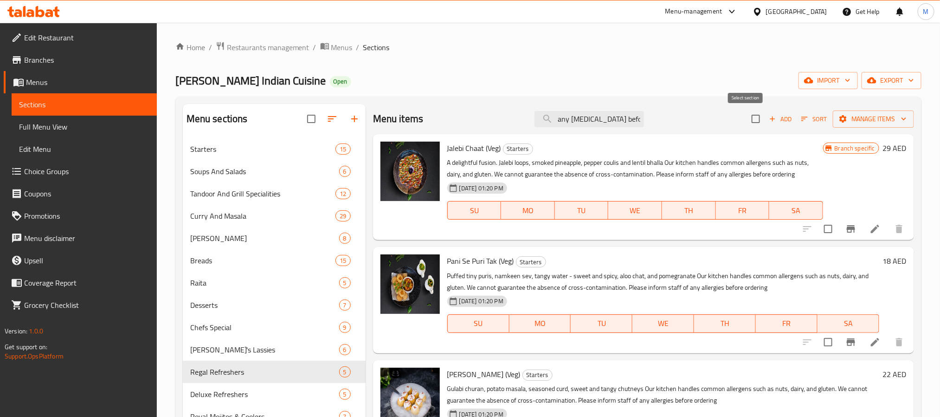
checkbox input "true"
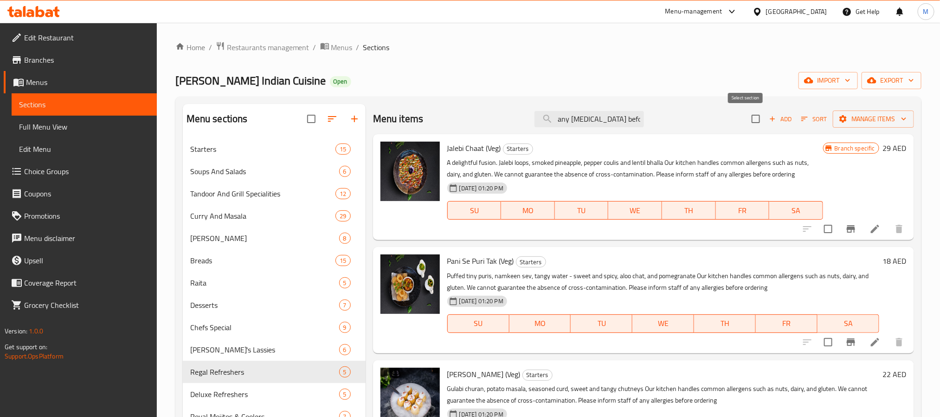
checkbox input "true"
click at [862, 116] on span "Manage items" at bounding box center [873, 119] width 66 height 12
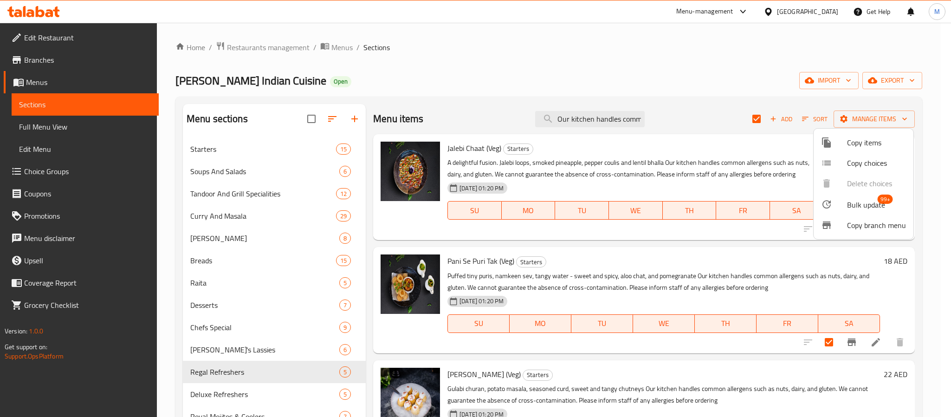
click at [843, 205] on div at bounding box center [834, 204] width 26 height 11
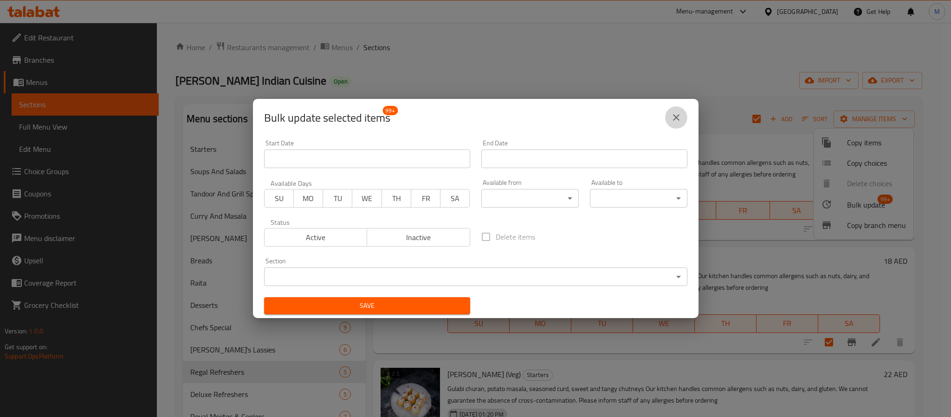
click at [679, 118] on icon "close" at bounding box center [675, 117] width 11 height 11
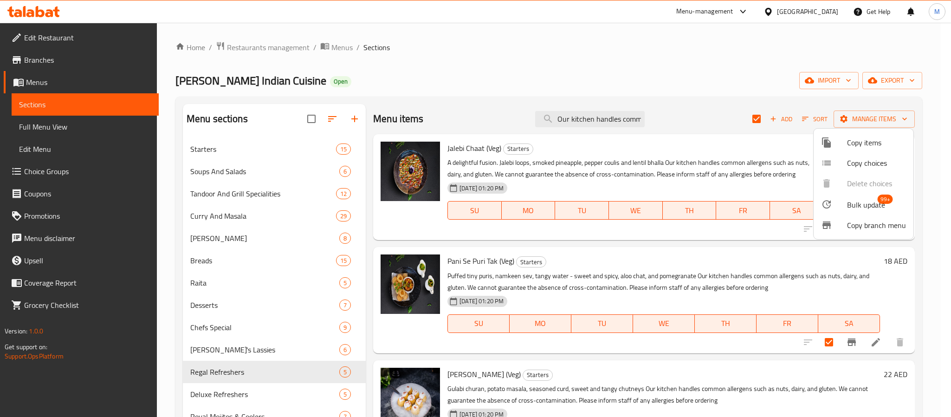
click at [638, 63] on div at bounding box center [475, 208] width 951 height 417
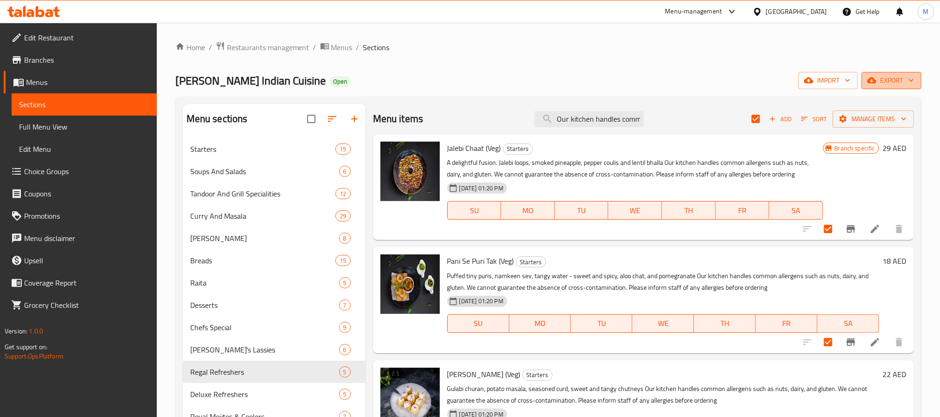
click at [888, 81] on span "export" at bounding box center [891, 81] width 45 height 12
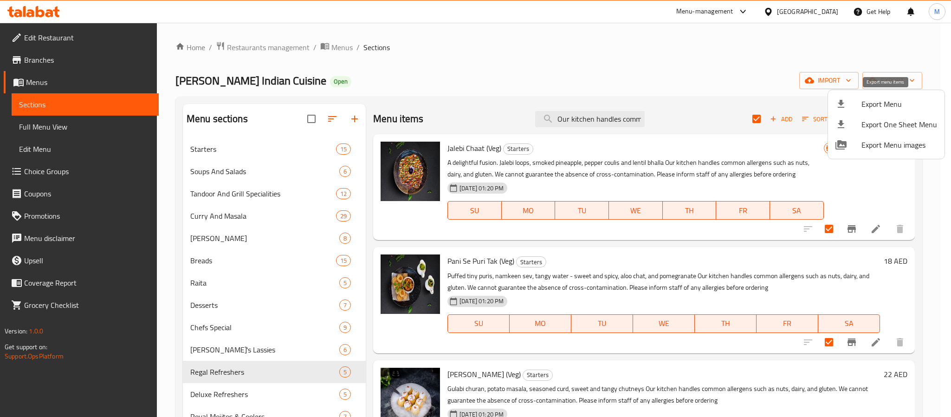
click at [871, 103] on span "Export Menu" at bounding box center [899, 103] width 76 height 11
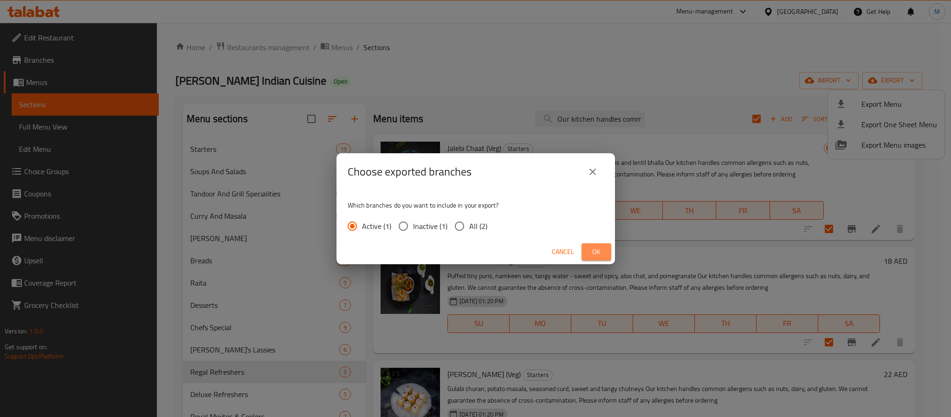
click at [595, 252] on span "Ok" at bounding box center [596, 252] width 15 height 12
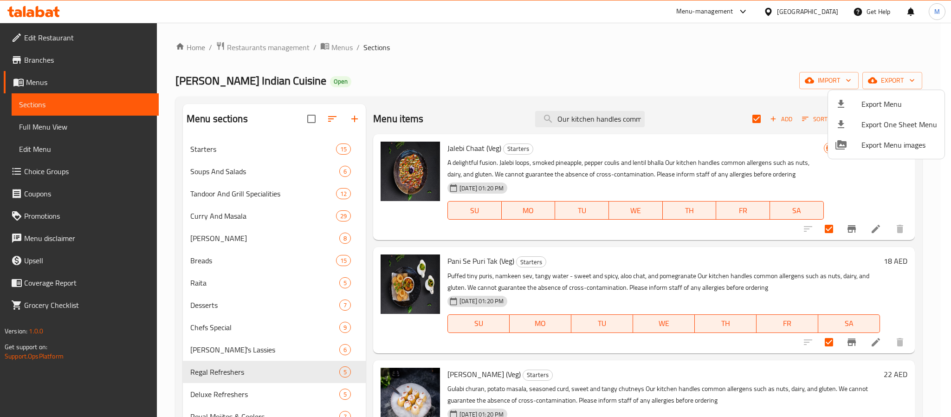
click at [545, 54] on div at bounding box center [475, 208] width 951 height 417
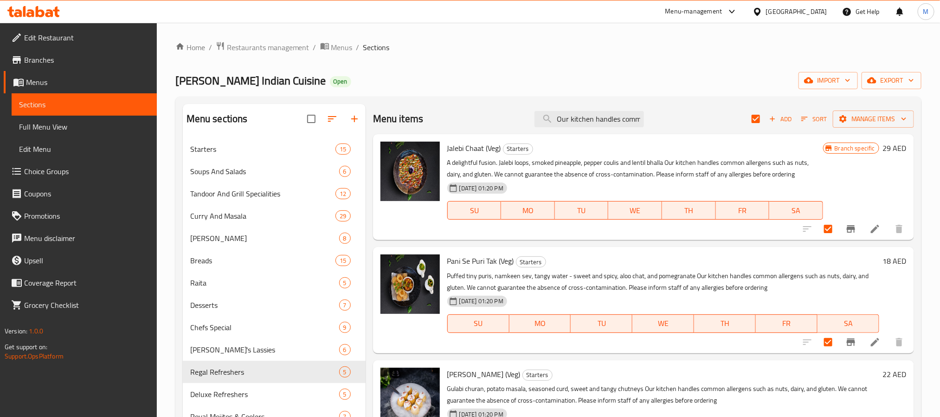
click at [36, 14] on icon at bounding box center [40, 11] width 9 height 11
